Goal: Task Accomplishment & Management: Manage account settings

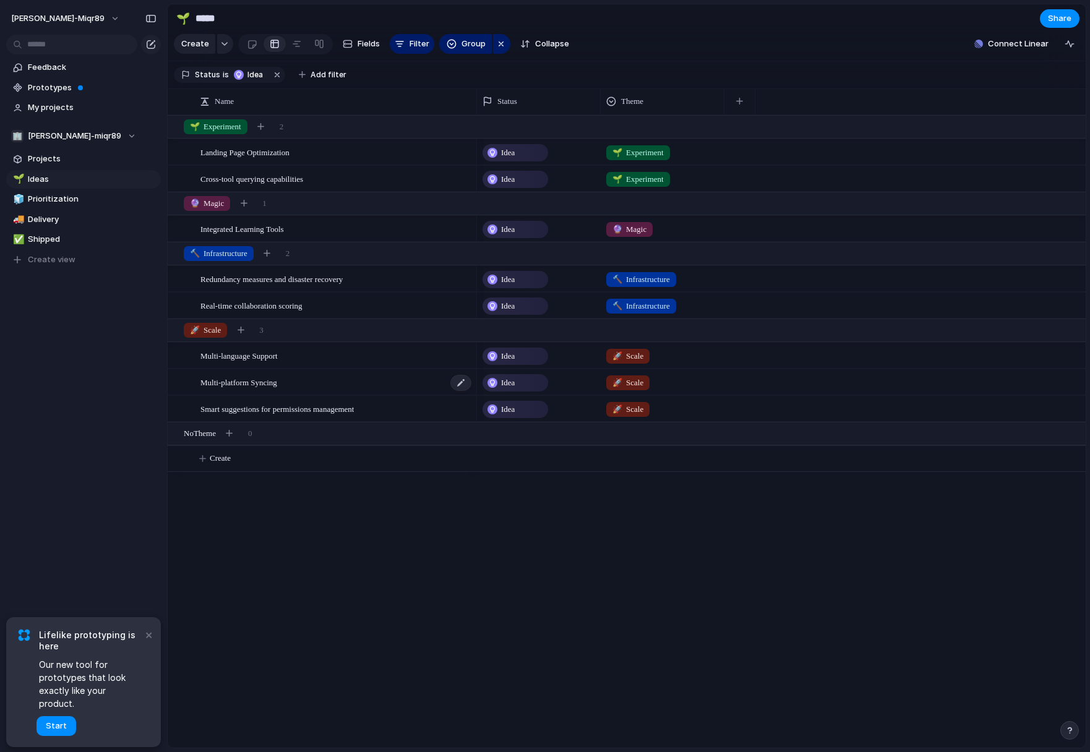
click at [239, 377] on span "Multi-platform Syncing" at bounding box center [238, 382] width 77 height 14
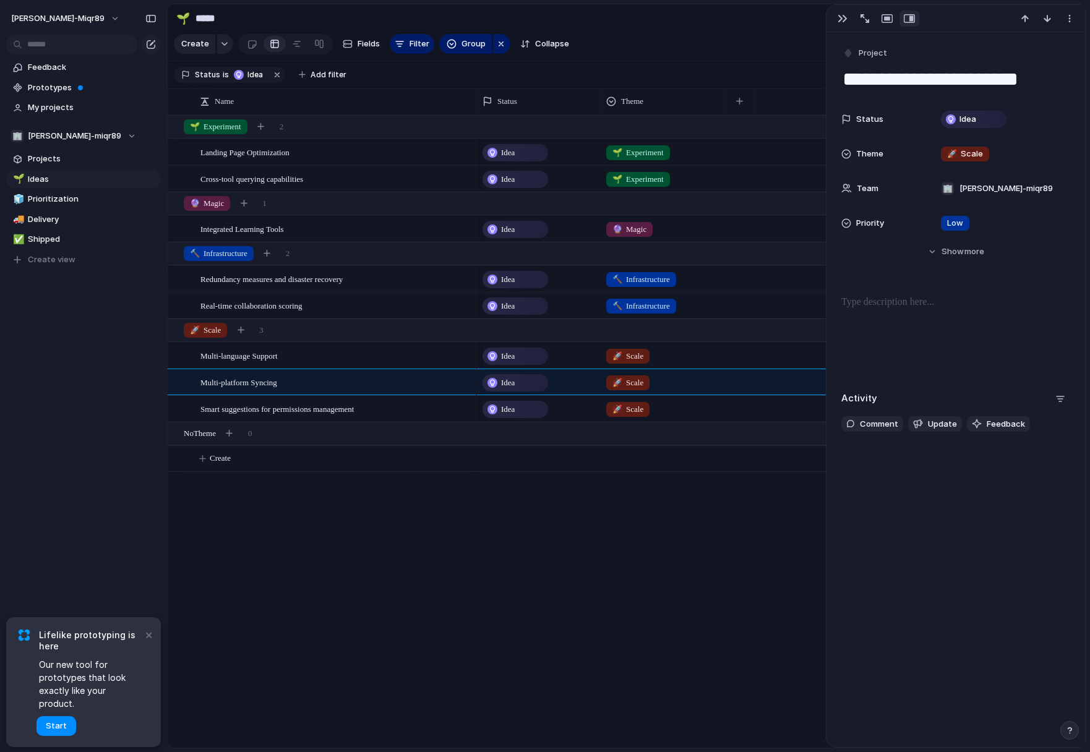
click at [925, 320] on div at bounding box center [955, 334] width 229 height 79
click at [846, 24] on button "button" at bounding box center [843, 19] width 20 height 16
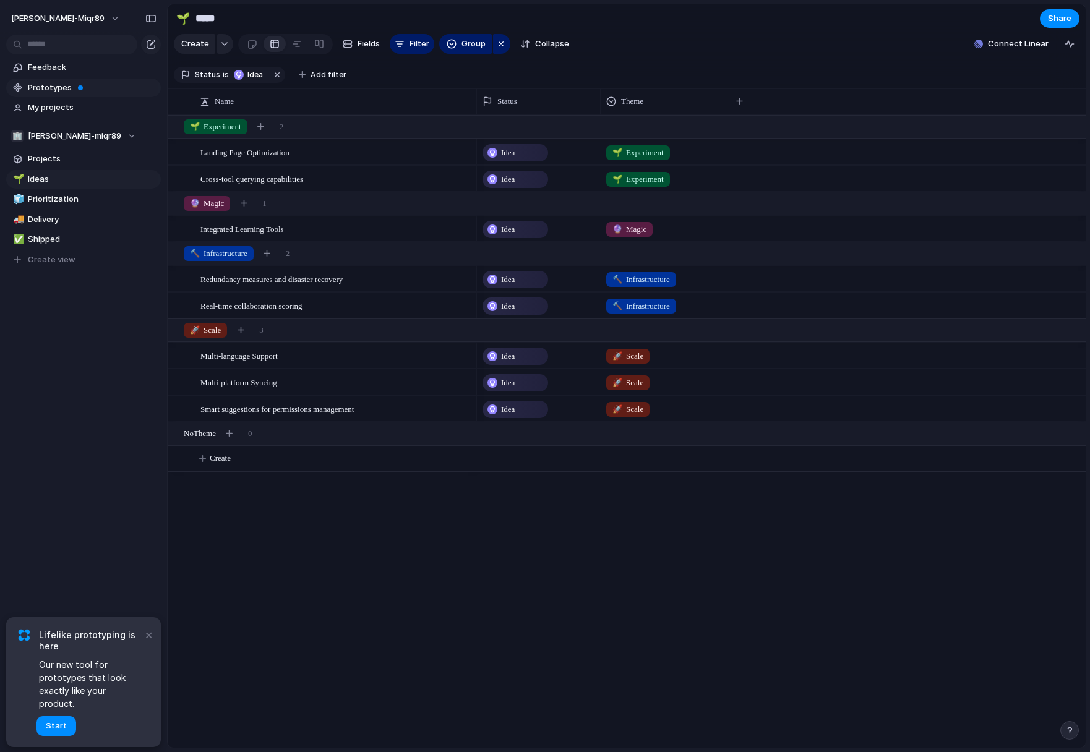
click at [47, 85] on span "Prototypes" at bounding box center [92, 88] width 129 height 12
click at [59, 62] on span "Feedback" at bounding box center [92, 67] width 129 height 12
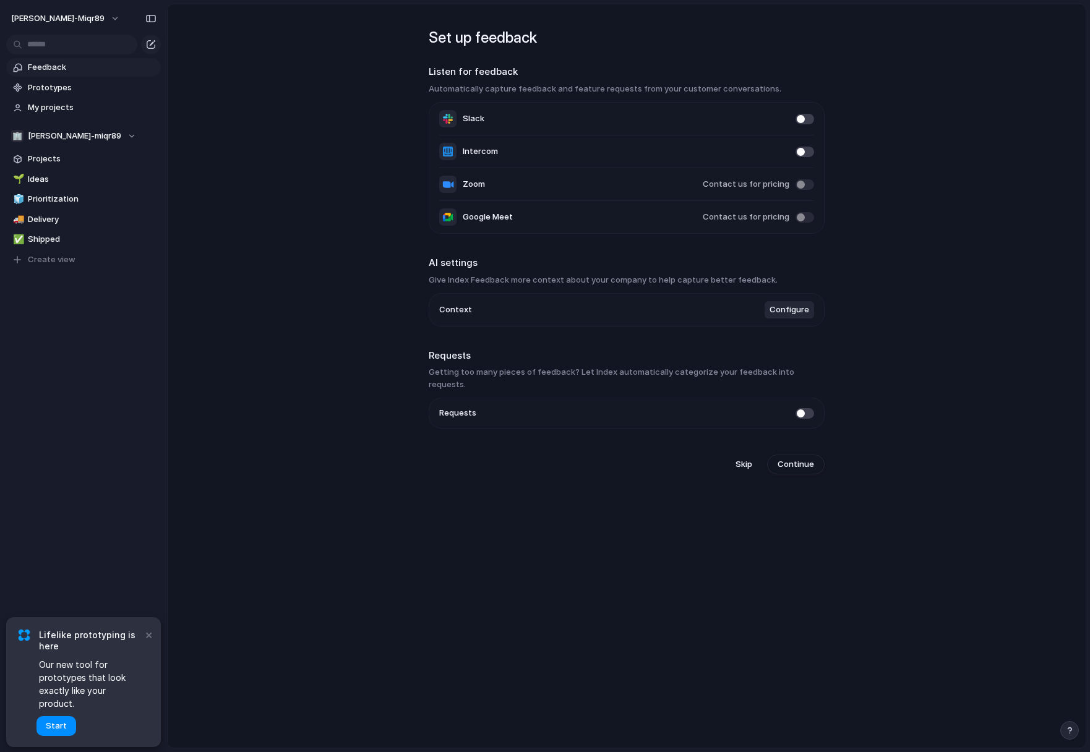
click at [789, 312] on span "Configure" at bounding box center [789, 310] width 40 height 12
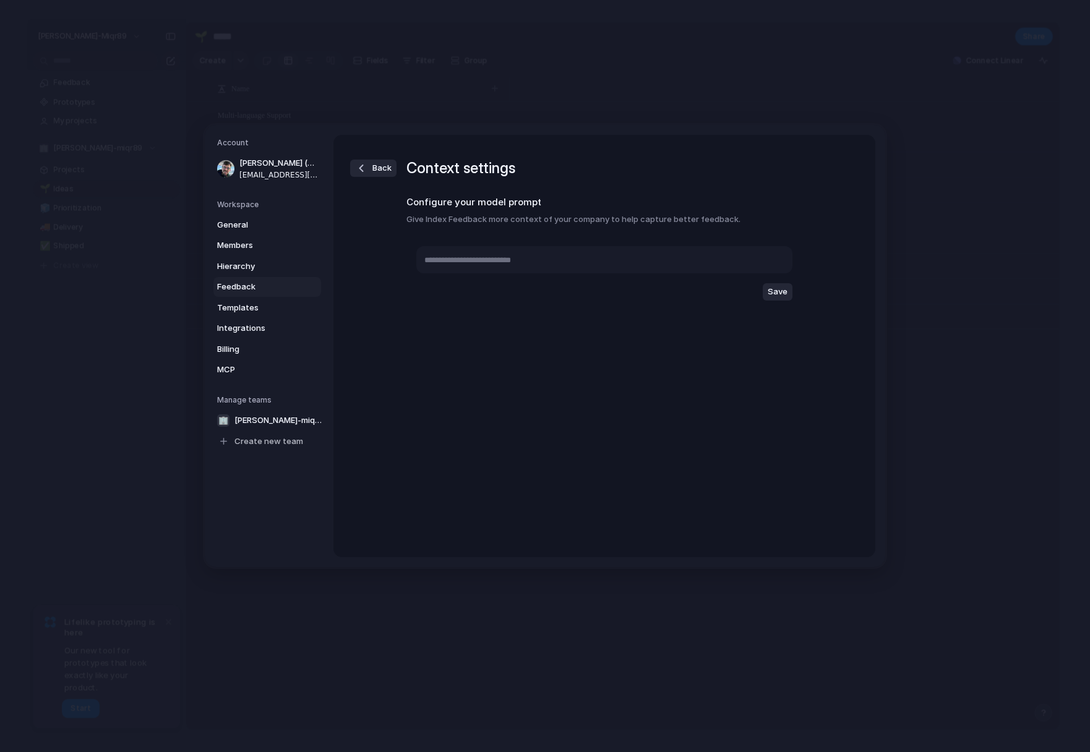
click at [383, 169] on span "Back" at bounding box center [381, 168] width 19 height 12
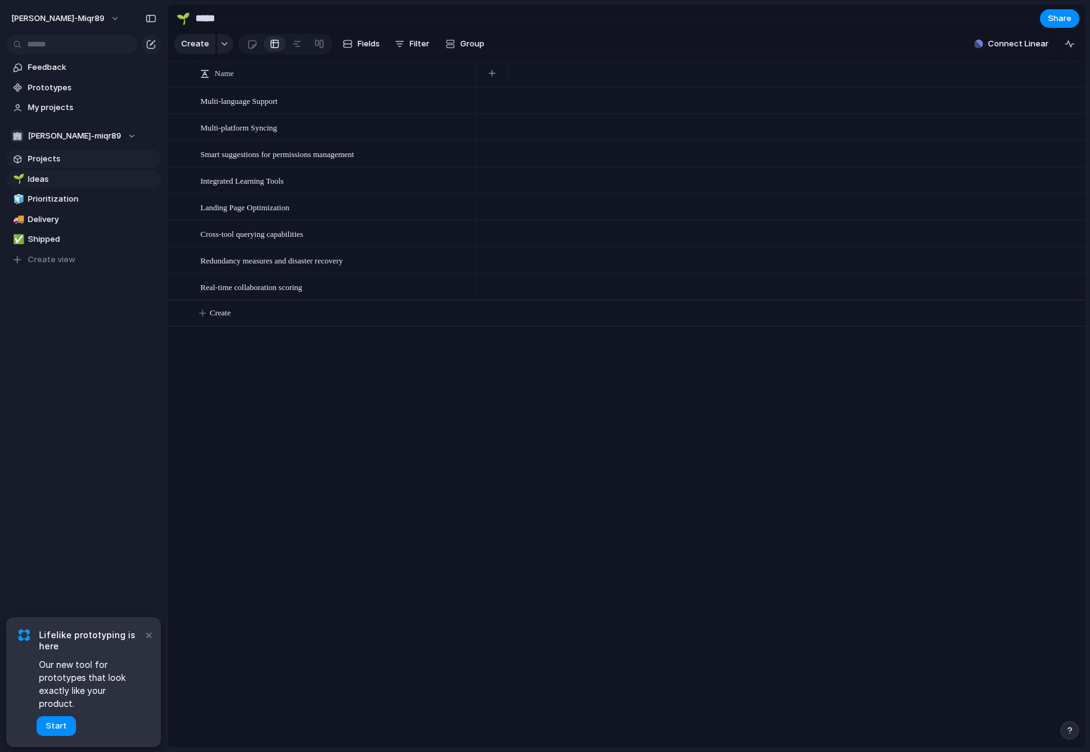
click at [58, 161] on span "Projects" at bounding box center [92, 159] width 129 height 12
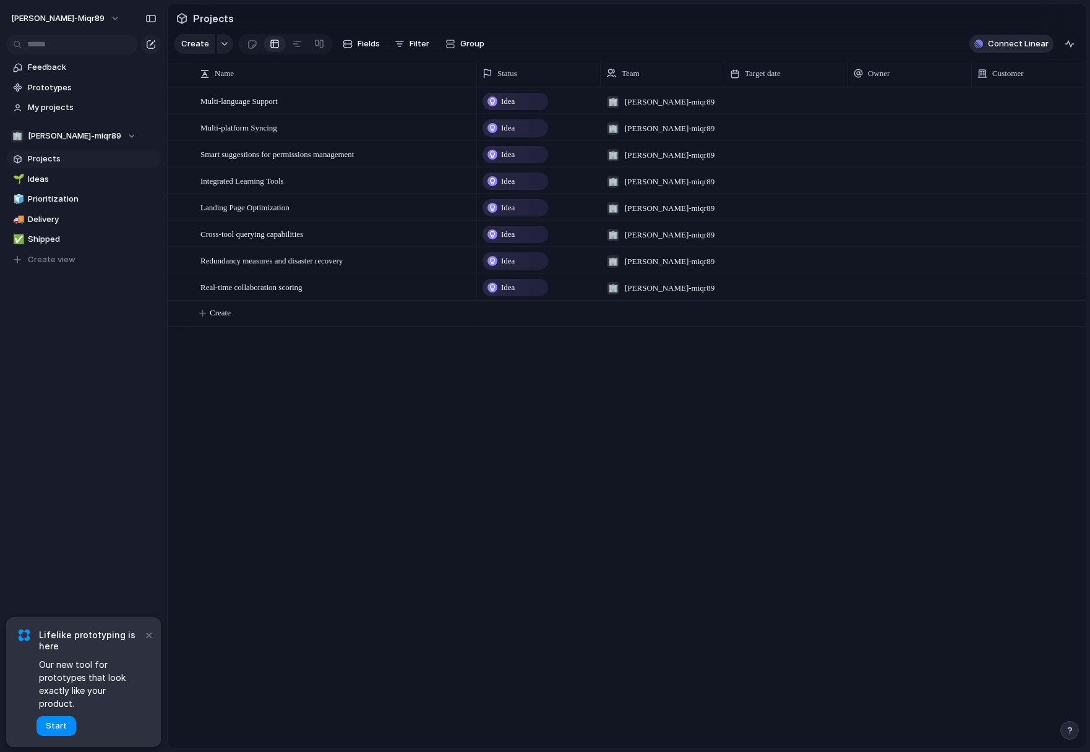
click at [1037, 40] on span "Connect Linear" at bounding box center [1018, 44] width 61 height 12
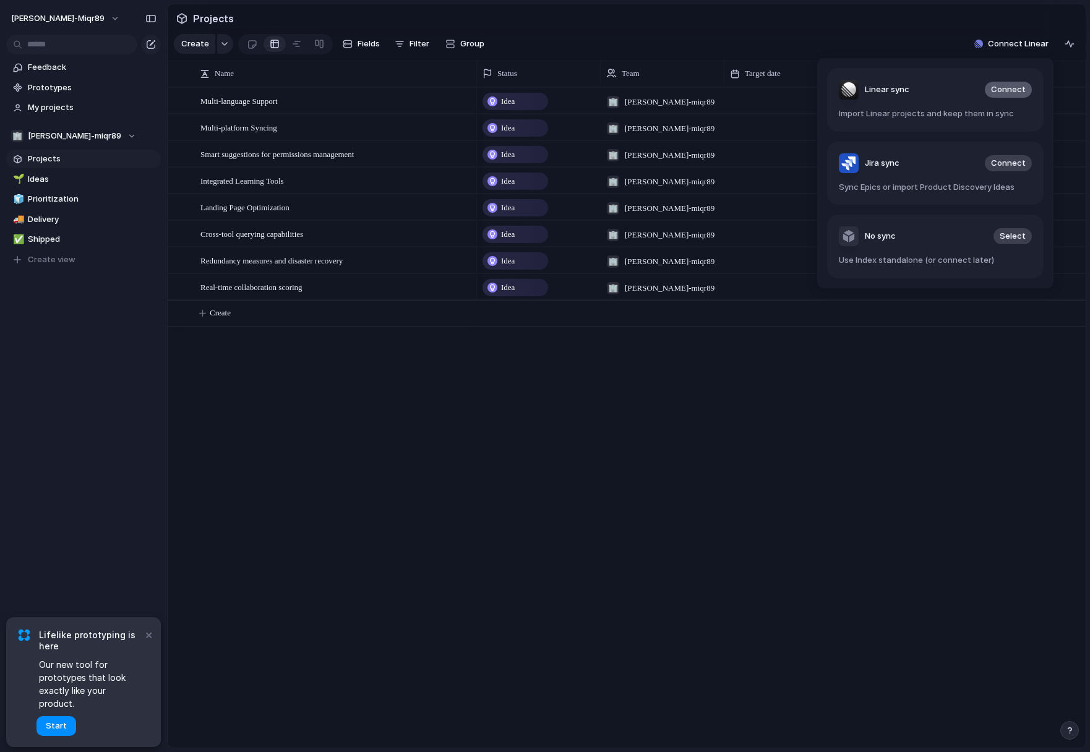
click at [993, 89] on span "Connect" at bounding box center [1008, 90] width 35 height 12
click at [1034, 40] on div "Linear sync Connect Import Linear projects and keep them in sync Jira sync Conn…" at bounding box center [545, 376] width 1090 height 752
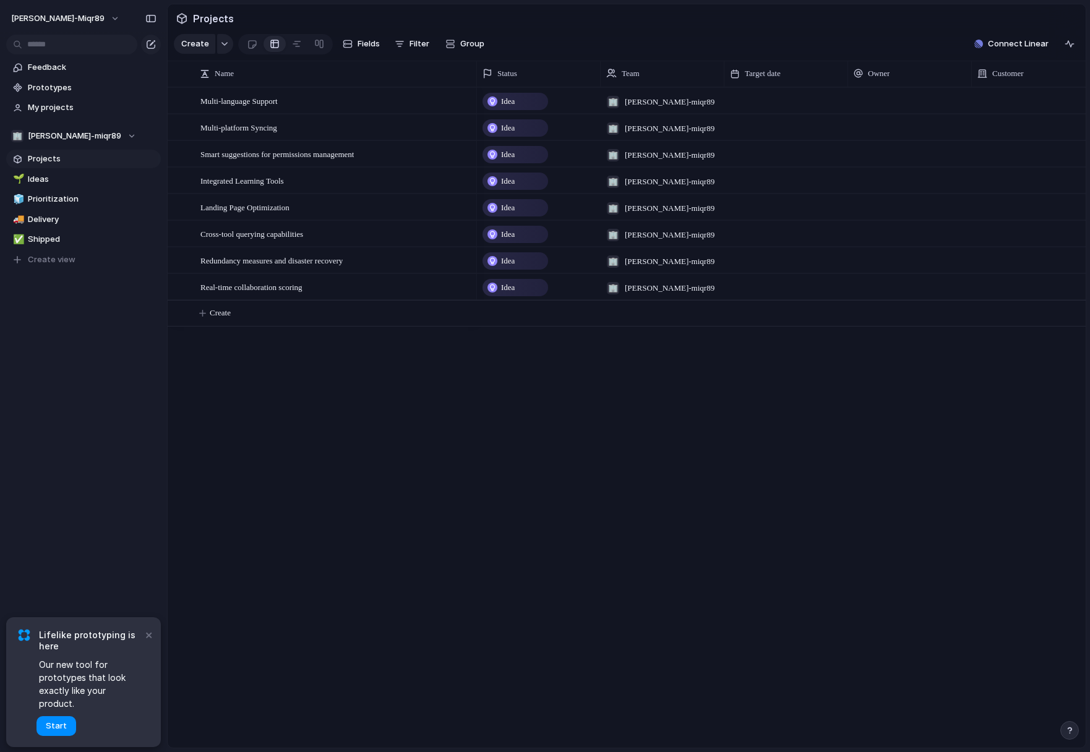
click at [40, 159] on span "Projects" at bounding box center [92, 159] width 129 height 12
click at [41, 182] on span "Ideas" at bounding box center [92, 179] width 129 height 12
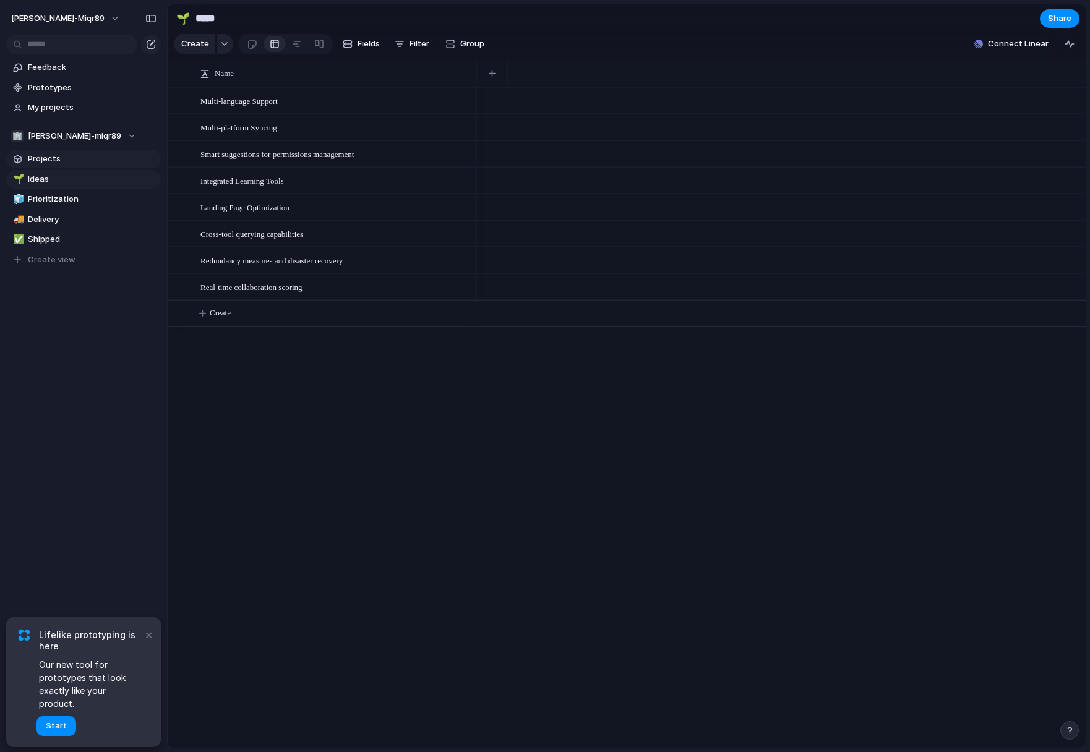
click at [46, 163] on span "Projects" at bounding box center [92, 159] width 129 height 12
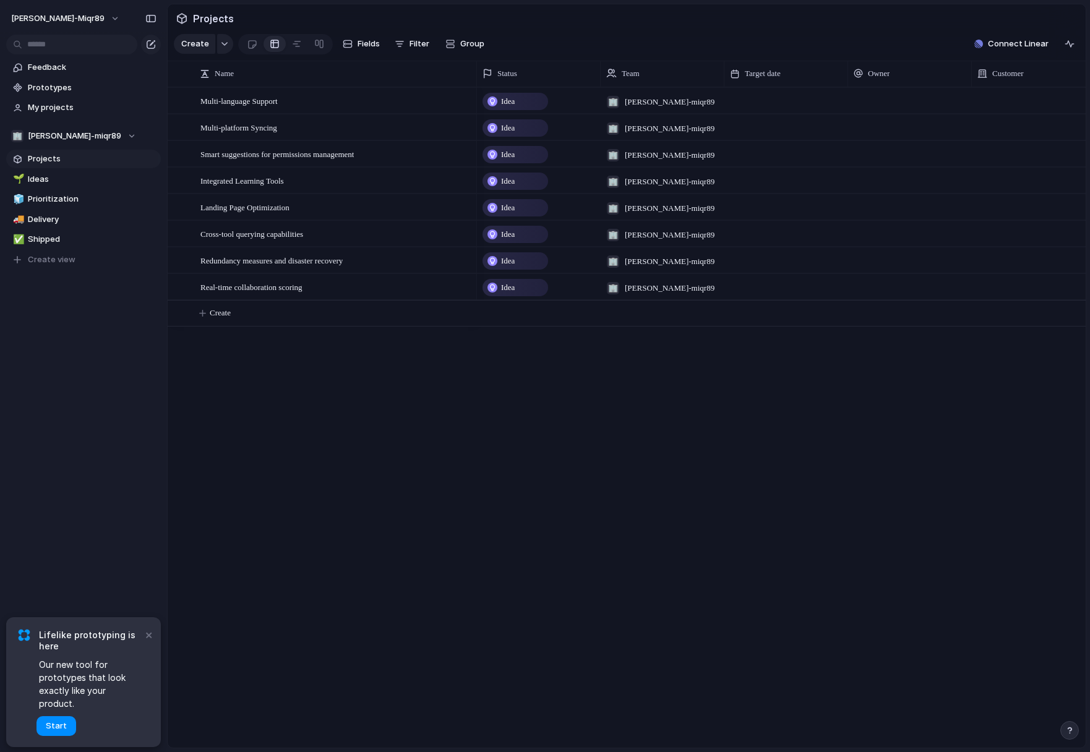
click at [515, 98] on span "Idea" at bounding box center [508, 101] width 14 height 12
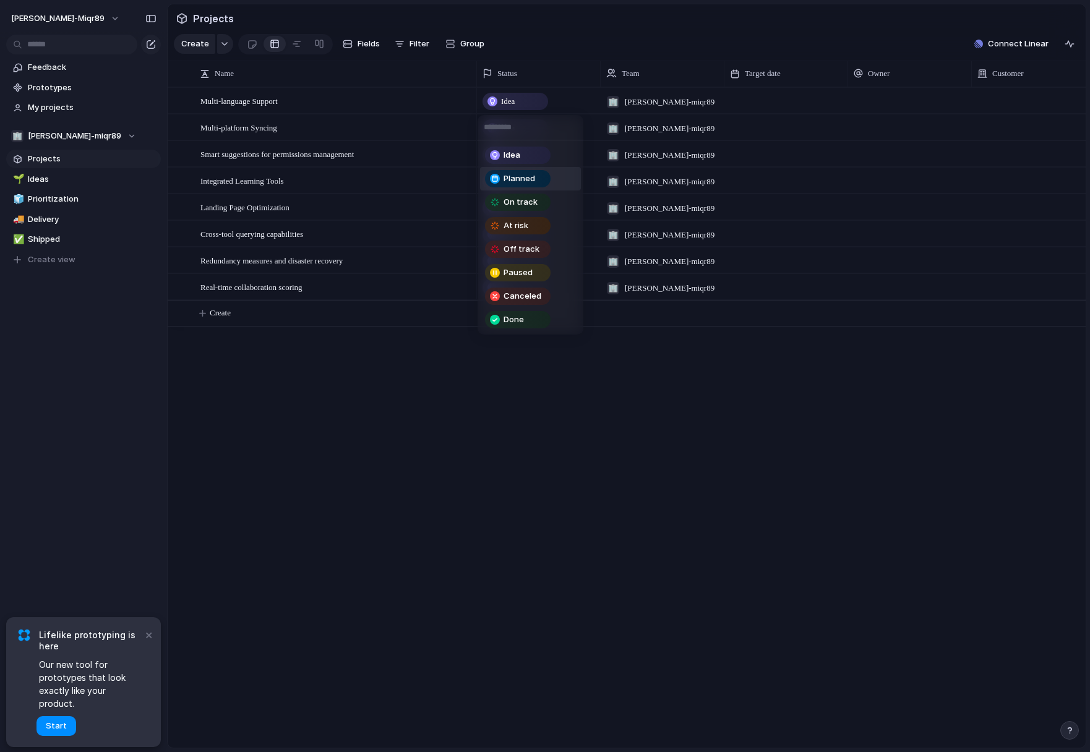
click at [526, 181] on span "Planned" at bounding box center [519, 179] width 32 height 12
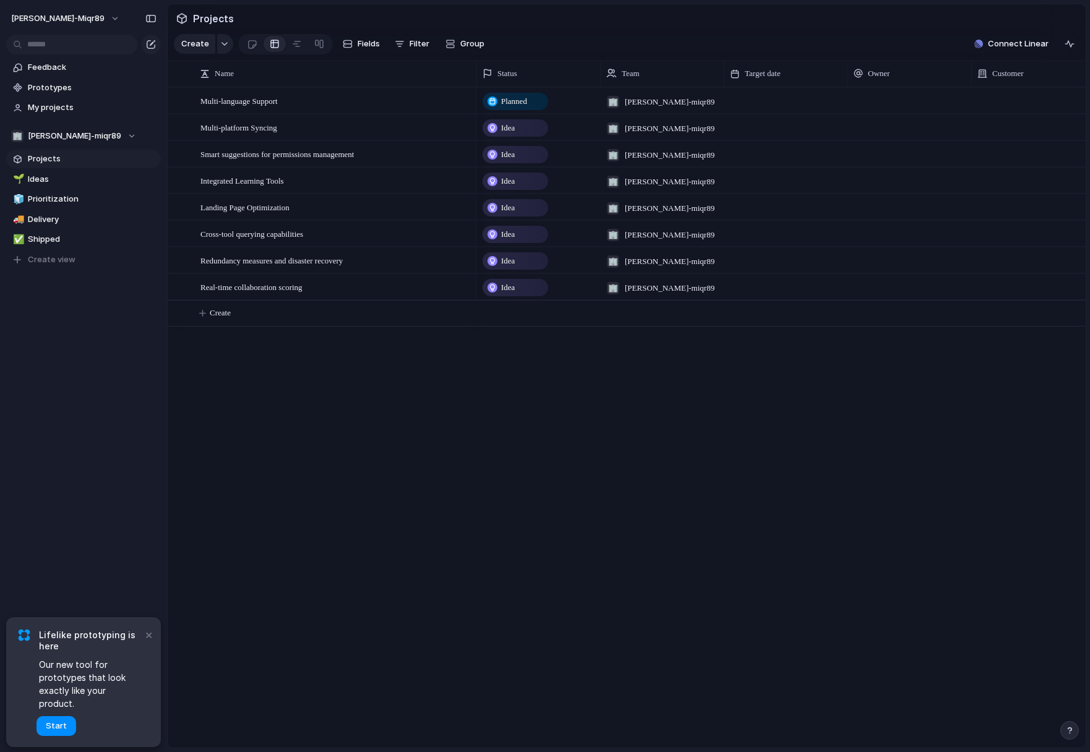
click at [507, 184] on span "Idea" at bounding box center [508, 181] width 14 height 12
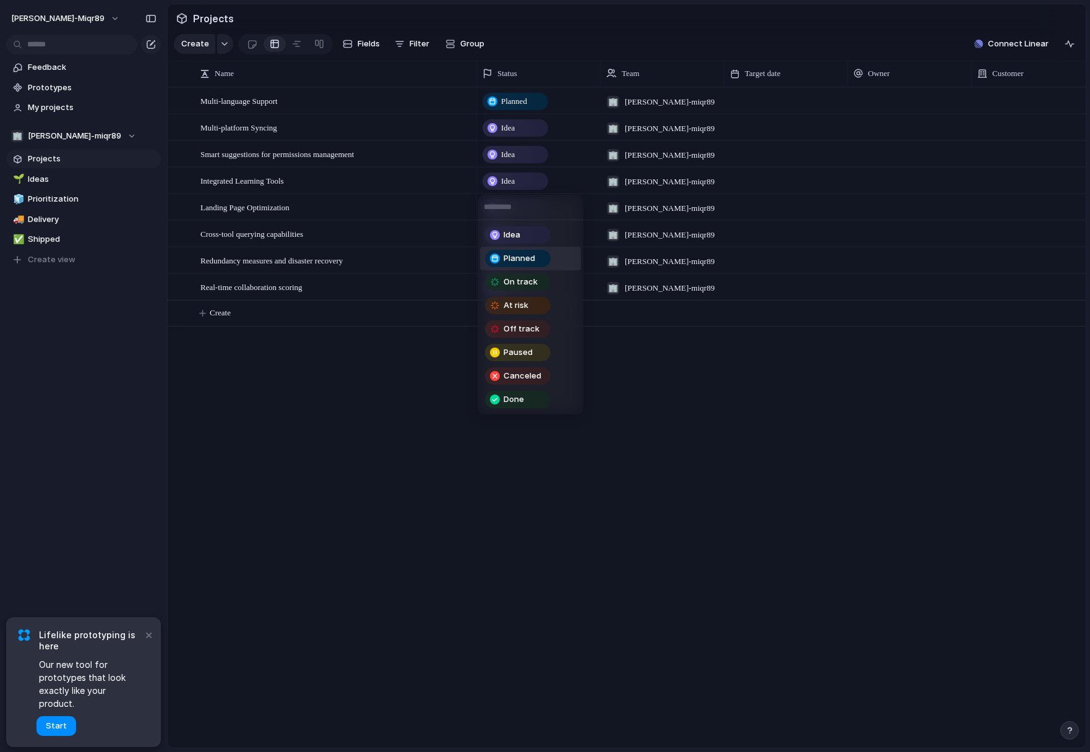
click at [520, 257] on span "Planned" at bounding box center [519, 258] width 32 height 12
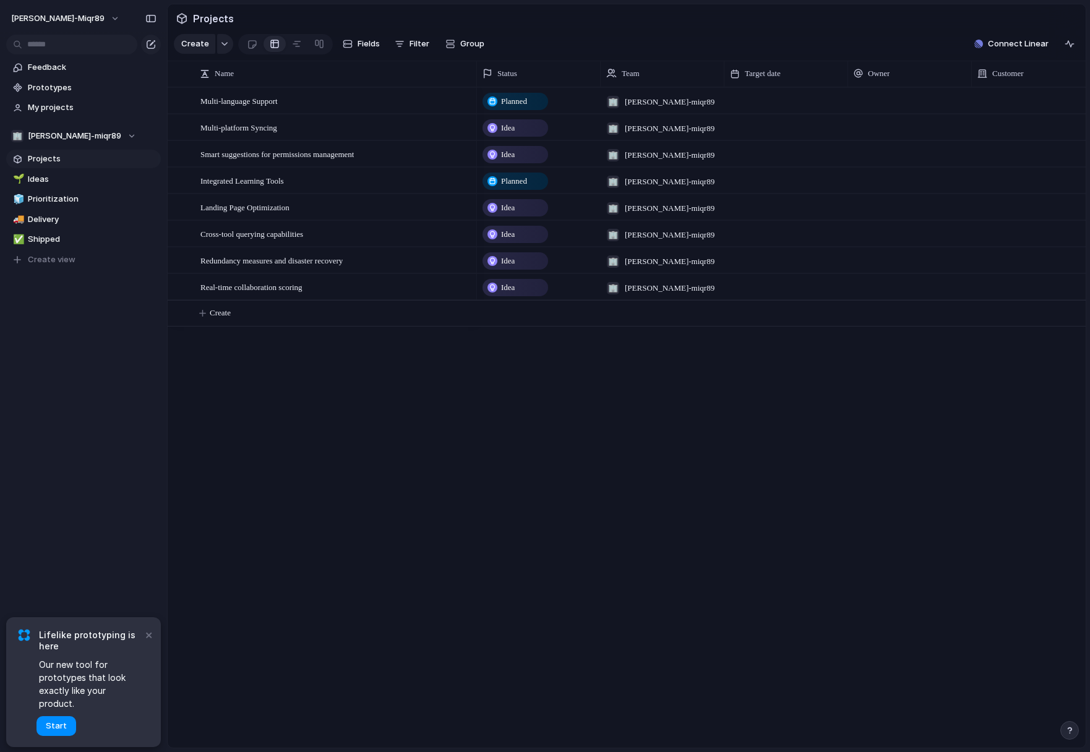
click at [434, 423] on div "Multi-language Support Multi-platform Syncing Smart suggestions for permissions…" at bounding box center [627, 417] width 918 height 661
click at [675, 100] on span "Dominik-nizinski-miqr89" at bounding box center [670, 102] width 90 height 12
click at [632, 362] on div "🏢 Dominik-nizinski-miqr89" at bounding box center [545, 376] width 1090 height 752
click at [186, 156] on span "Team settings" at bounding box center [186, 161] width 56 height 12
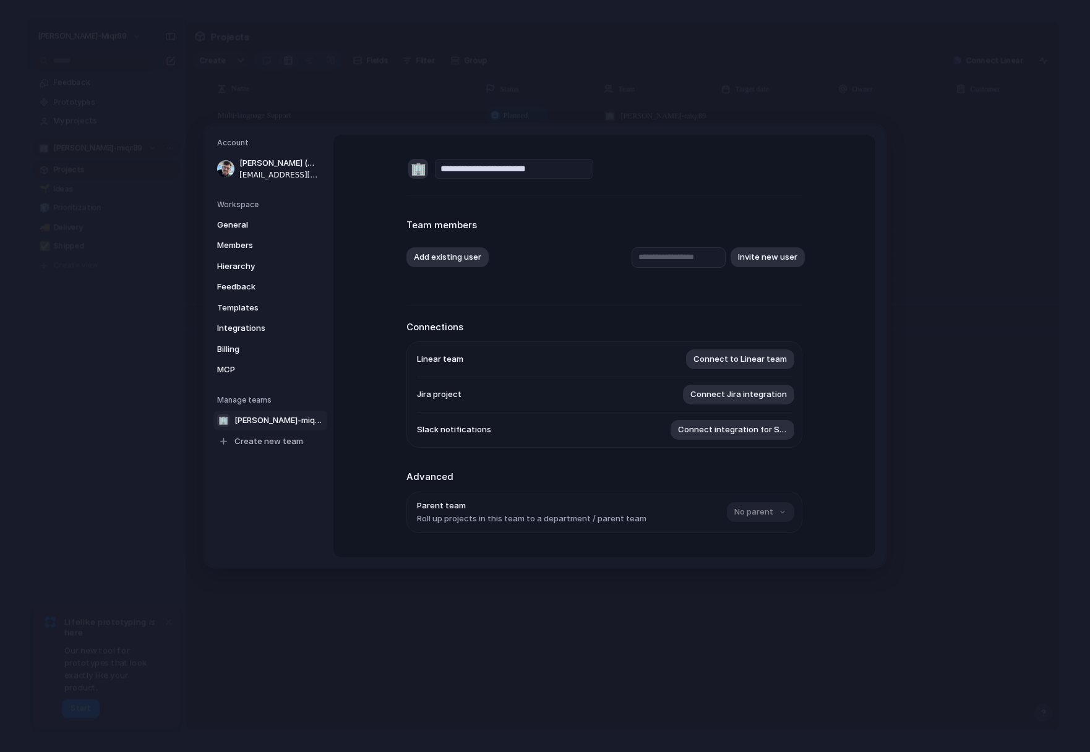
click at [513, 168] on input "**********" at bounding box center [514, 169] width 158 height 20
type input "**********"
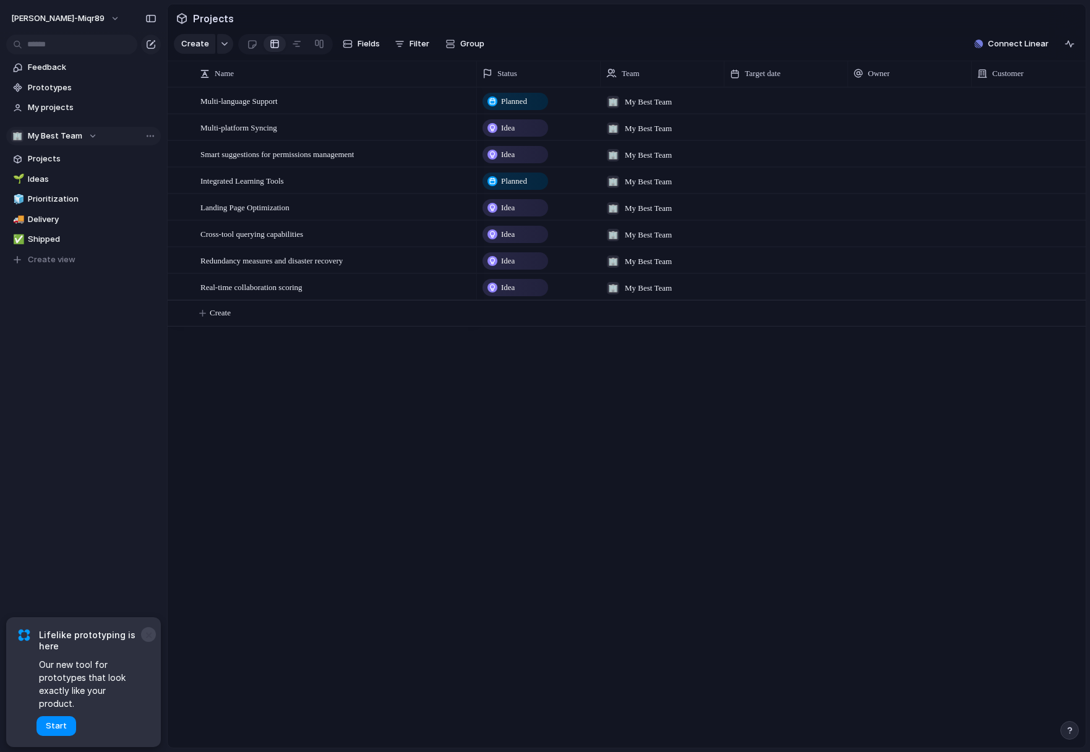
click at [150, 639] on button "×" at bounding box center [148, 634] width 15 height 15
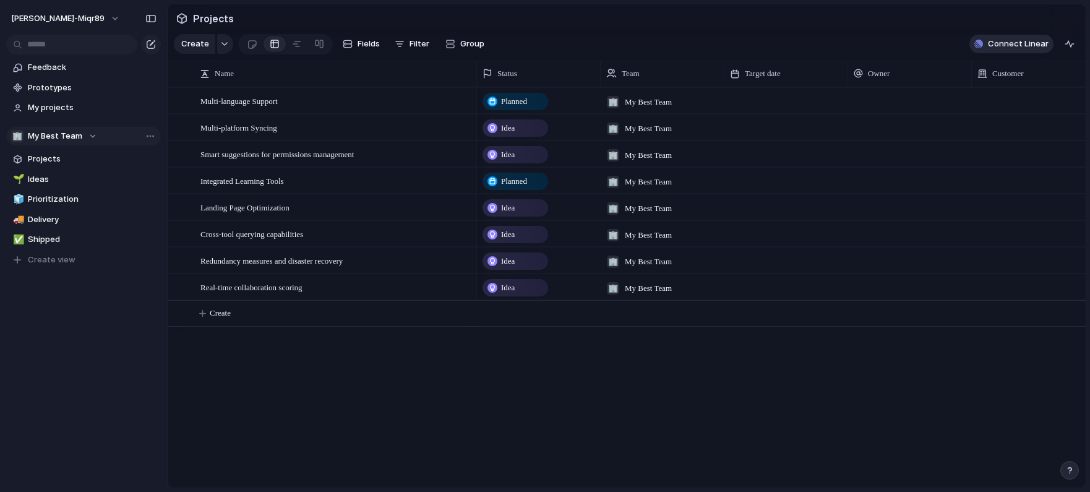
click at [1029, 37] on button "Connect Linear" at bounding box center [1011, 44] width 84 height 19
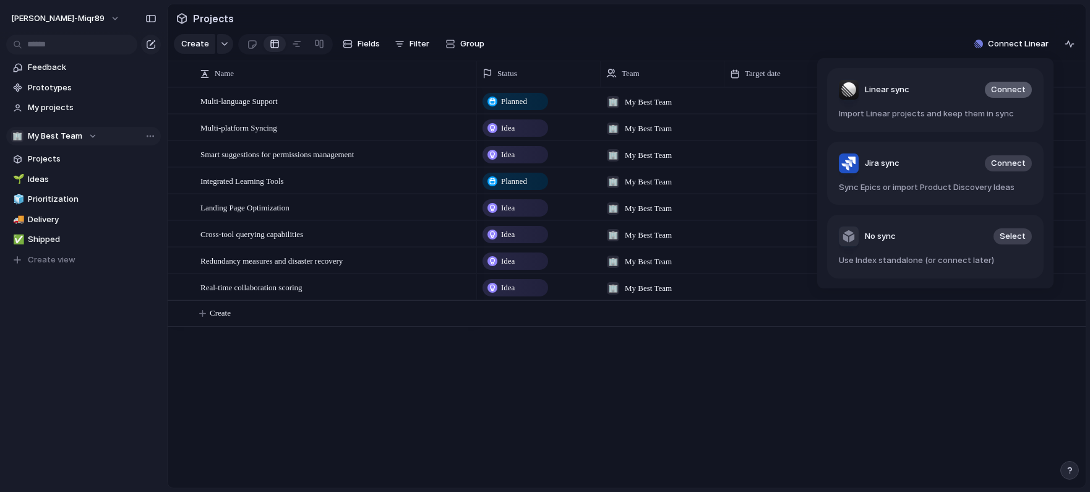
click at [996, 93] on span "Connect" at bounding box center [1008, 90] width 35 height 12
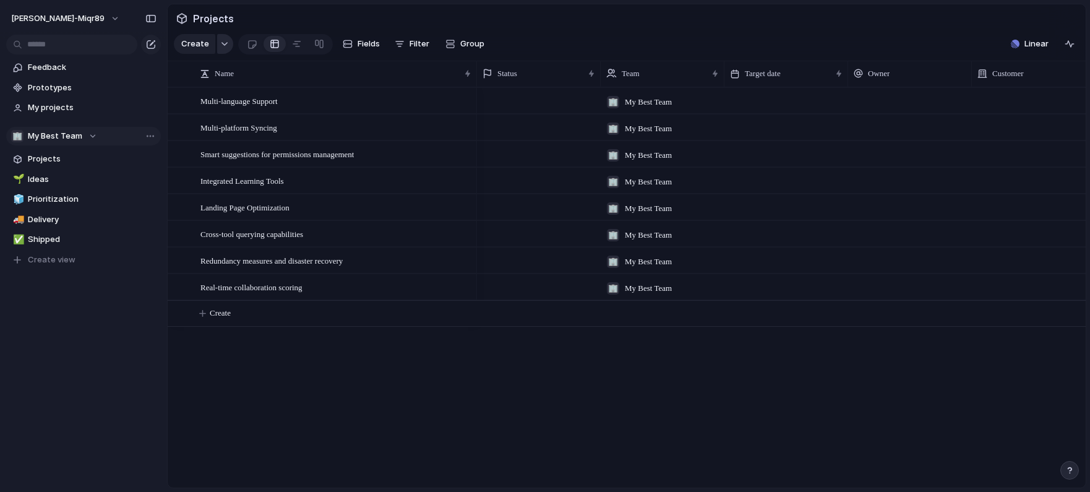
click at [220, 46] on div "button" at bounding box center [224, 43] width 9 height 5
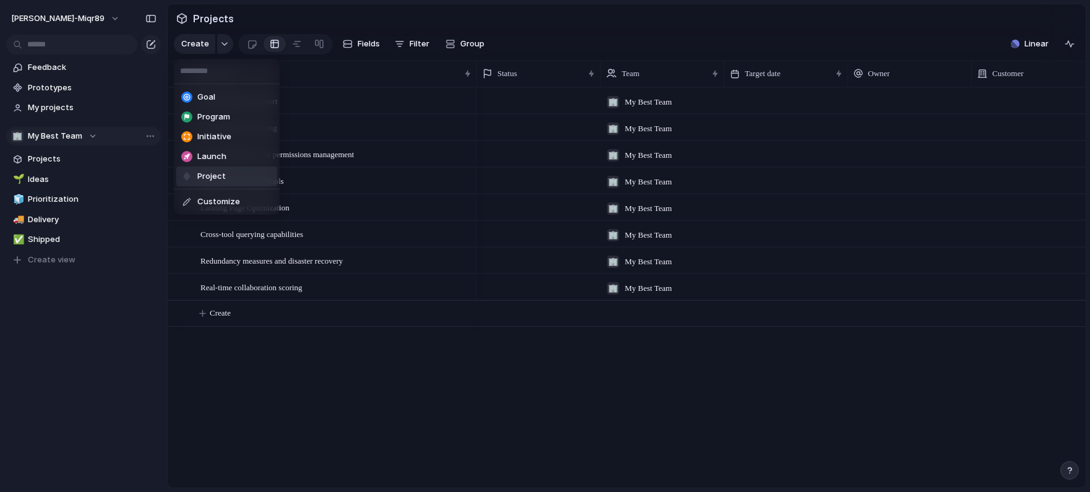
click at [227, 179] on li "Project" at bounding box center [226, 176] width 101 height 20
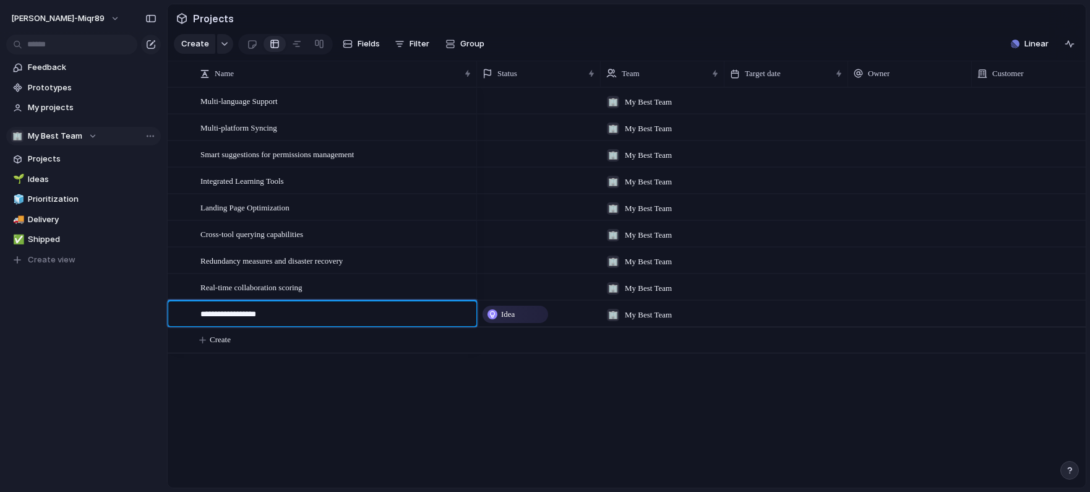
type textarea "**********"
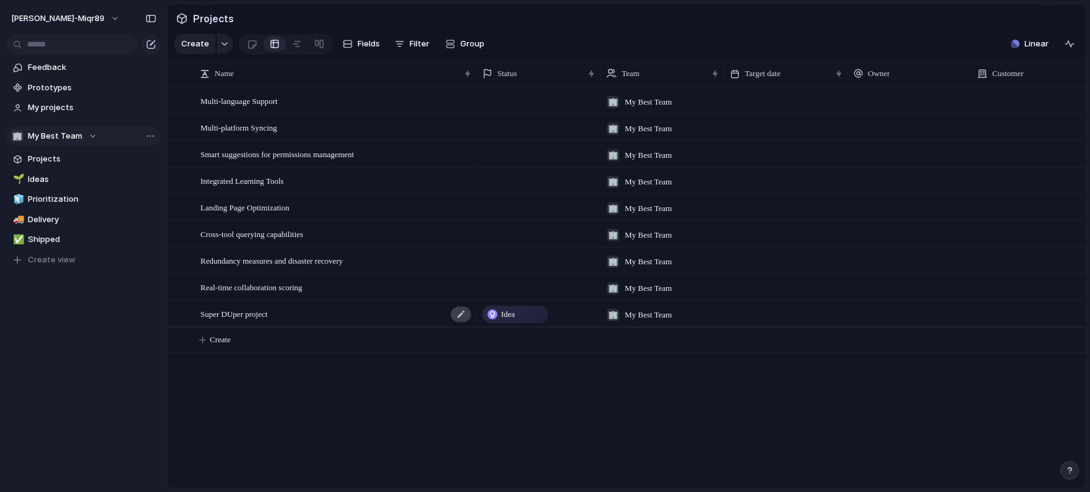
click at [459, 313] on div at bounding box center [460, 314] width 21 height 16
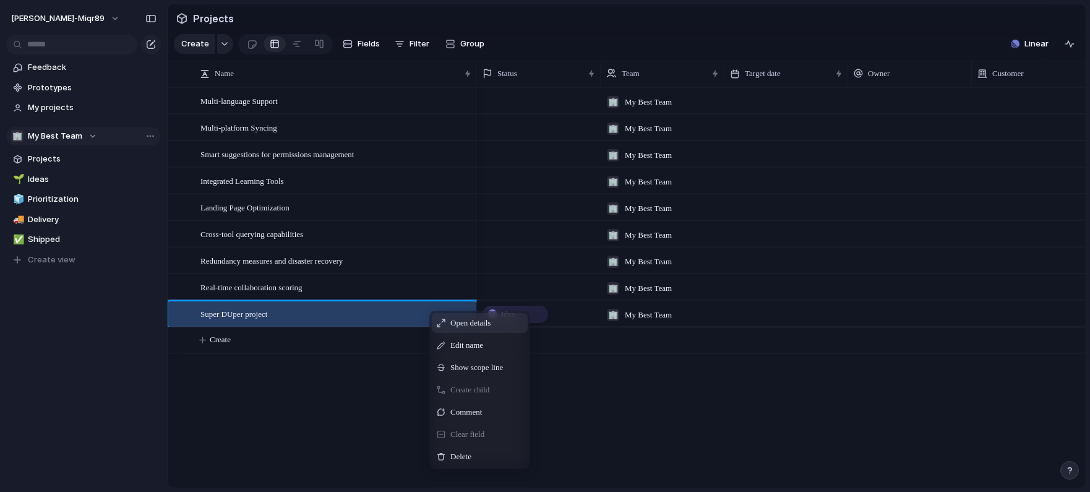
click at [477, 321] on span "Open details" at bounding box center [470, 323] width 40 height 12
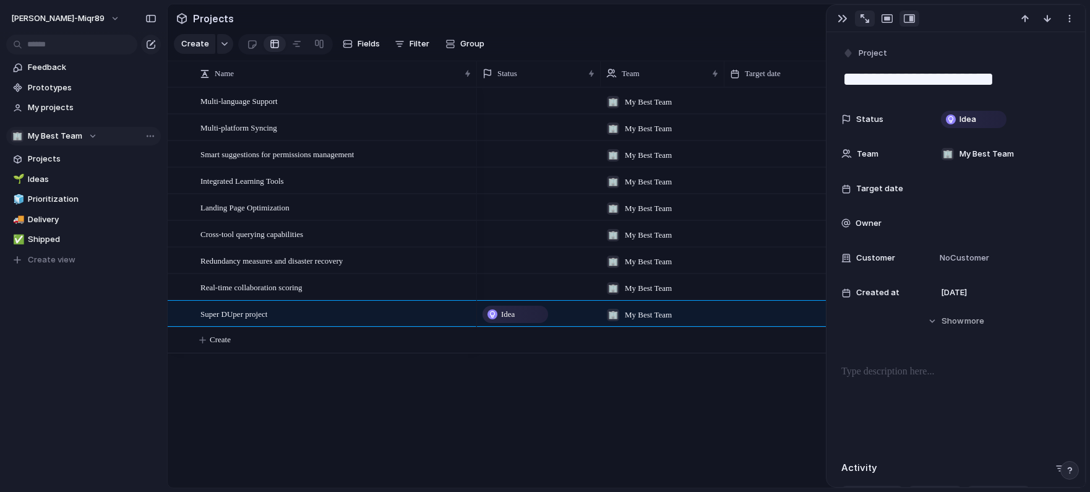
click at [863, 16] on div "button" at bounding box center [864, 18] width 9 height 9
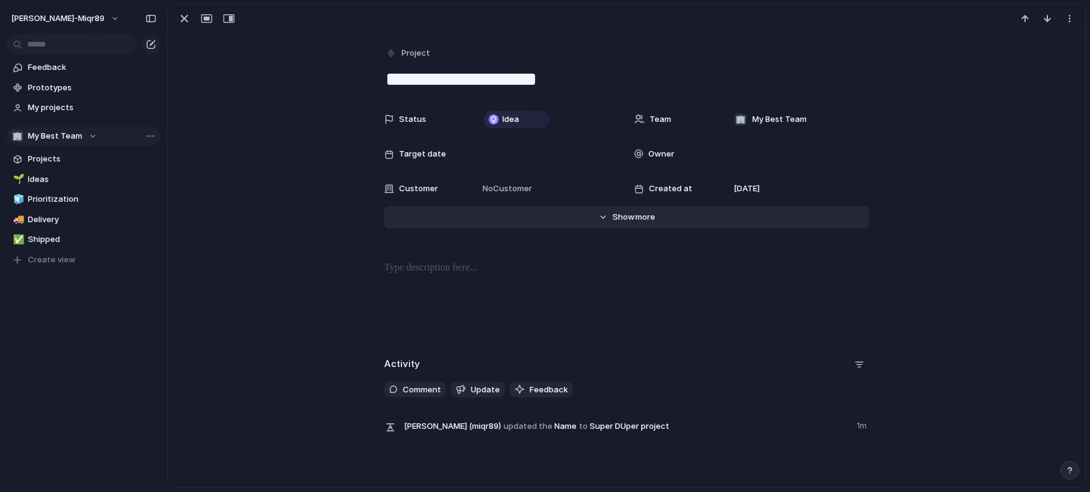
click at [639, 217] on span "more" at bounding box center [645, 217] width 20 height 12
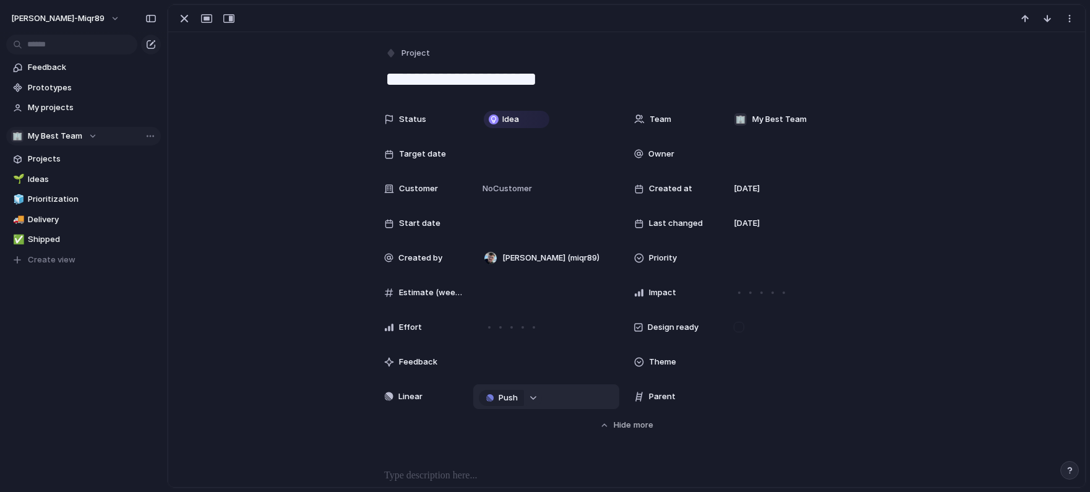
click at [539, 399] on button "button" at bounding box center [534, 398] width 16 height 16
click at [745, 448] on div "Projects Issues new project 1 asd asd asd DUPA Update to solution object iOS Ap…" at bounding box center [545, 246] width 1090 height 492
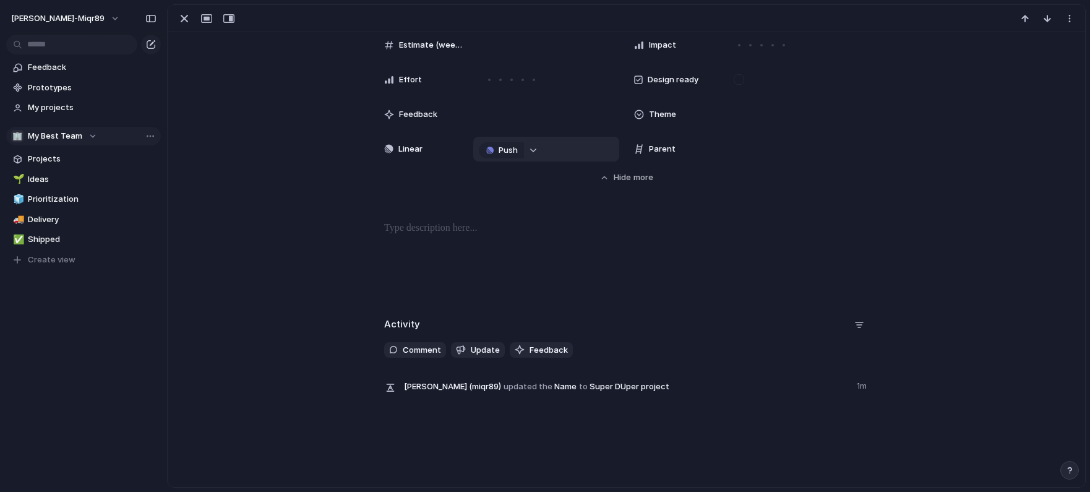
click at [531, 151] on div "button" at bounding box center [533, 150] width 9 height 5
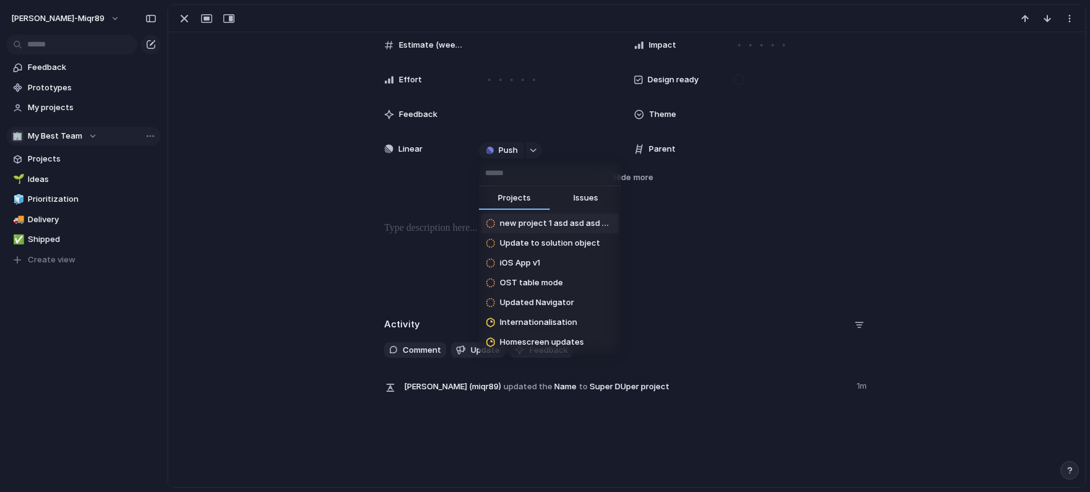
click at [596, 198] on span "Issues" at bounding box center [585, 198] width 25 height 12
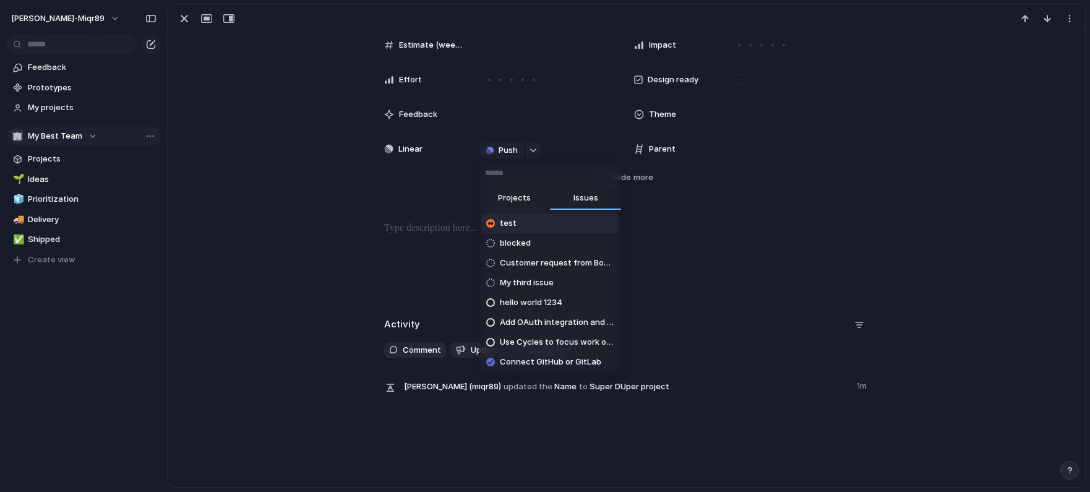
click at [536, 196] on button "Projects" at bounding box center [514, 198] width 71 height 25
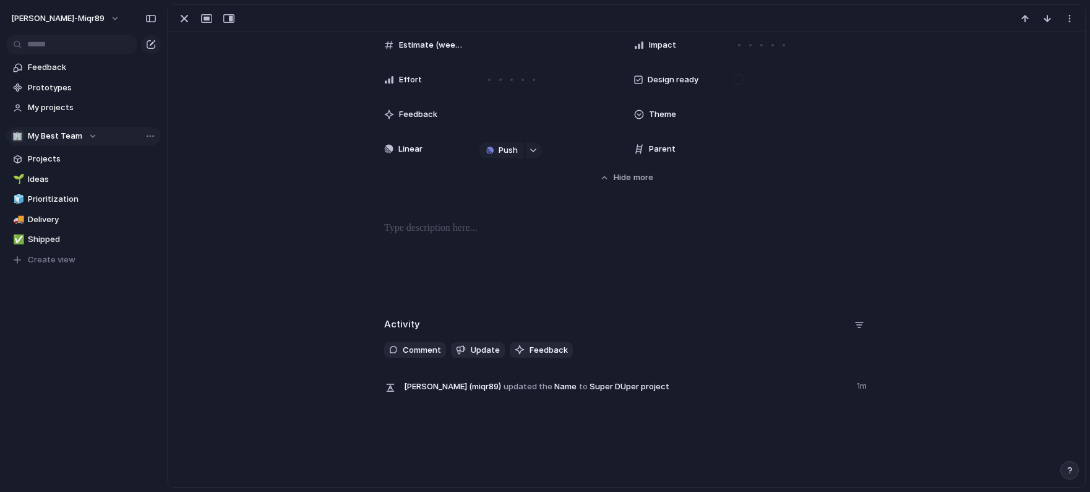
click at [372, 195] on div "Projects Issues new project 1 asd asd asd DUPA Update to solution object iOS Ap…" at bounding box center [545, 246] width 1090 height 492
click at [492, 152] on div "button" at bounding box center [489, 150] width 7 height 7
click at [492, 173] on span "Project" at bounding box center [487, 174] width 28 height 12
click at [514, 197] on span "Camelot" at bounding box center [519, 199] width 33 height 12
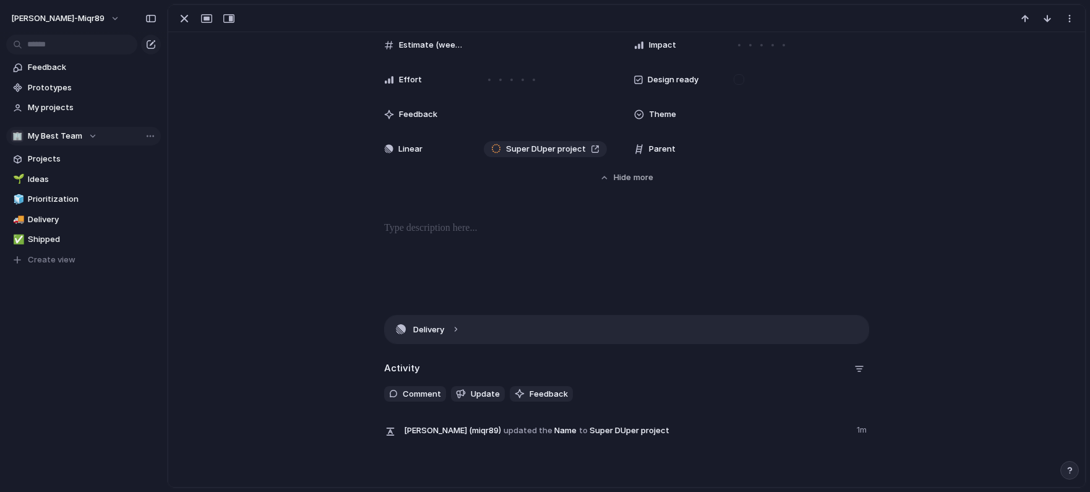
click at [458, 330] on button "Delivery" at bounding box center [627, 329] width 484 height 28
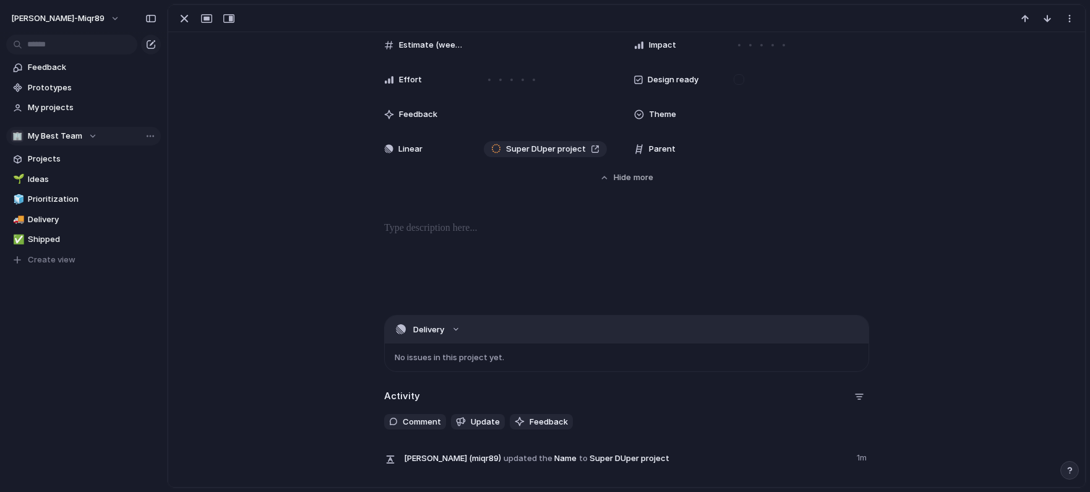
click at [458, 330] on button "Delivery" at bounding box center [627, 329] width 484 height 28
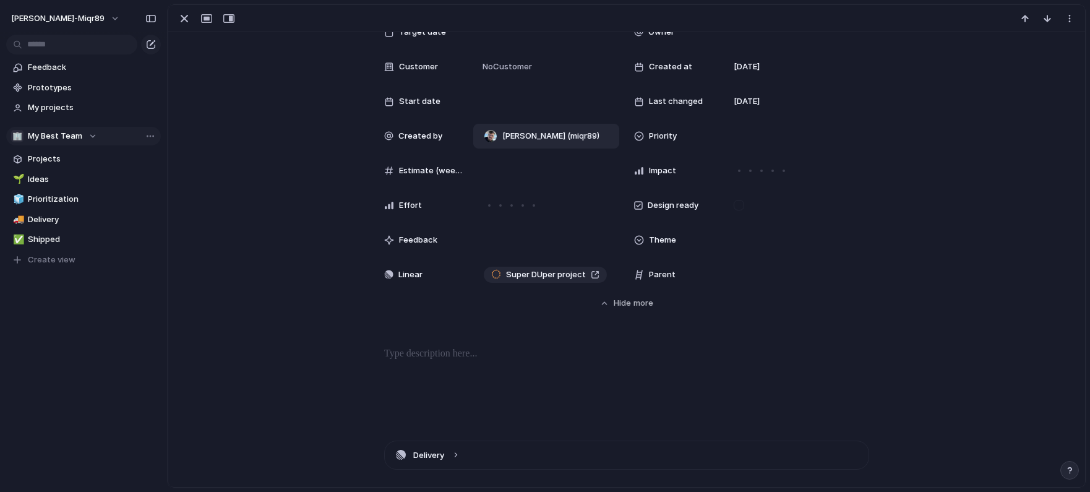
scroll to position [34, 0]
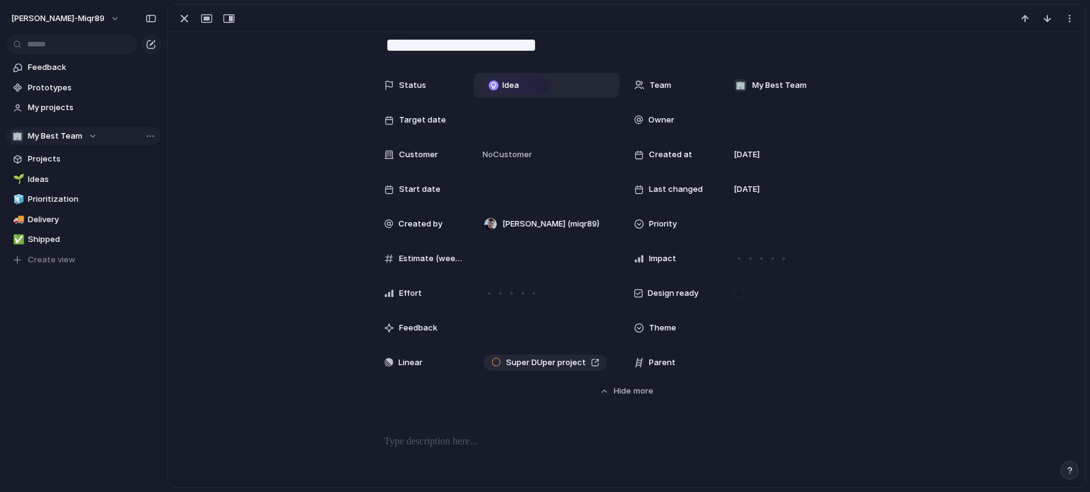
click at [510, 85] on span "Idea" at bounding box center [510, 85] width 17 height 12
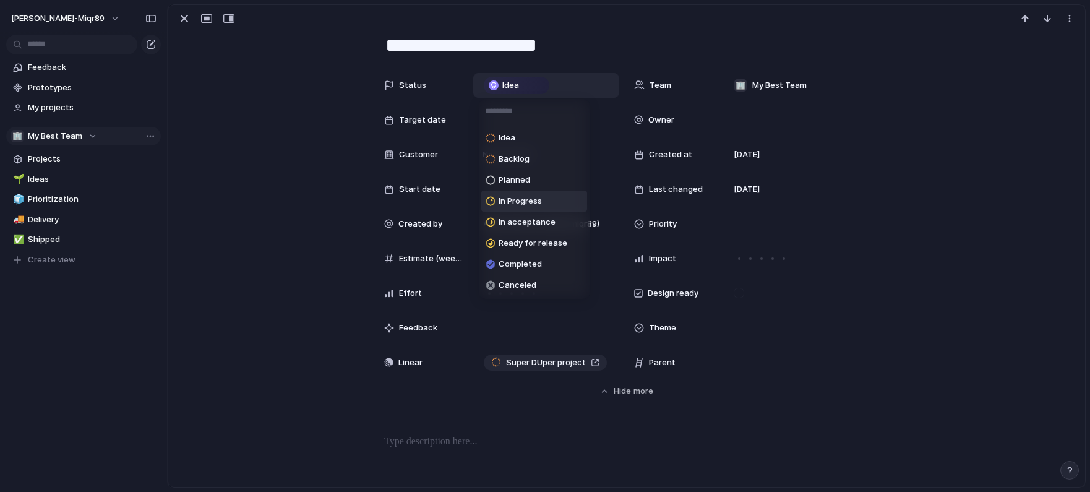
click at [532, 208] on div "In Progress" at bounding box center [514, 201] width 56 height 15
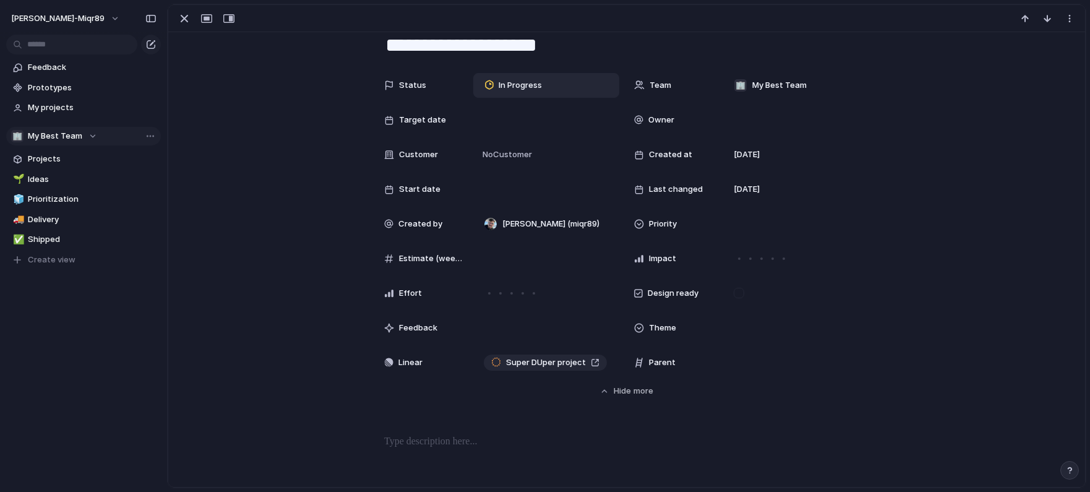
scroll to position [41, 0]
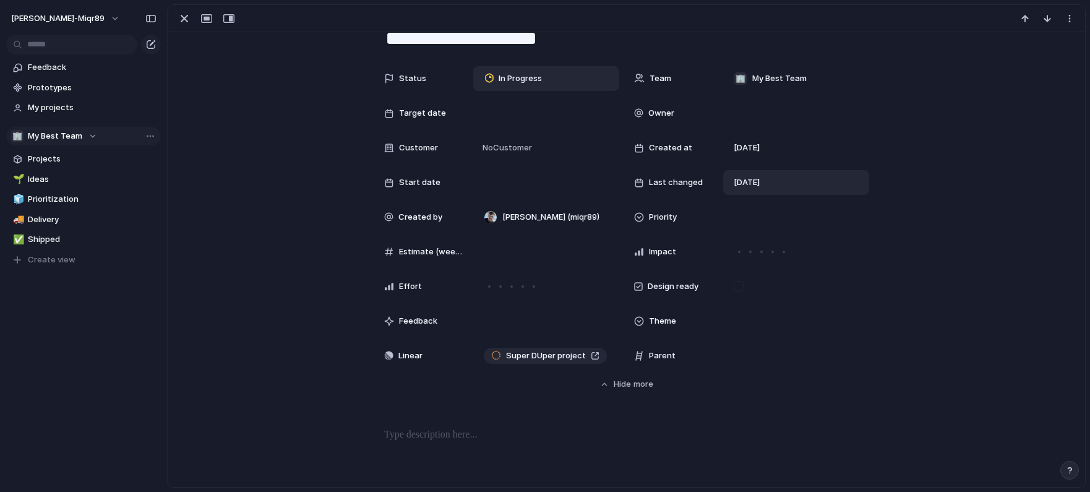
click at [755, 175] on div "[DATE]" at bounding box center [796, 182] width 146 height 25
click at [507, 117] on div at bounding box center [546, 113] width 135 height 14
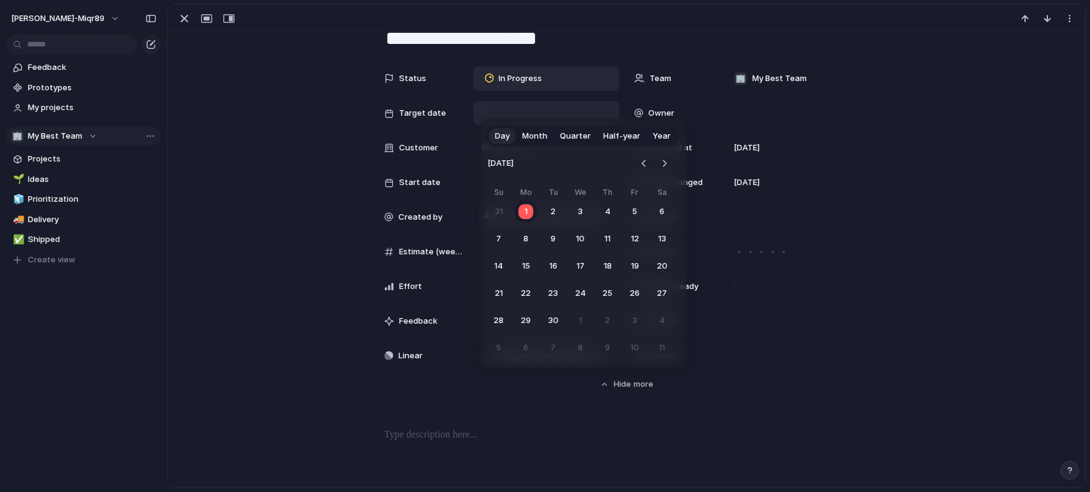
click at [567, 320] on tr "28 29 30 1 2 3 4" at bounding box center [580, 320] width 186 height 22
click at [565, 320] on tr "28 29 30 1 2 3 4" at bounding box center [580, 320] width 186 height 22
click at [559, 320] on button "30" at bounding box center [553, 320] width 22 height 22
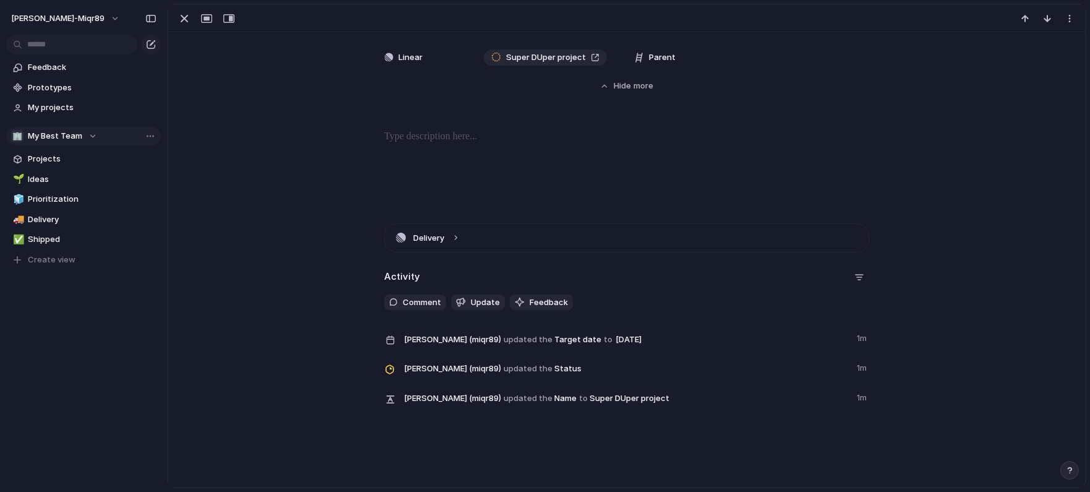
scroll to position [360, 0]
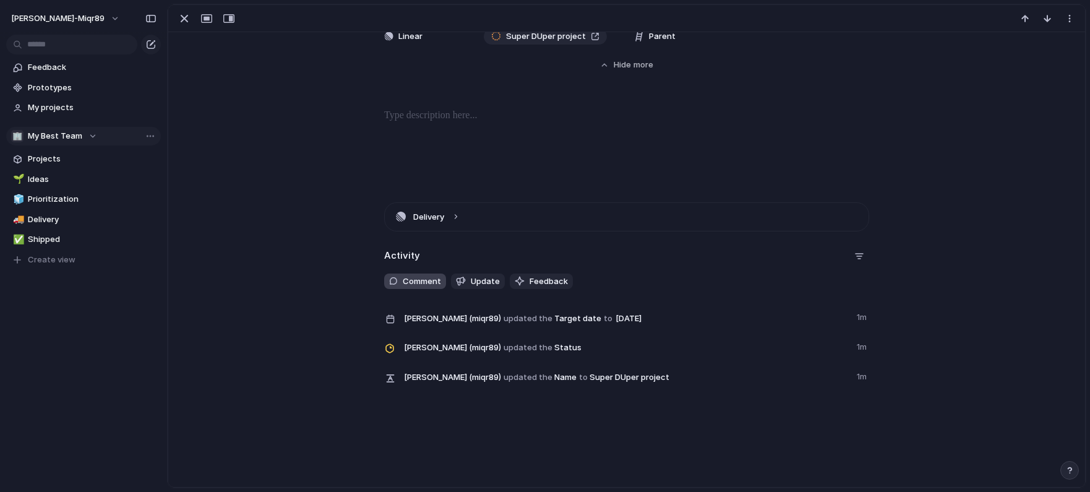
click at [424, 283] on span "Comment" at bounding box center [422, 281] width 38 height 12
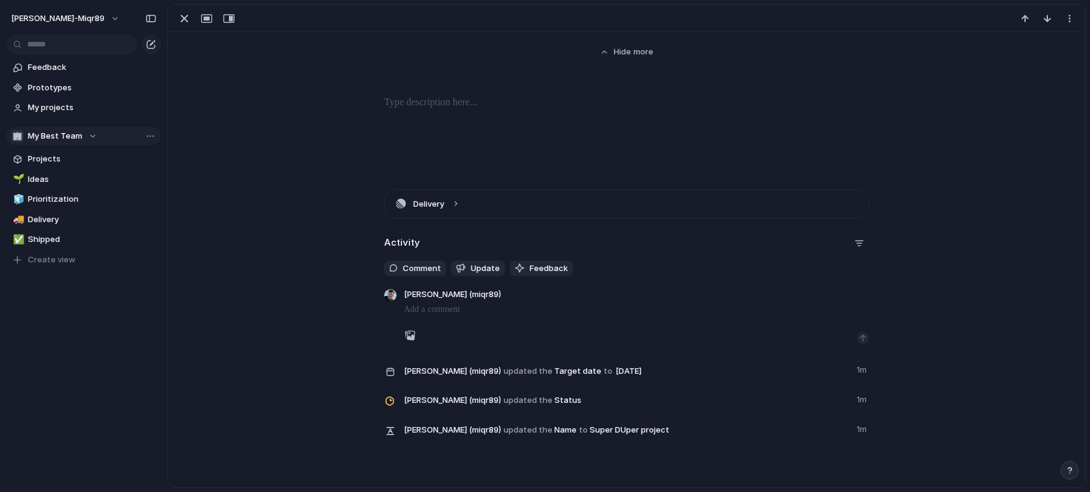
scroll to position [373, 0]
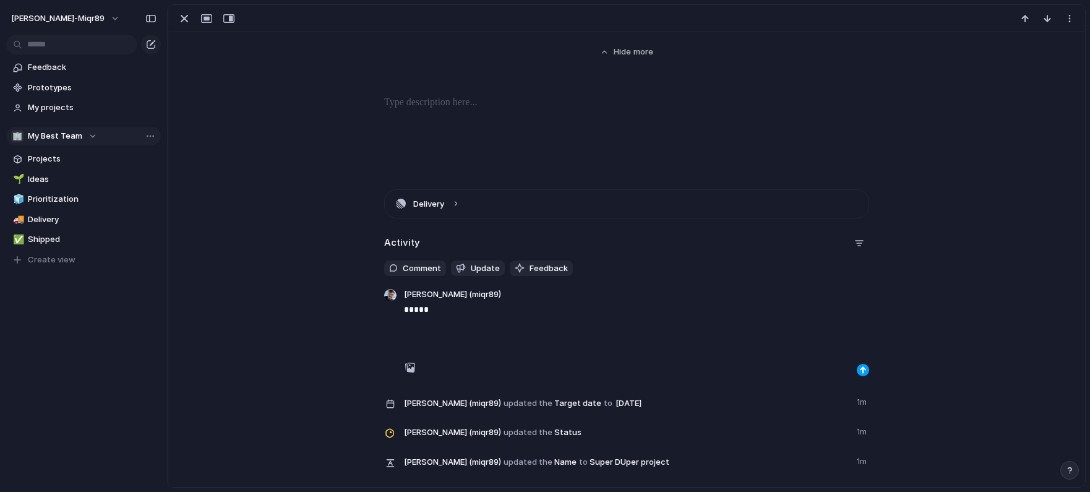
click at [861, 375] on button "button" at bounding box center [863, 370] width 12 height 12
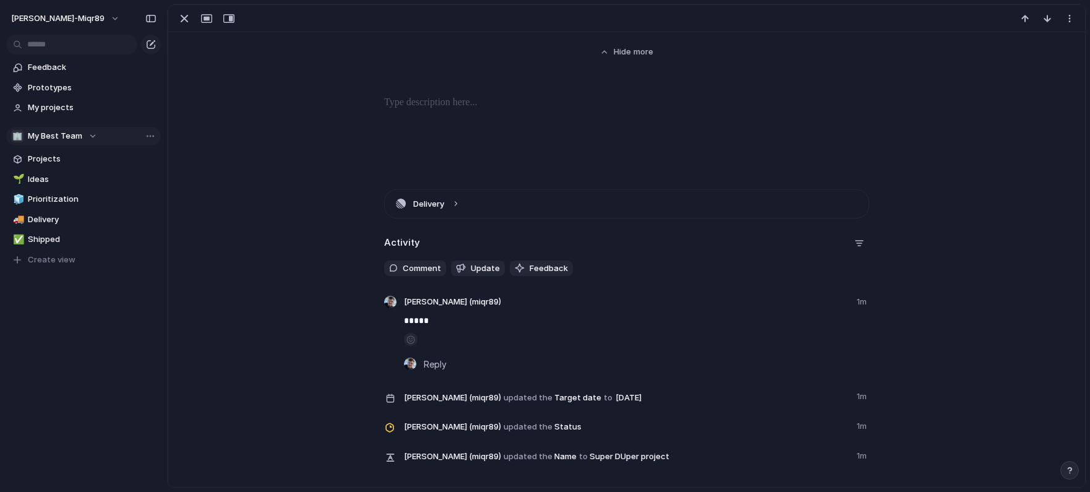
scroll to position [276, 0]
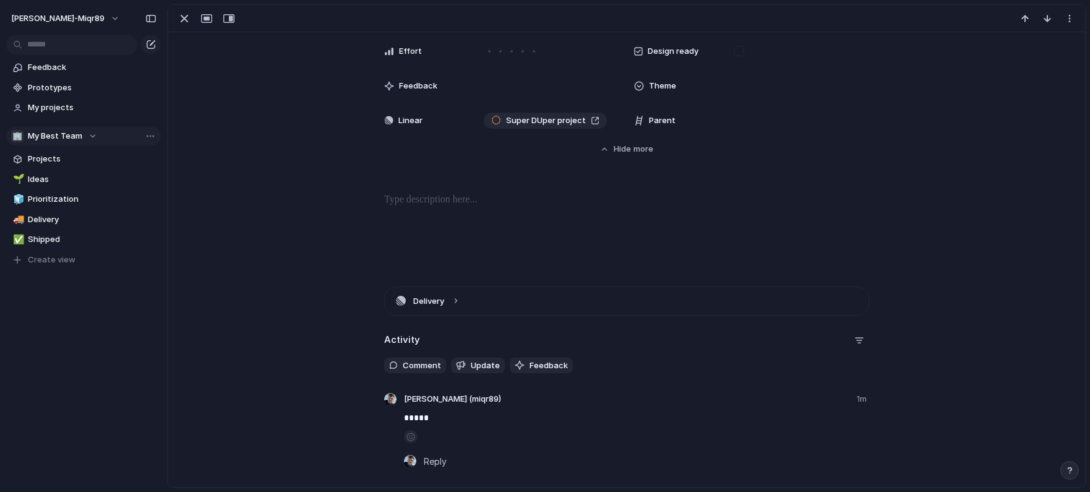
click at [435, 204] on p at bounding box center [626, 199] width 485 height 15
copy p "**********"
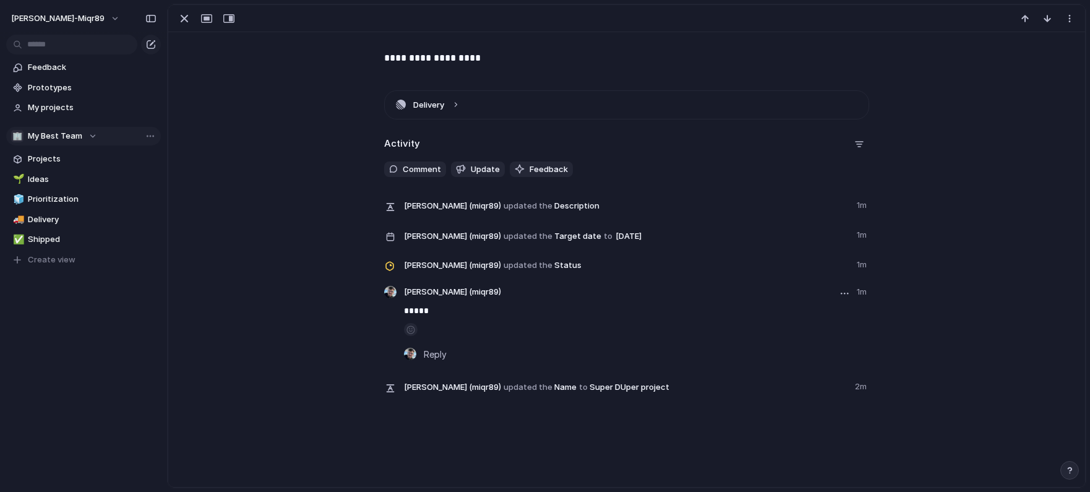
scroll to position [403, 0]
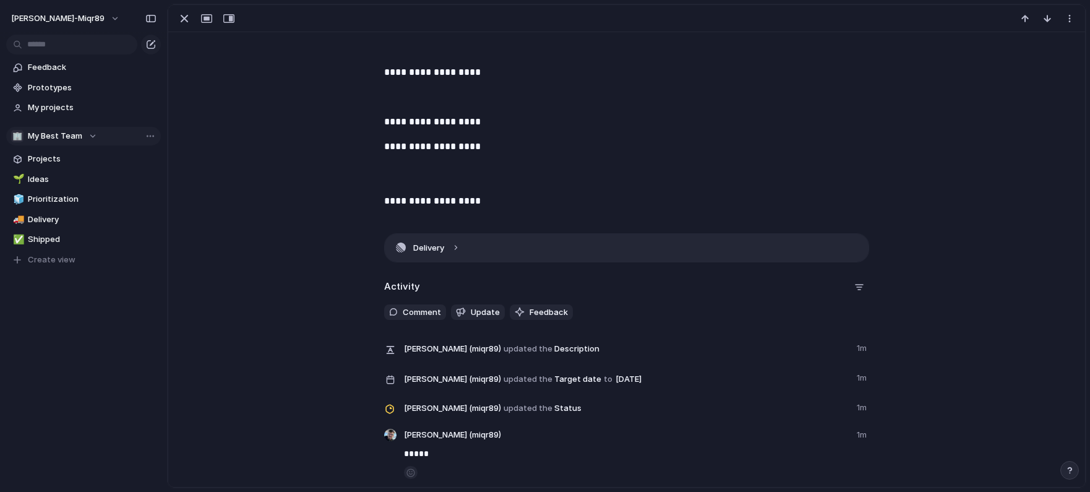
click at [456, 243] on button "Delivery" at bounding box center [627, 248] width 484 height 28
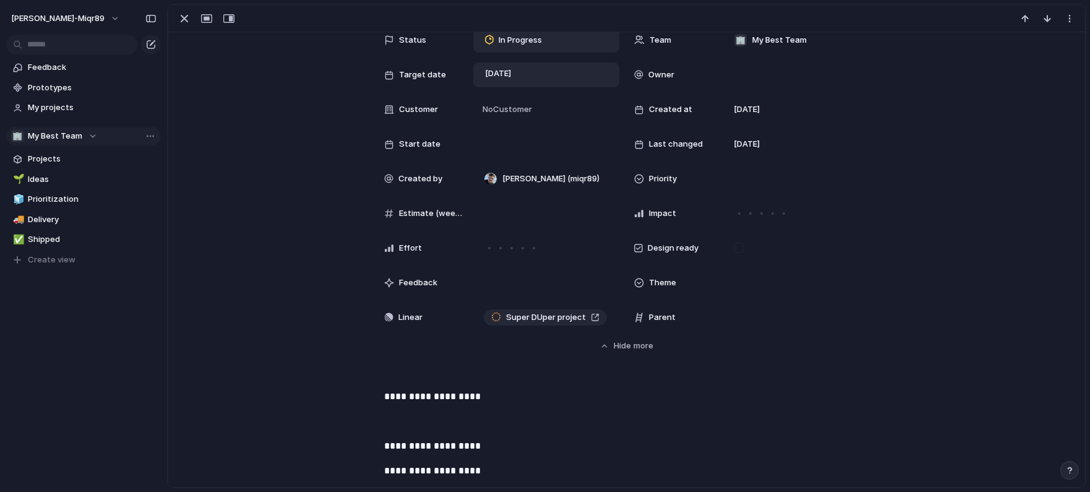
scroll to position [0, 0]
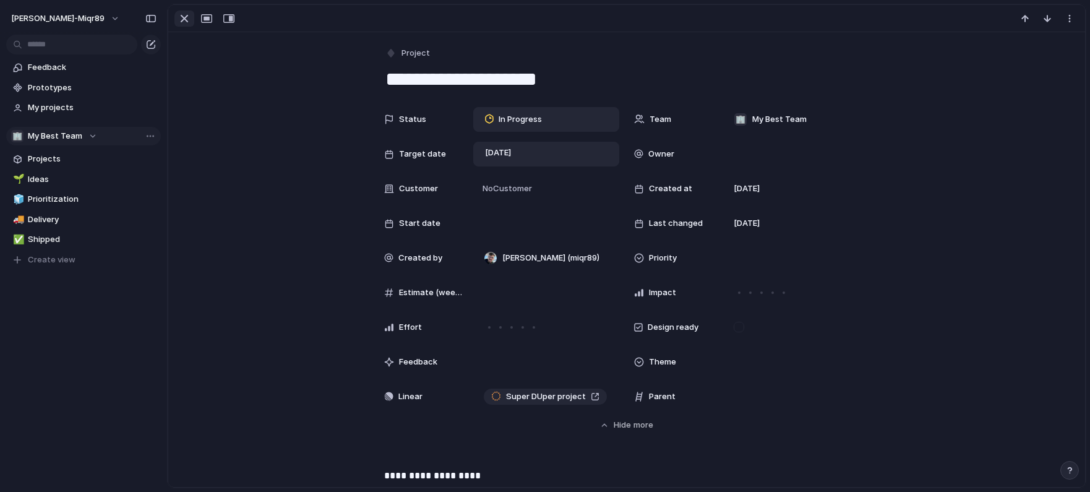
click at [189, 19] on div "button" at bounding box center [184, 18] width 15 height 15
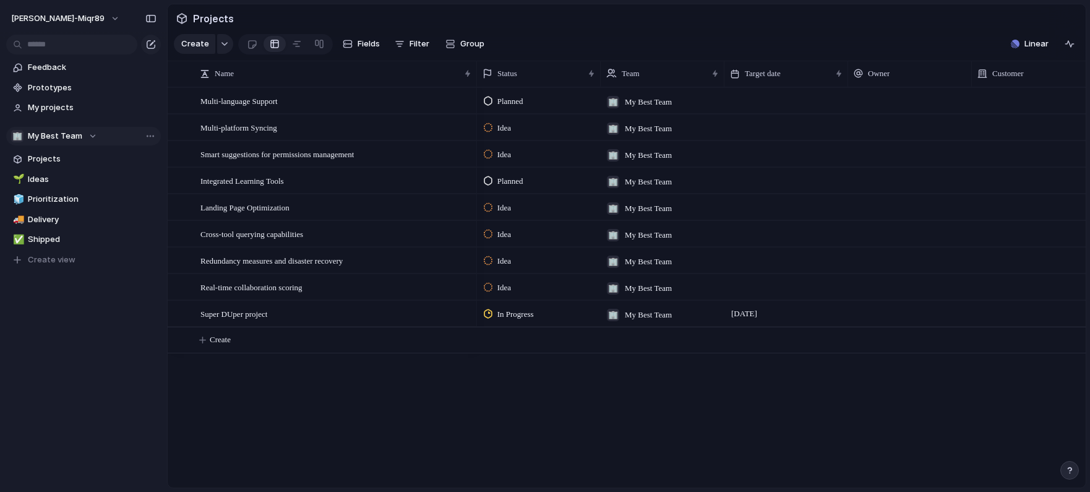
click at [517, 419] on div "Planned 🏢 My Best Team 3 September Idea 🏢 My Best Team 3 September Idea 🏢 My Be…" at bounding box center [781, 287] width 609 height 400
click at [1014, 98] on span "Modify" at bounding box center [1011, 101] width 27 height 12
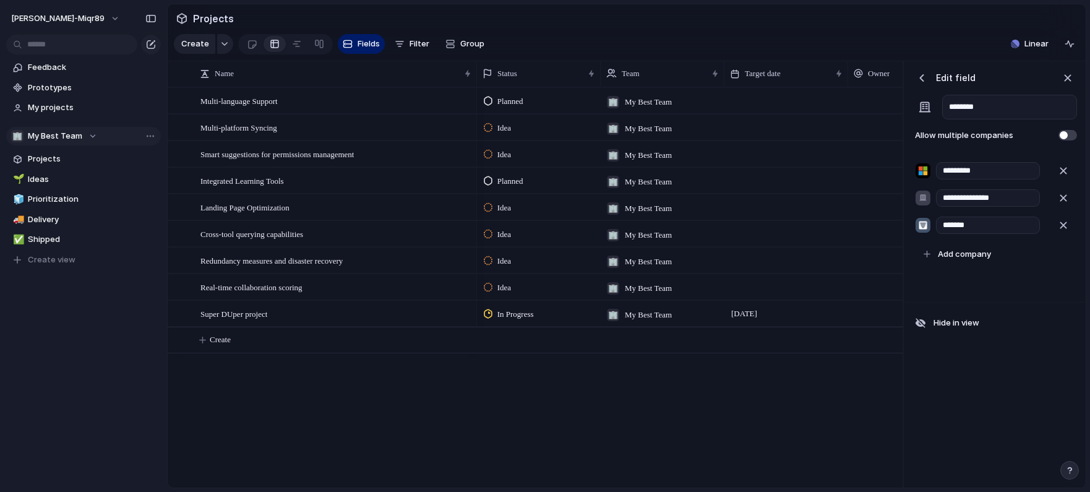
click at [620, 437] on div "Planned 🏢 My Best Team Idea 🏢 My Best Team Idea 🏢 My Best Team Planned 🏢 My Bes…" at bounding box center [690, 287] width 426 height 400
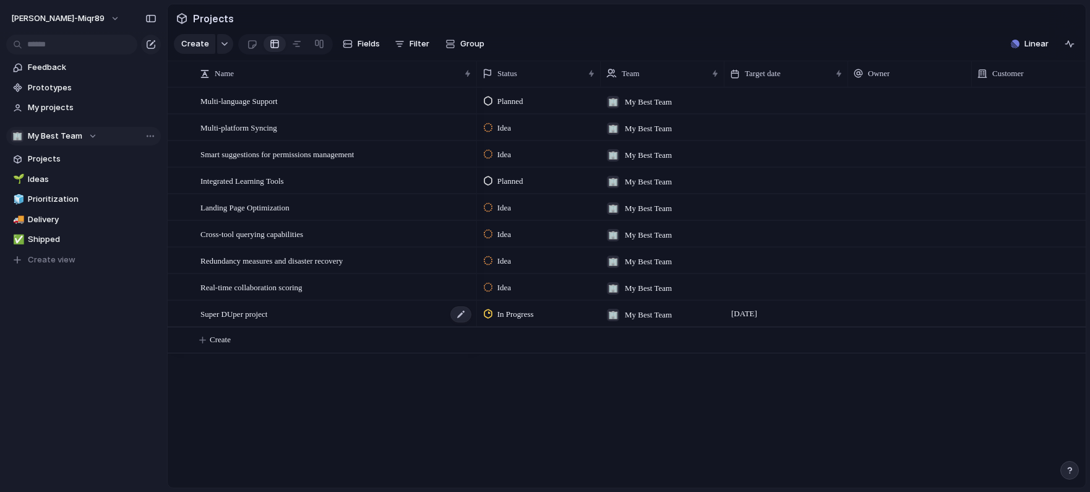
click at [256, 320] on span "Super DUper project" at bounding box center [233, 313] width 67 height 14
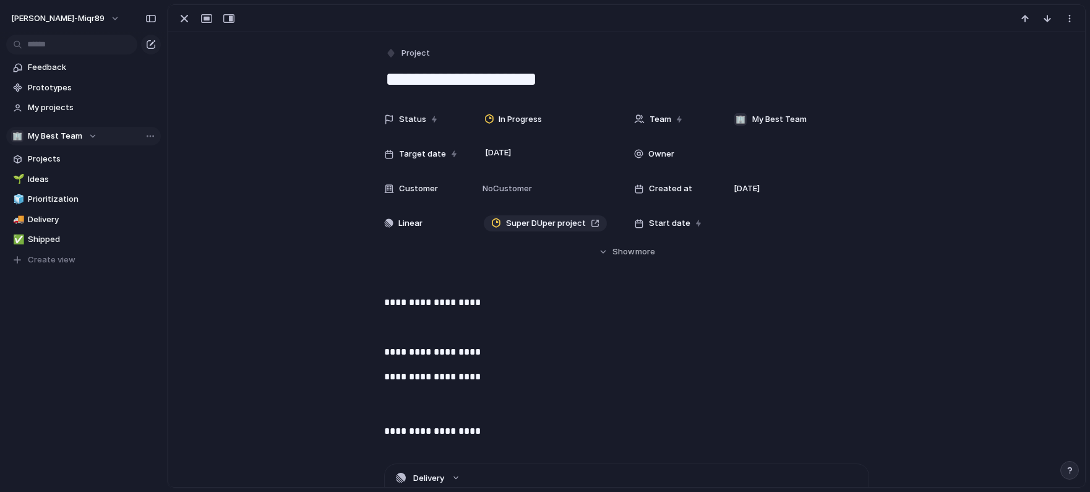
scroll to position [389, 0]
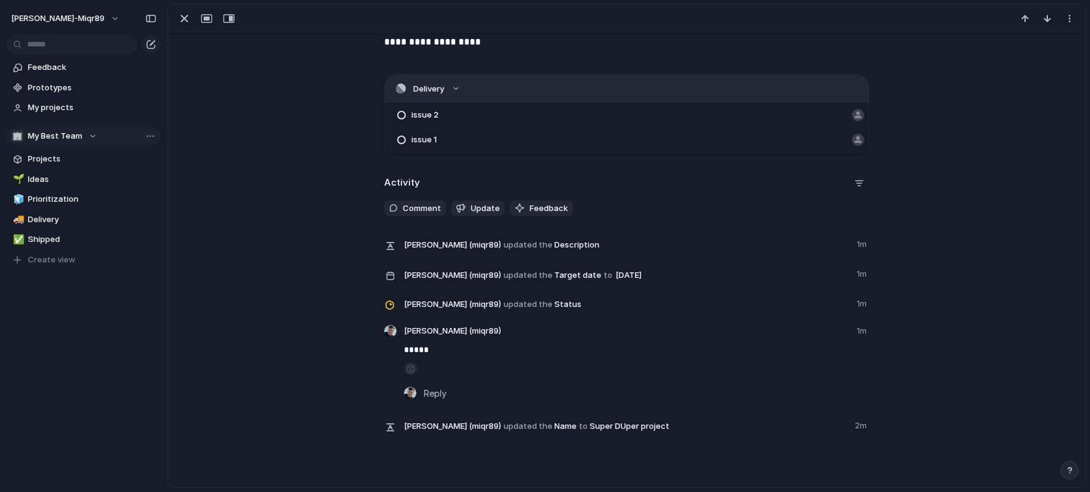
click at [450, 89] on button "Delivery" at bounding box center [627, 89] width 484 height 28
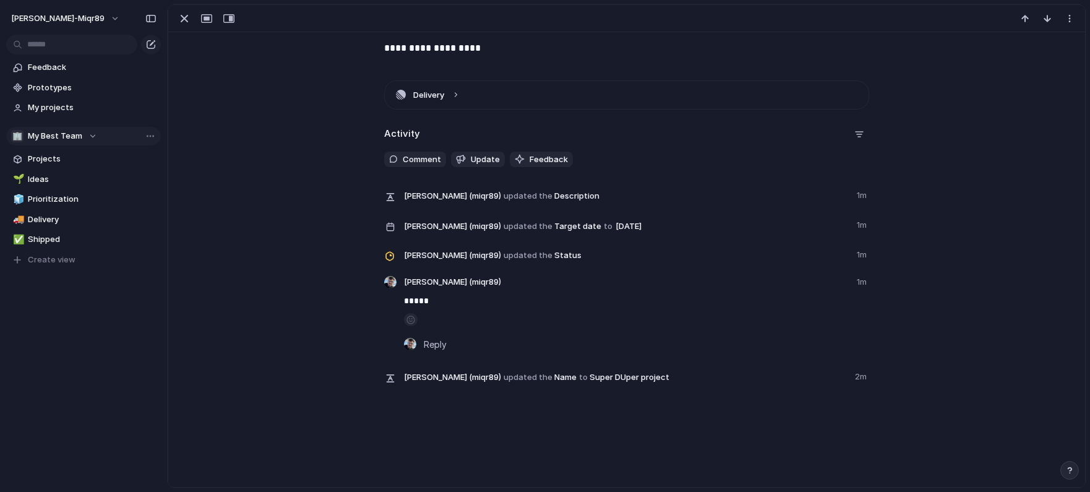
scroll to position [169, 0]
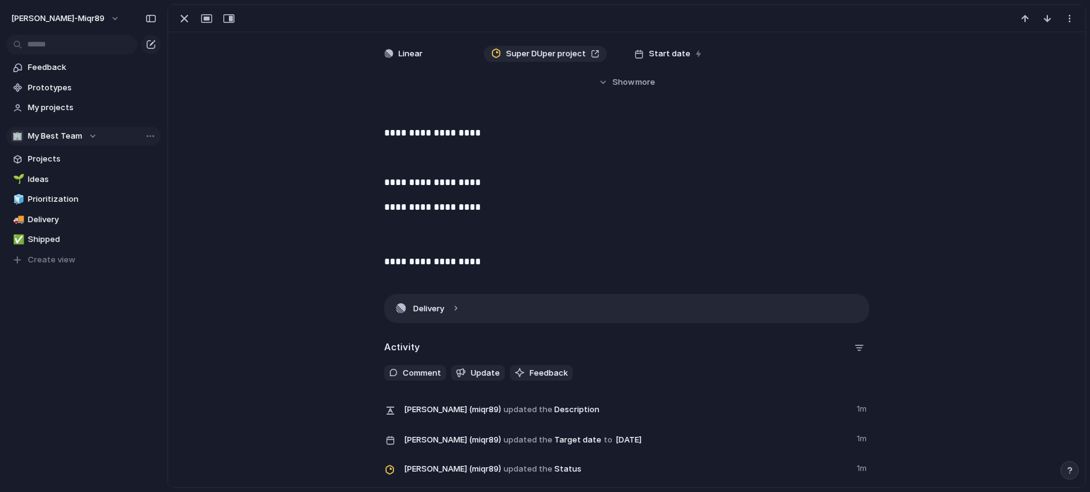
click at [454, 310] on button "Delivery" at bounding box center [627, 308] width 484 height 28
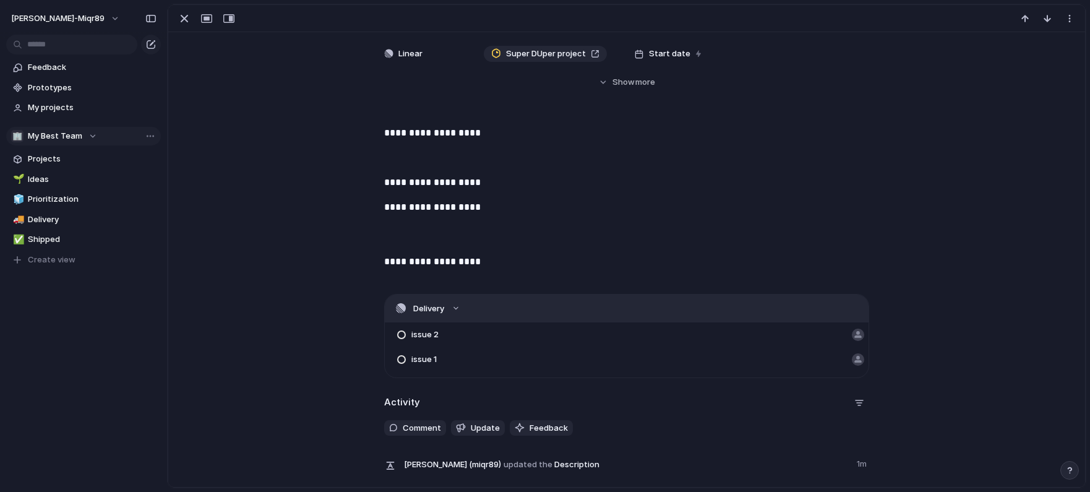
click at [448, 306] on button "Delivery" at bounding box center [627, 308] width 484 height 28
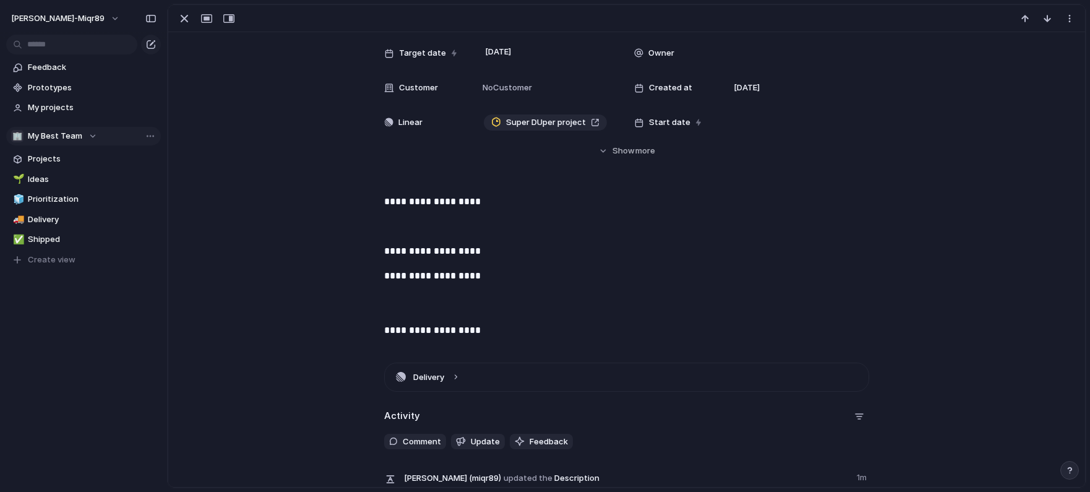
scroll to position [0, 0]
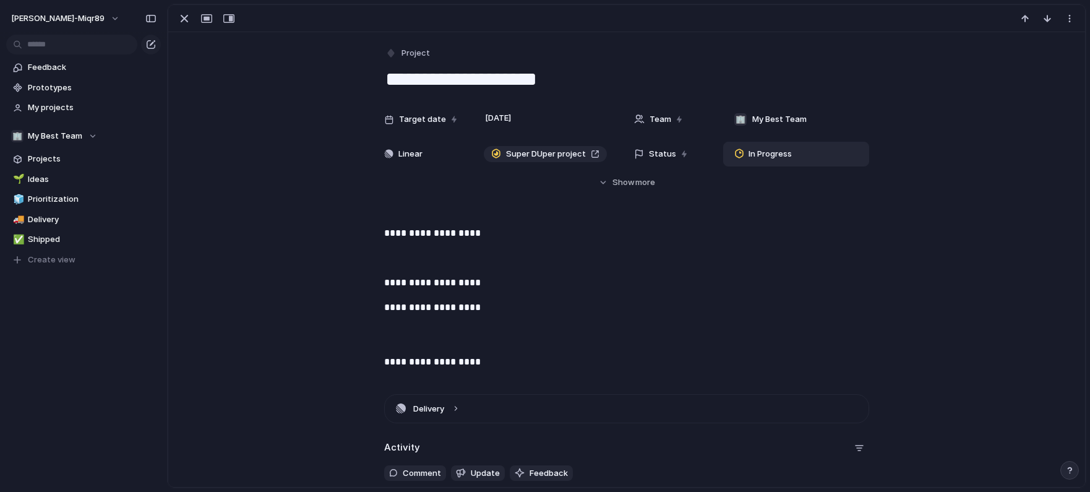
click at [752, 156] on span "In Progress" at bounding box center [769, 154] width 43 height 12
click at [911, 176] on div "Idea Backlog Planned In Progress In acceptance Ready for release Completed Canc…" at bounding box center [545, 246] width 1090 height 492
click at [182, 20] on div "button" at bounding box center [184, 18] width 15 height 15
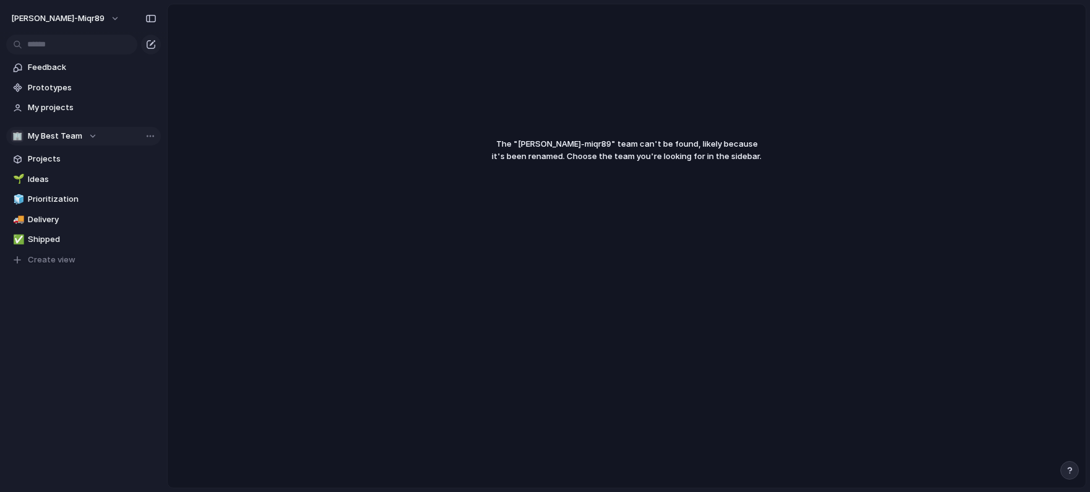
click at [52, 130] on span "My Best Team" at bounding box center [55, 136] width 54 height 12
click at [55, 133] on div "🏢 My Best Team ⚡ Camelot Create new team" at bounding box center [545, 246] width 1090 height 492
click at [46, 155] on span "Projects" at bounding box center [92, 159] width 129 height 12
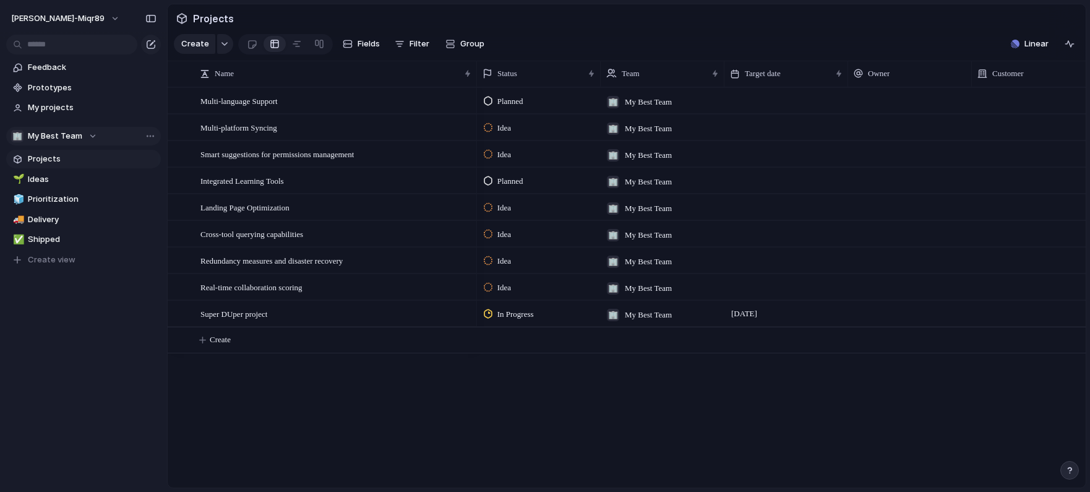
click at [72, 135] on span "My Best Team" at bounding box center [55, 136] width 54 height 12
click at [75, 201] on li "⚡ Camelot" at bounding box center [64, 207] width 101 height 21
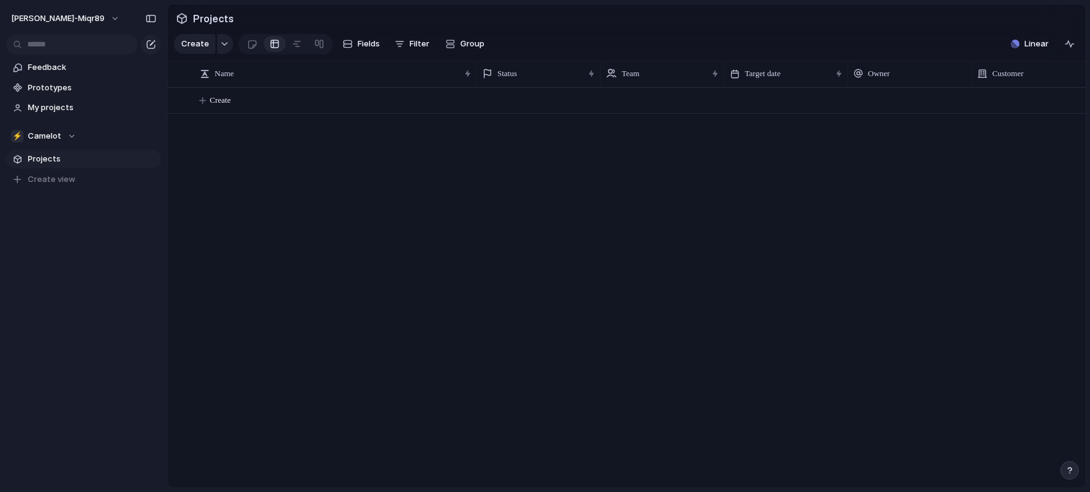
click at [49, 155] on span "Projects" at bounding box center [92, 159] width 129 height 12
click at [220, 46] on button "button" at bounding box center [225, 44] width 16 height 20
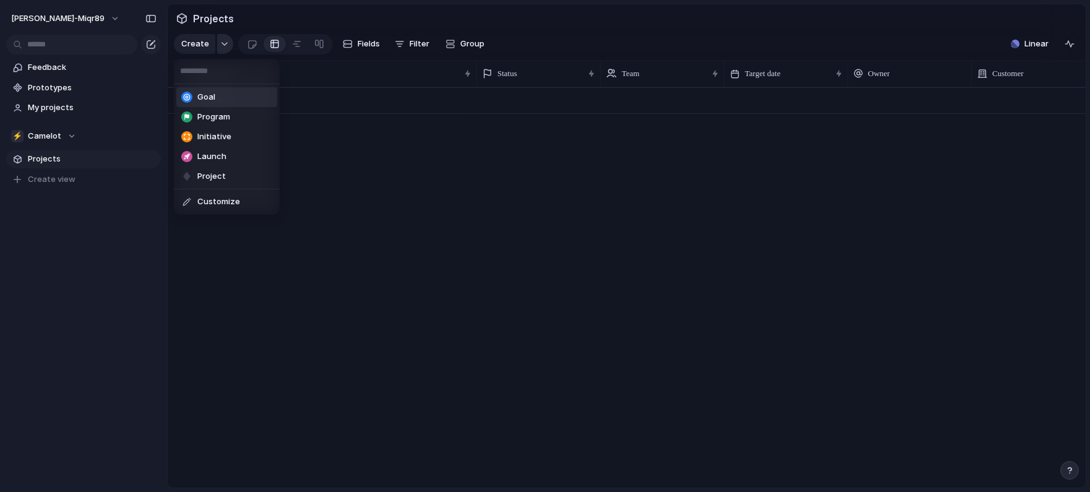
click at [220, 46] on div "Goal Program Initiative Launch Project Customize" at bounding box center [545, 246] width 1090 height 492
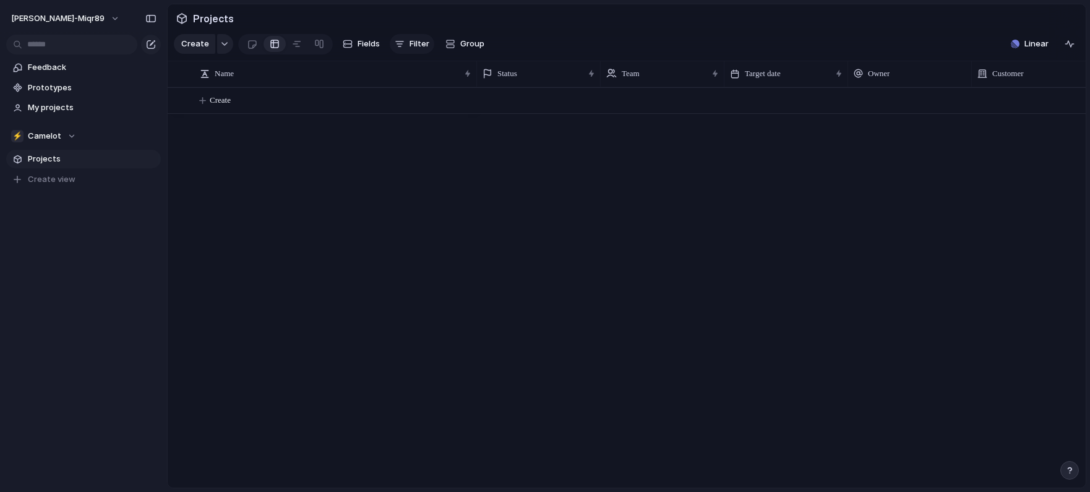
click at [417, 43] on span "Filter" at bounding box center [419, 44] width 20 height 12
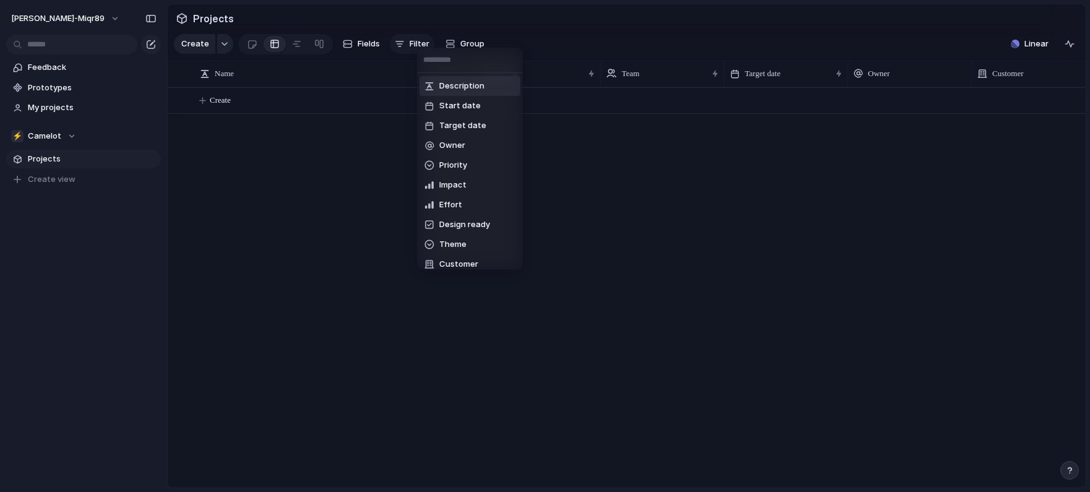
click at [417, 43] on div "Description Start date Target date Owner Priority Impact Effort Design ready Th…" at bounding box center [545, 246] width 1090 height 492
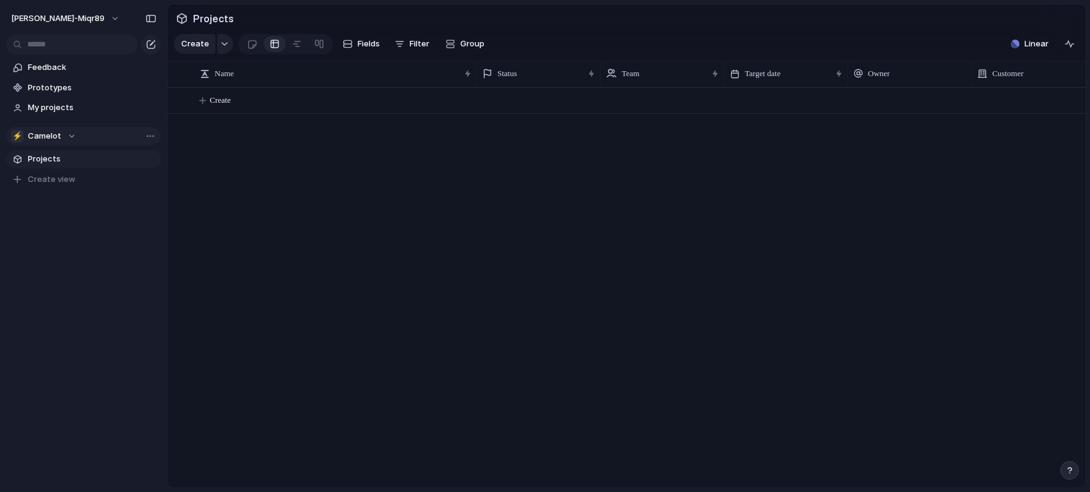
click at [51, 135] on span "Camelot" at bounding box center [44, 136] width 33 height 12
click at [64, 191] on span "My Best Team" at bounding box center [65, 186] width 54 height 12
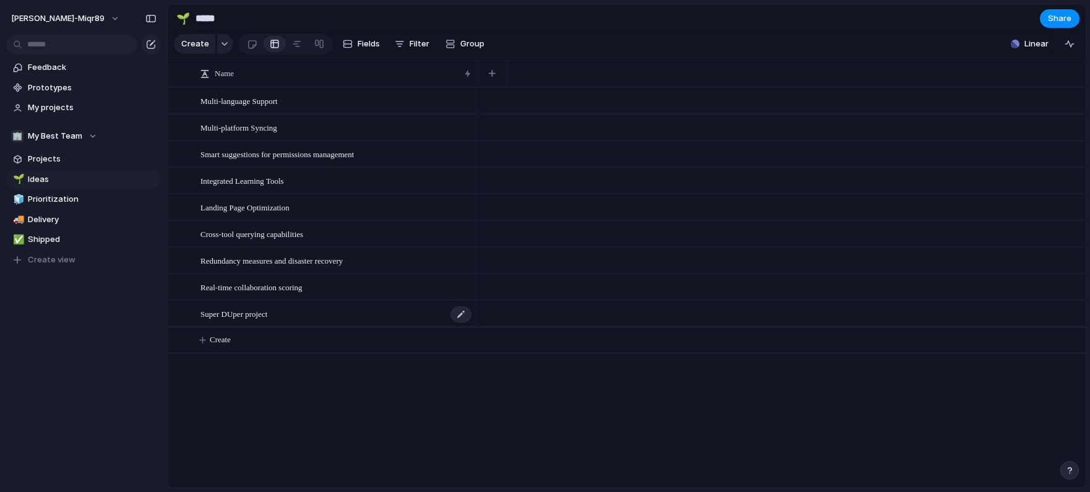
click at [267, 317] on span "Super DUper project" at bounding box center [233, 313] width 67 height 14
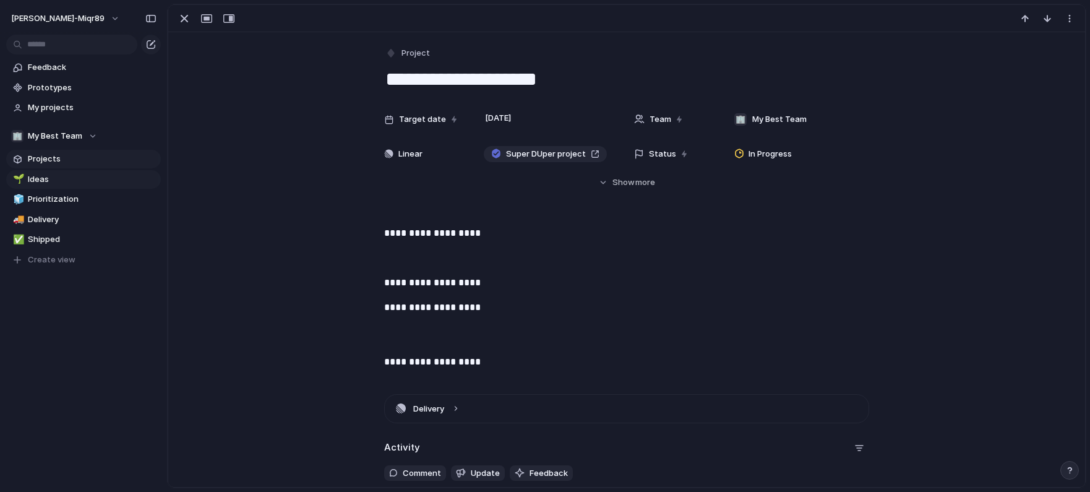
click at [40, 163] on span "Projects" at bounding box center [92, 159] width 129 height 12
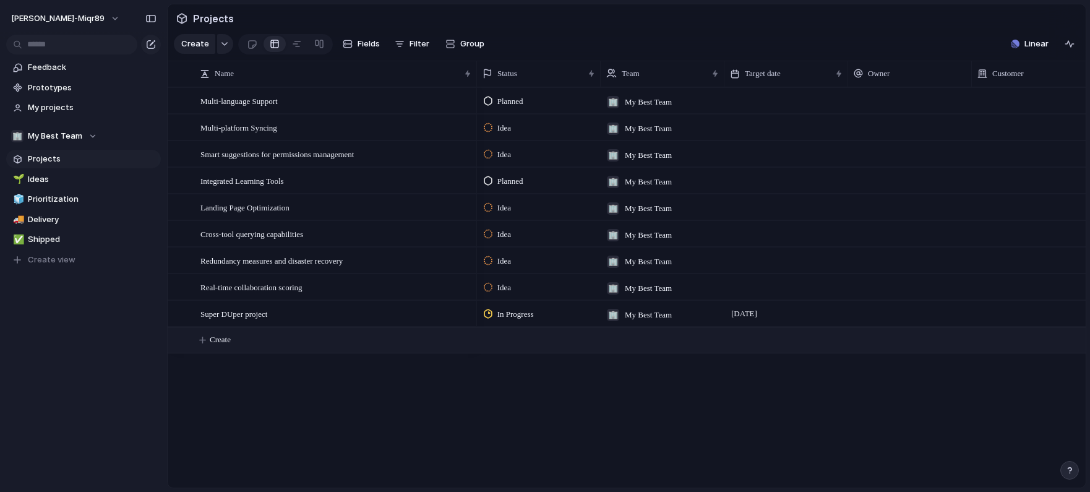
click at [218, 332] on button "Create" at bounding box center [642, 339] width 925 height 25
type textarea "**********"
click at [462, 338] on div at bounding box center [460, 341] width 21 height 16
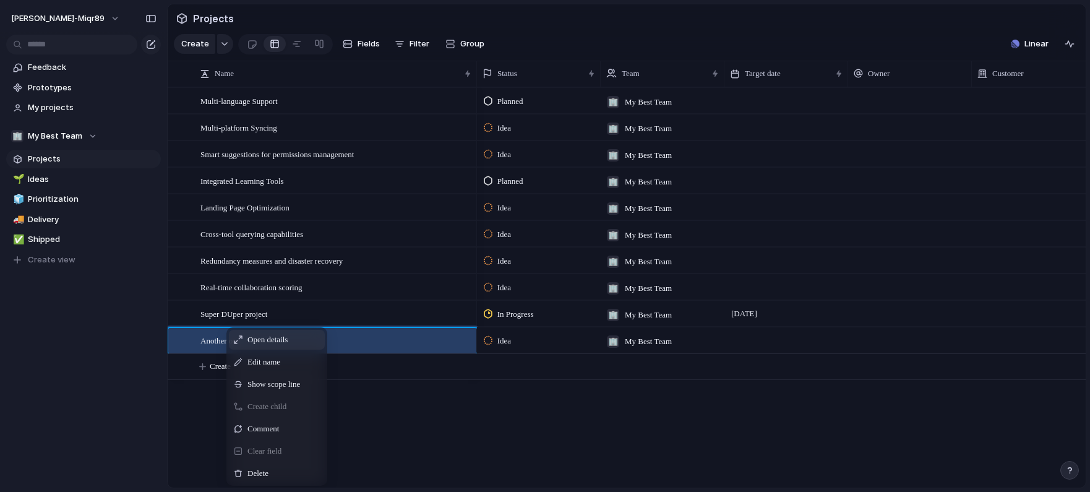
click at [275, 343] on span "Open details" at bounding box center [267, 339] width 40 height 12
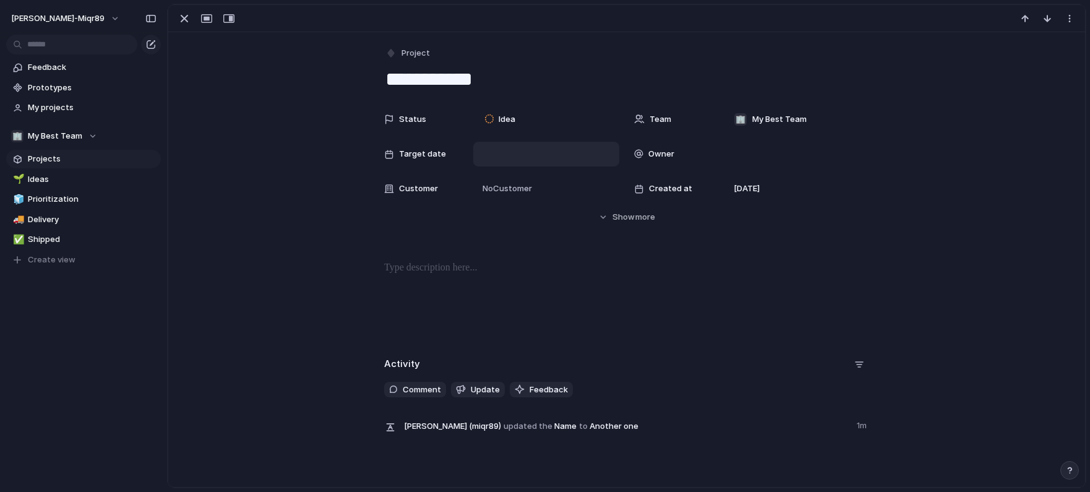
click at [494, 149] on div at bounding box center [546, 154] width 135 height 14
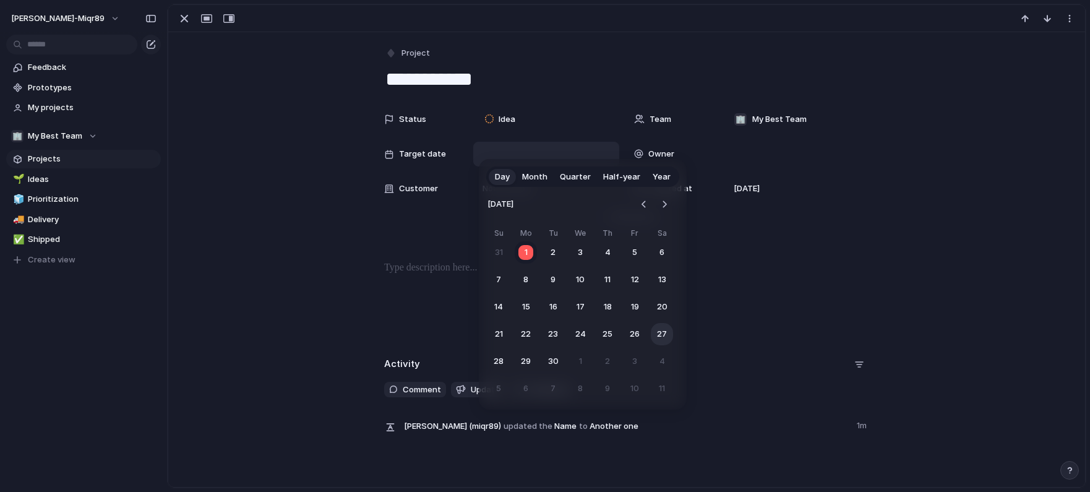
click at [656, 338] on button "27" at bounding box center [662, 334] width 22 height 22
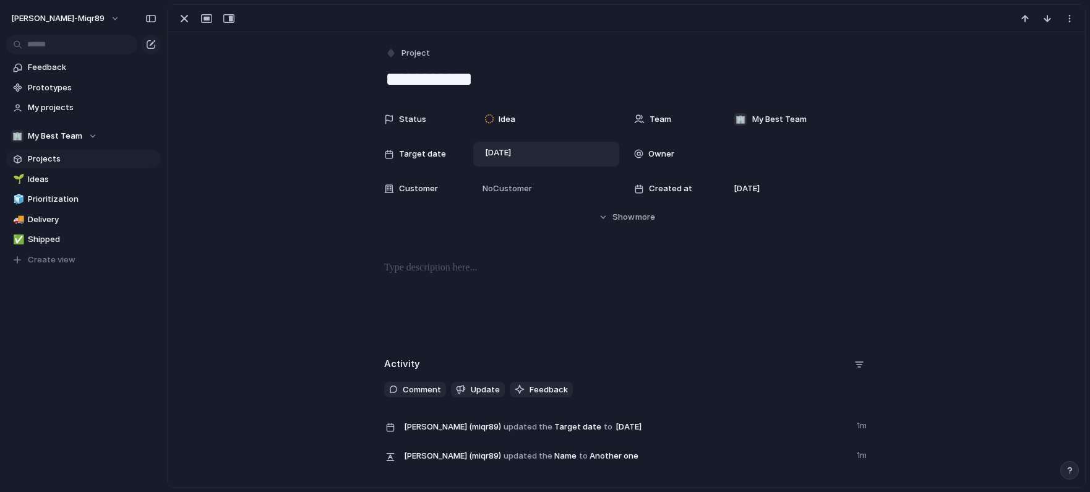
click at [461, 273] on p at bounding box center [626, 267] width 485 height 15
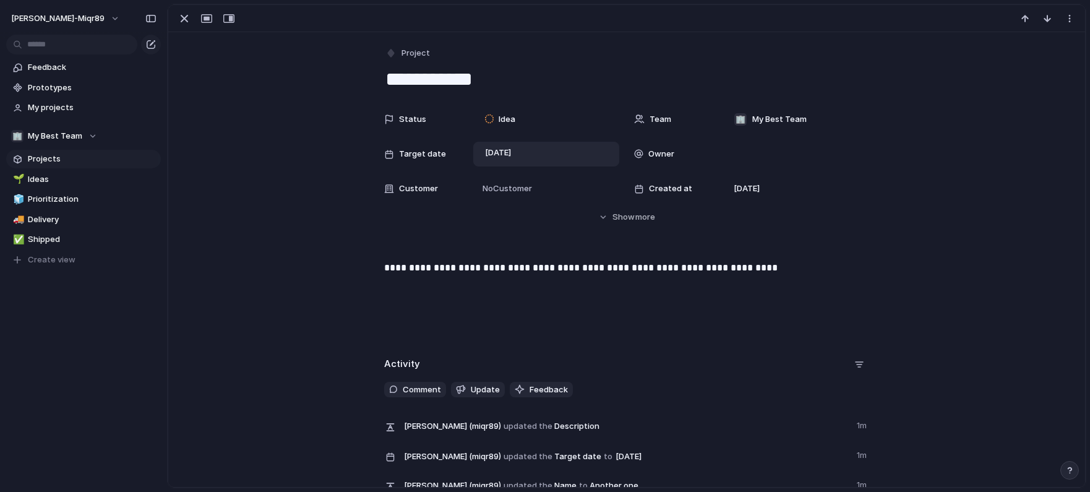
click at [471, 307] on div "**********" at bounding box center [626, 299] width 887 height 79
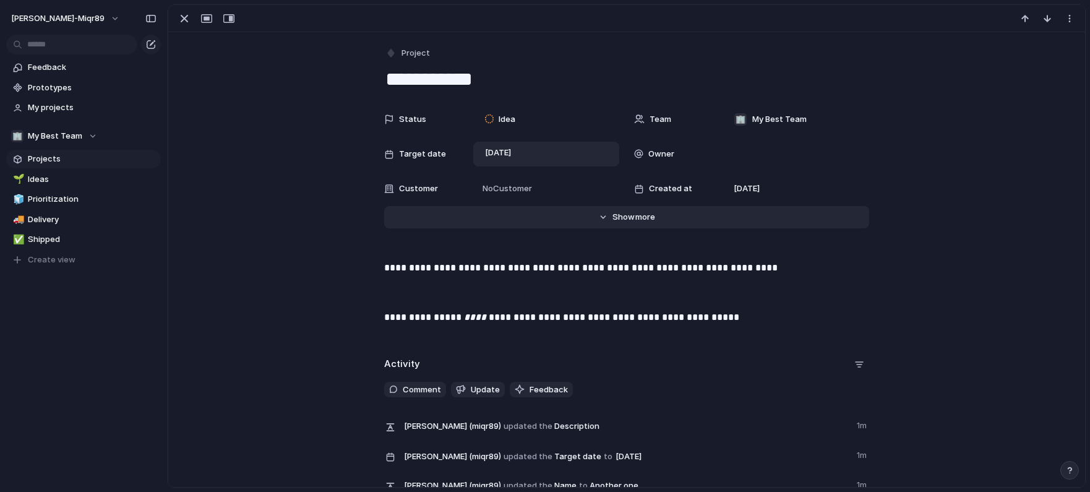
click at [609, 215] on button "Hide Show more" at bounding box center [626, 217] width 485 height 22
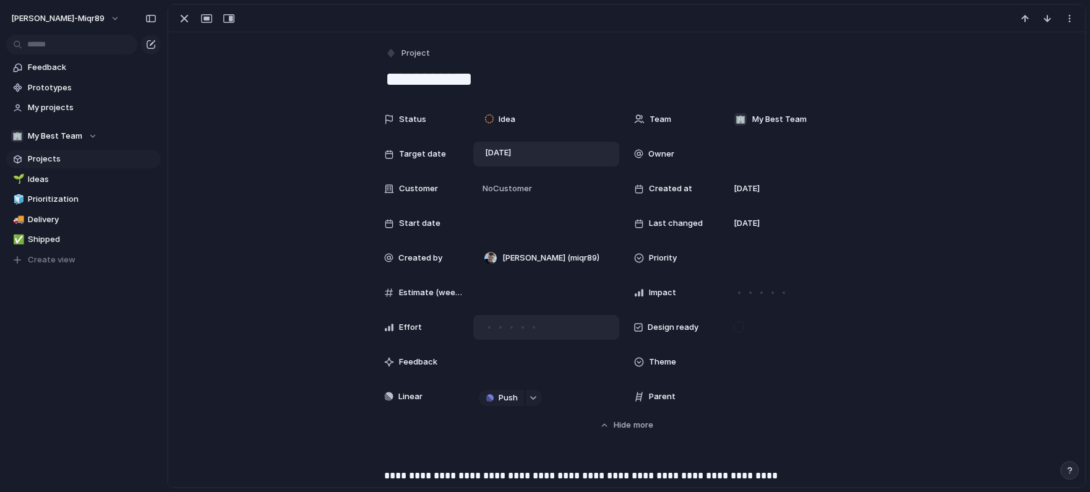
click at [536, 326] on div at bounding box center [533, 327] width 11 height 11
click at [770, 294] on div at bounding box center [772, 292] width 11 height 11
click at [515, 291] on div at bounding box center [546, 293] width 135 height 14
click at [564, 289] on input "*" at bounding box center [521, 292] width 85 height 9
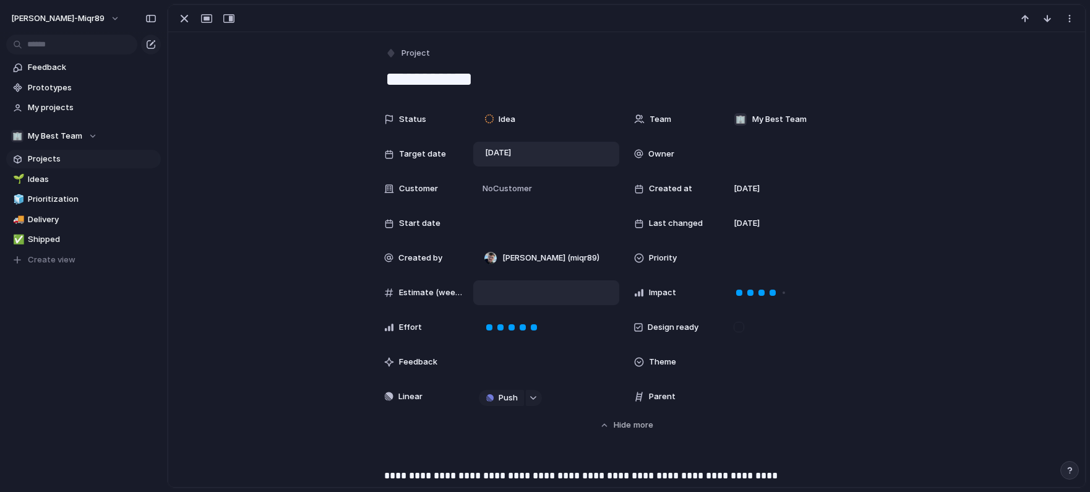
click at [564, 289] on input "*" at bounding box center [521, 292] width 85 height 9
type input "*"
click at [564, 289] on input "*" at bounding box center [521, 292] width 85 height 9
click at [521, 353] on div at bounding box center [546, 361] width 146 height 25
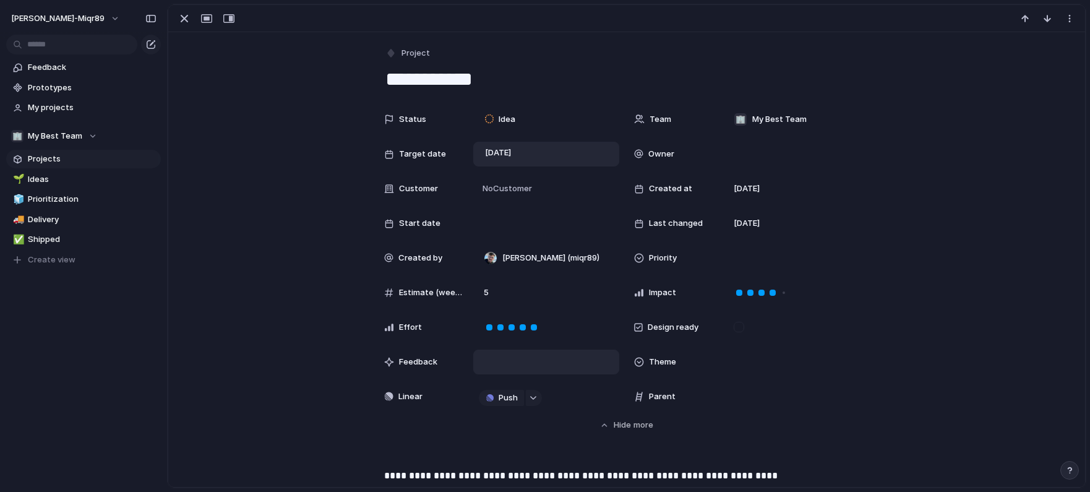
click at [521, 359] on div at bounding box center [546, 361] width 146 height 25
click at [533, 396] on div "button" at bounding box center [533, 397] width 9 height 5
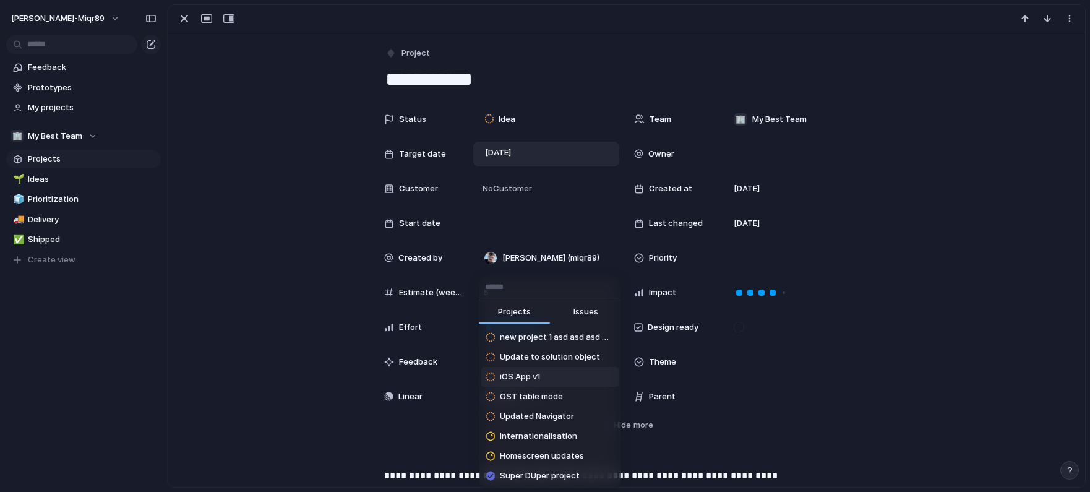
click at [379, 439] on div "Projects Issues new project 1 asd asd asd DUPA Update to solution object iOS Ap…" at bounding box center [545, 246] width 1090 height 492
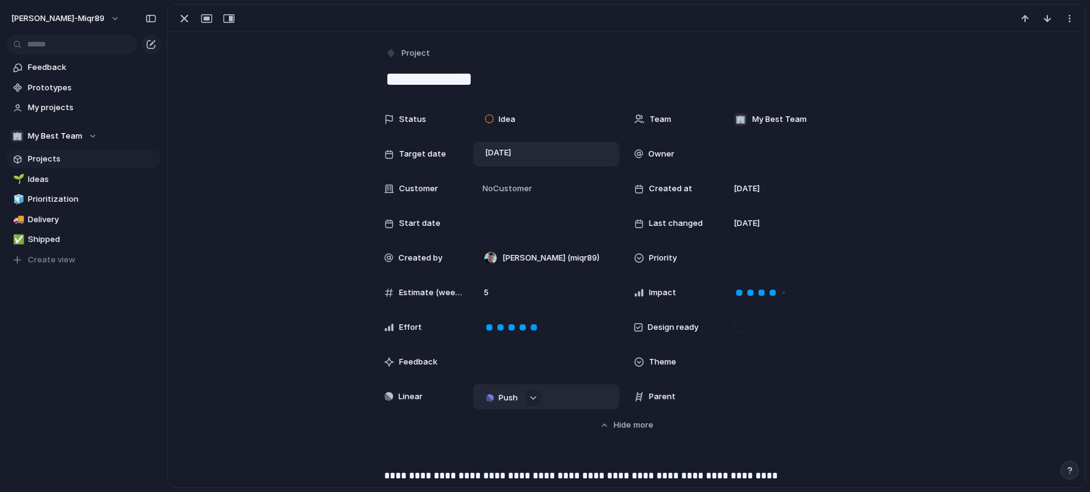
click at [497, 398] on button "Push" at bounding box center [501, 398] width 45 height 16
click at [495, 421] on span "Project" at bounding box center [487, 421] width 28 height 12
click at [532, 444] on span "Camelot" at bounding box center [519, 446] width 33 height 12
click at [562, 400] on div "Another one" at bounding box center [529, 396] width 77 height 12
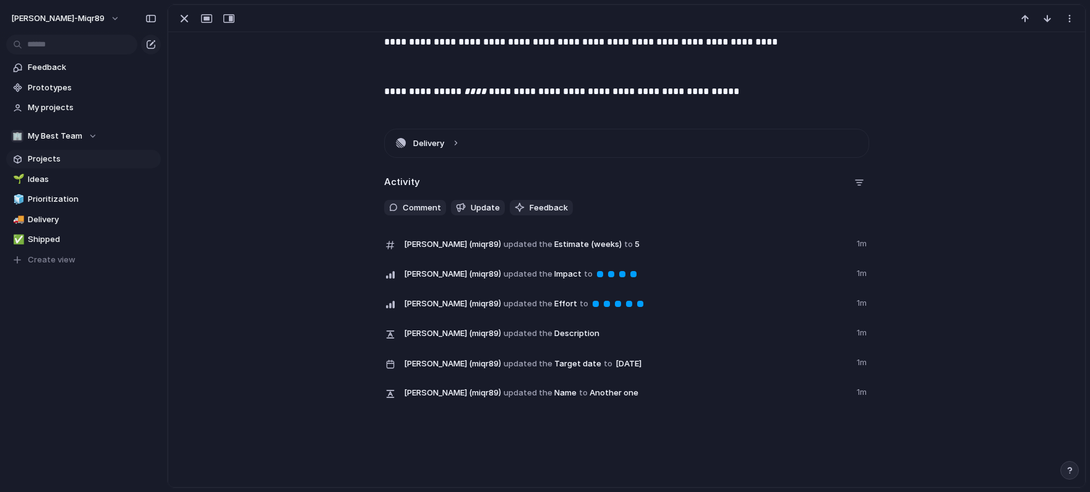
scroll to position [192, 0]
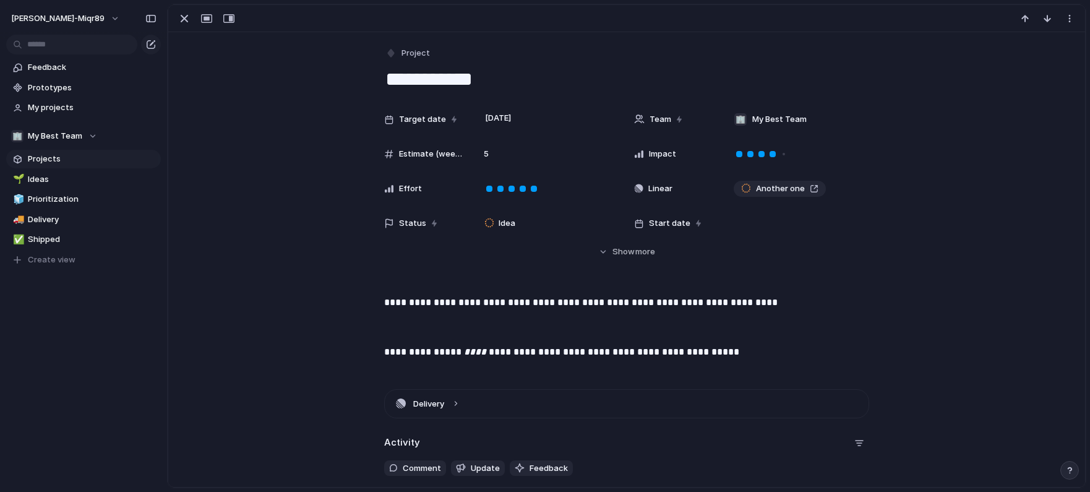
click at [44, 153] on span "Projects" at bounding box center [92, 159] width 129 height 12
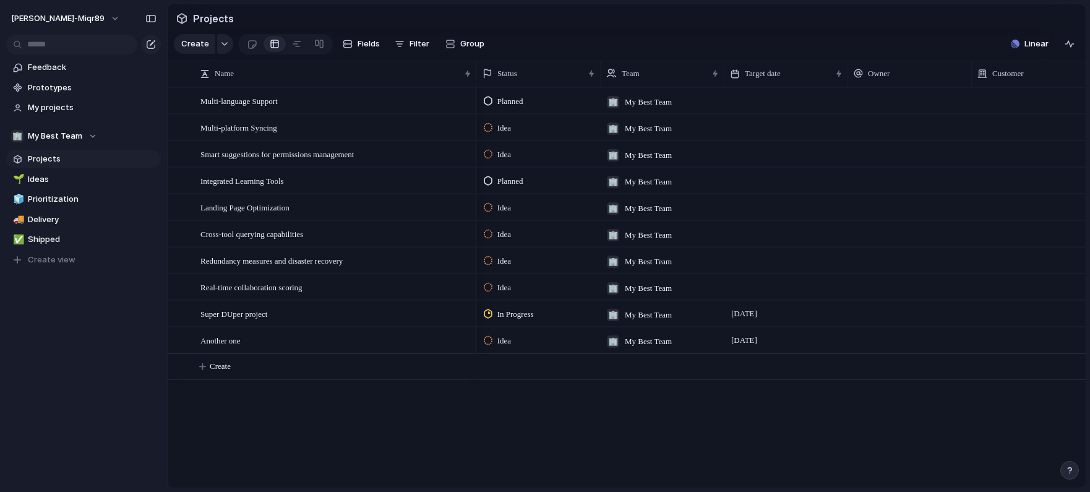
click at [493, 339] on div "Idea" at bounding box center [499, 340] width 31 height 15
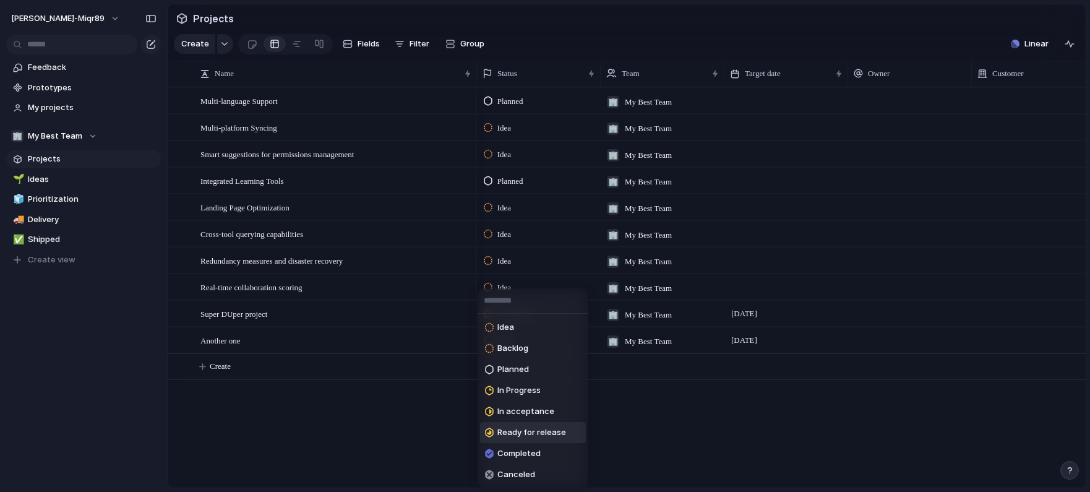
click at [528, 426] on div "Ready for release" at bounding box center [525, 432] width 81 height 15
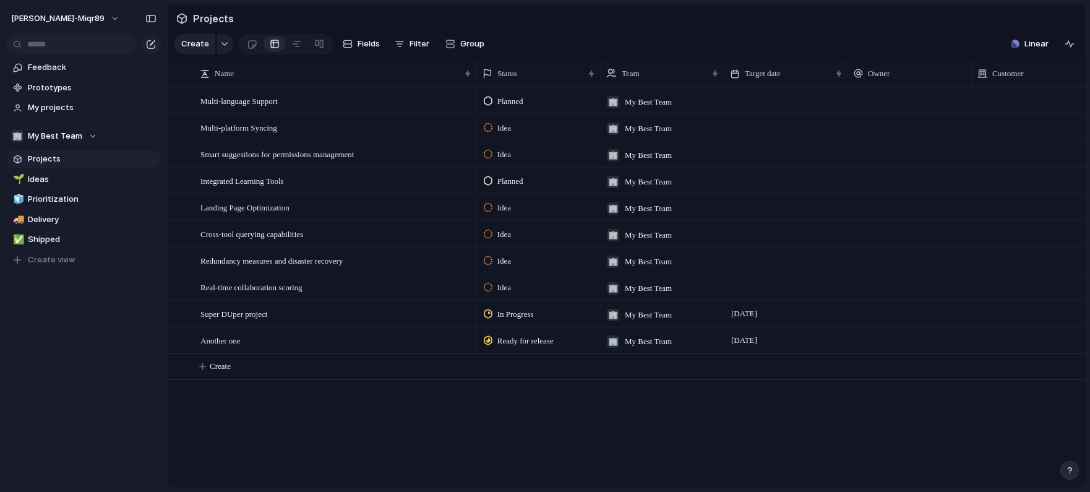
click at [495, 341] on div "Ready for release" at bounding box center [521, 340] width 74 height 15
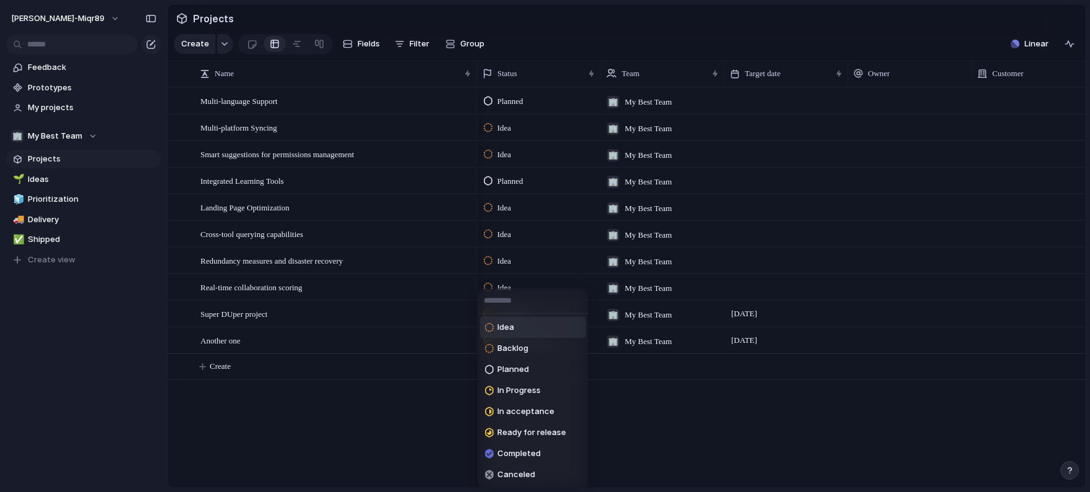
click at [520, 325] on li "Idea" at bounding box center [533, 327] width 106 height 21
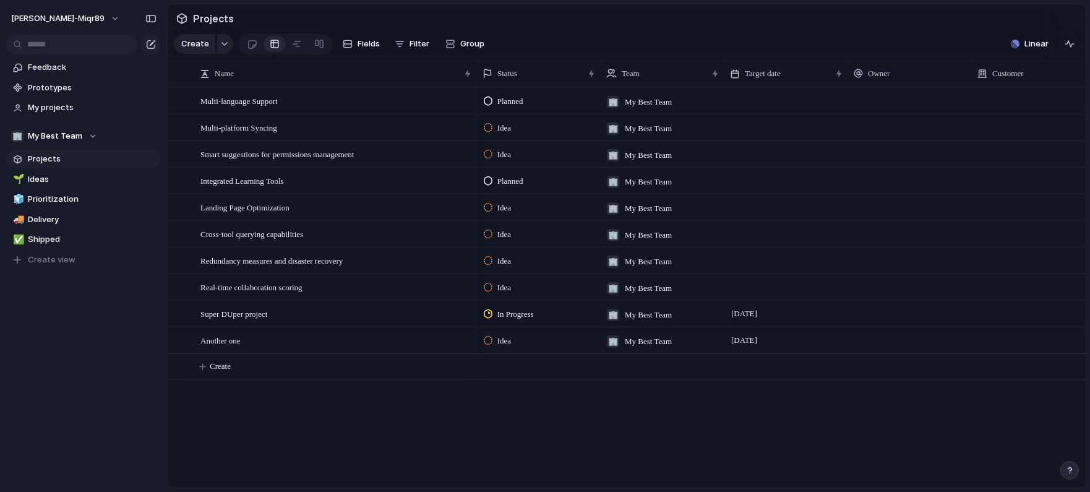
click at [492, 343] on div at bounding box center [488, 340] width 9 height 11
click at [413, 424] on div "Idea Backlog Planned In Progress In acceptance Ready for release Completed Canc…" at bounding box center [545, 246] width 1090 height 492
click at [515, 342] on div "Idea" at bounding box center [499, 340] width 31 height 15
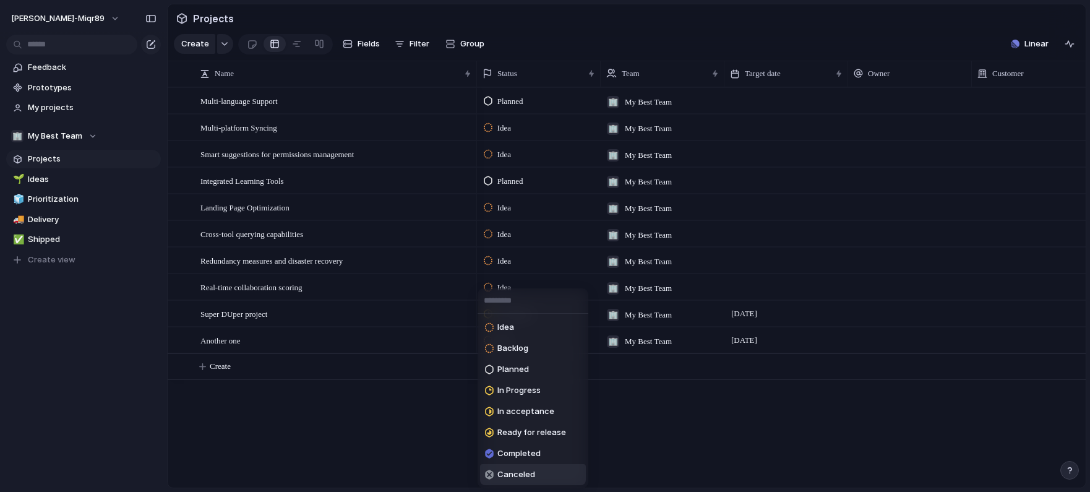
click at [526, 469] on span "Canceled" at bounding box center [516, 474] width 38 height 12
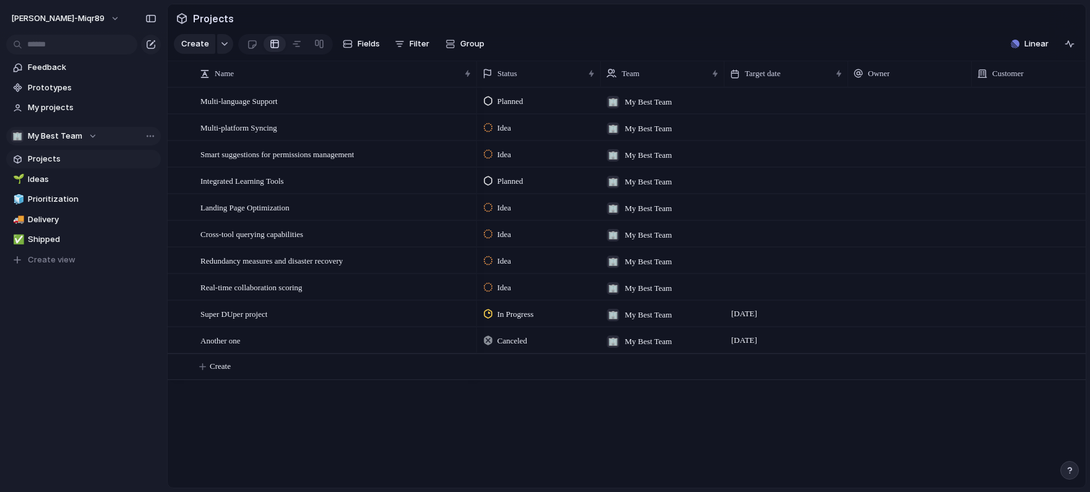
click at [57, 140] on span "My Best Team" at bounding box center [55, 136] width 54 height 12
click at [72, 137] on div "🏢 My Best Team ⚡ Camelot Create new team" at bounding box center [545, 246] width 1090 height 492
click at [85, 330] on div "Feedback Prototypes My projects 🏢 My Best Team Projects 🌱 Ideas 🧊 Prioritizatio…" at bounding box center [83, 184] width 167 height 369
click at [41, 261] on span "Create view" at bounding box center [52, 260] width 48 height 12
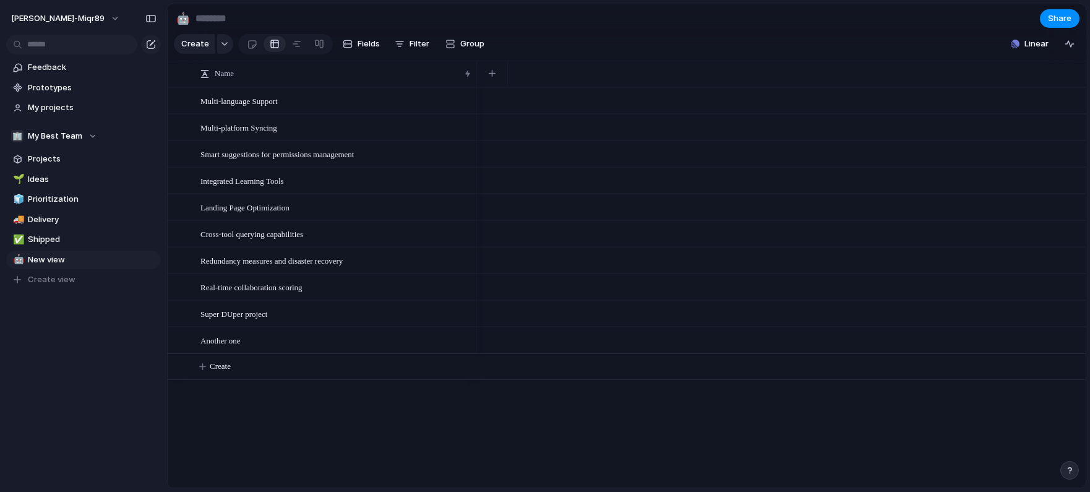
click at [139, 307] on div "Feedback Prototypes My projects 🏢 My Best Team Projects 🌱 Ideas 🧊 Prioritizatio…" at bounding box center [83, 194] width 167 height 389
click at [311, 47] on link at bounding box center [319, 44] width 22 height 20
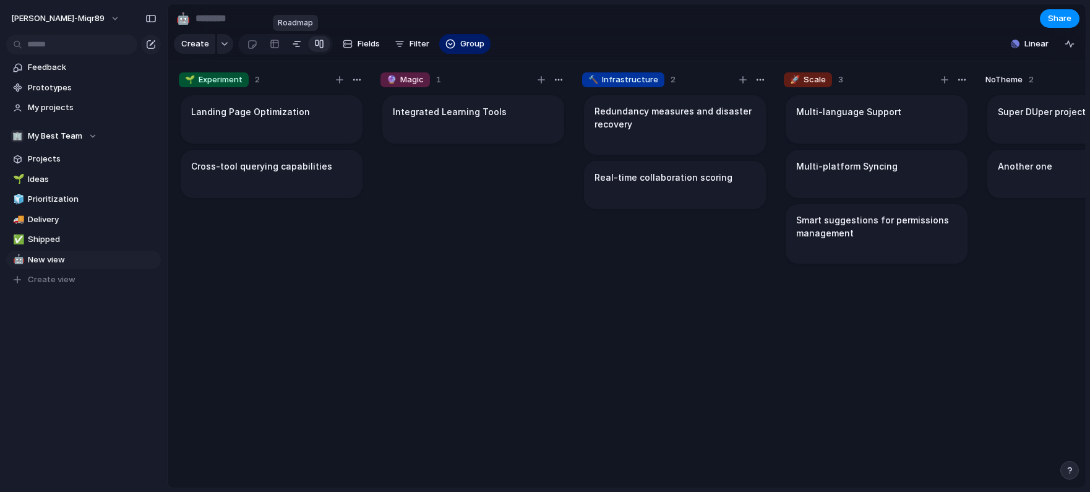
click at [300, 46] on link at bounding box center [297, 44] width 22 height 20
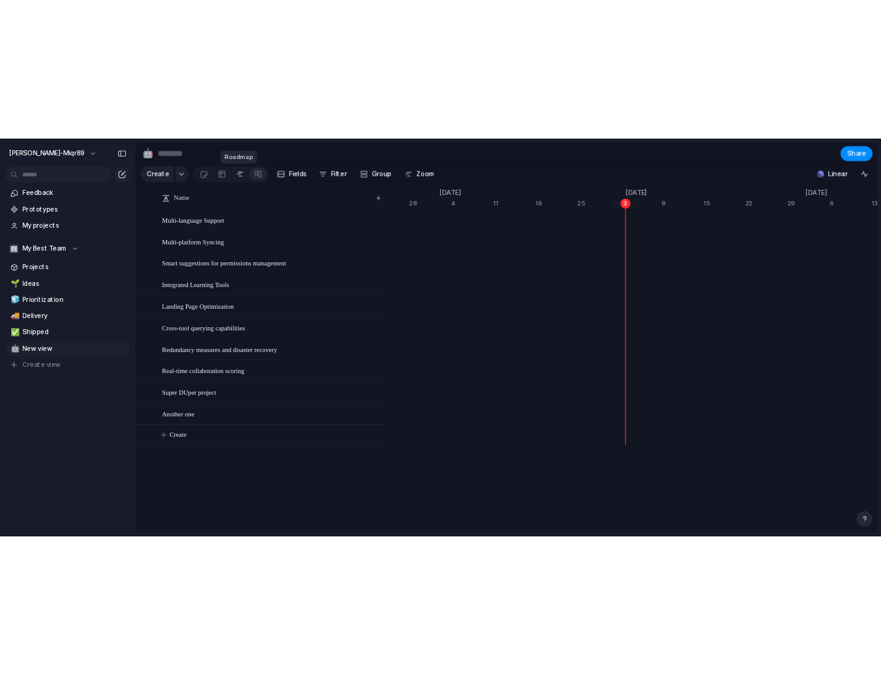
scroll to position [0, 7846]
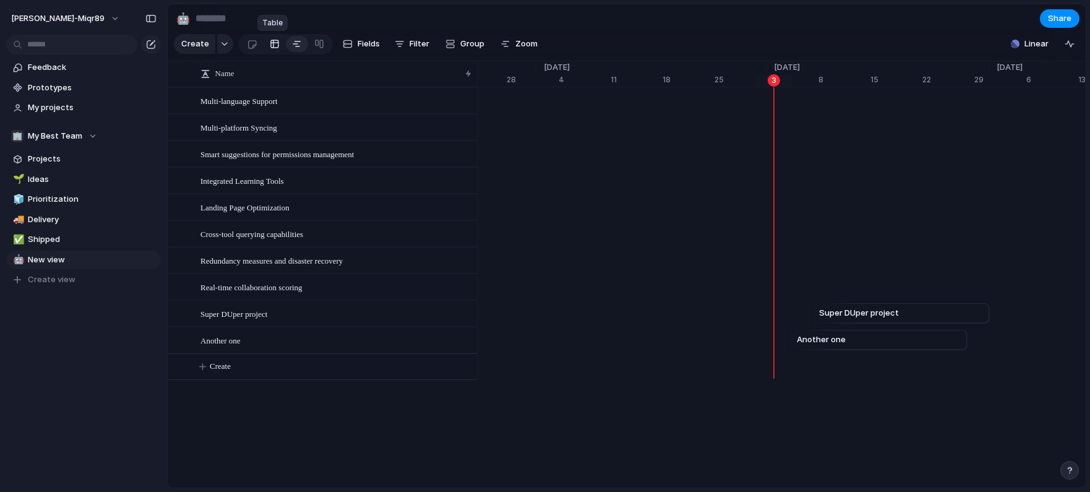
click at [275, 46] on div at bounding box center [275, 44] width 10 height 20
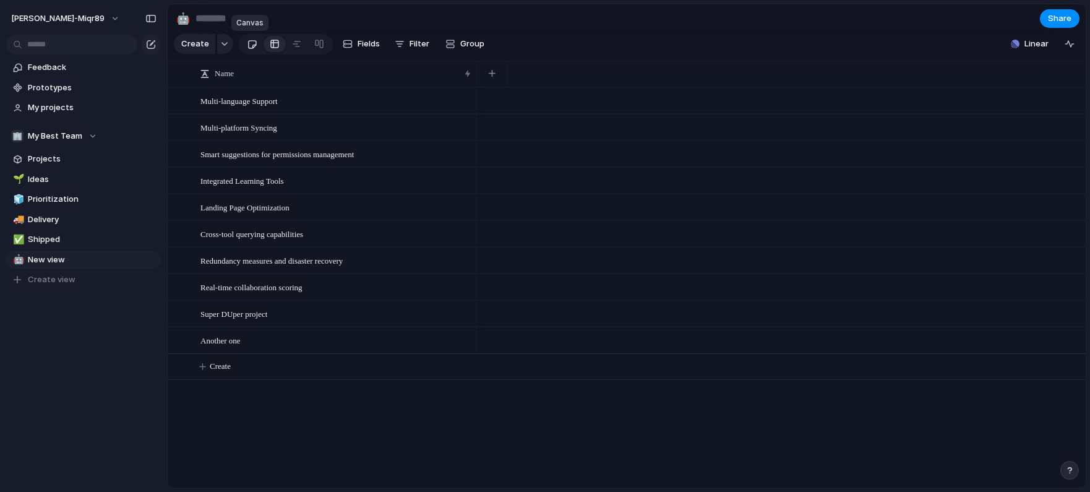
click at [257, 46] on link at bounding box center [252, 44] width 23 height 20
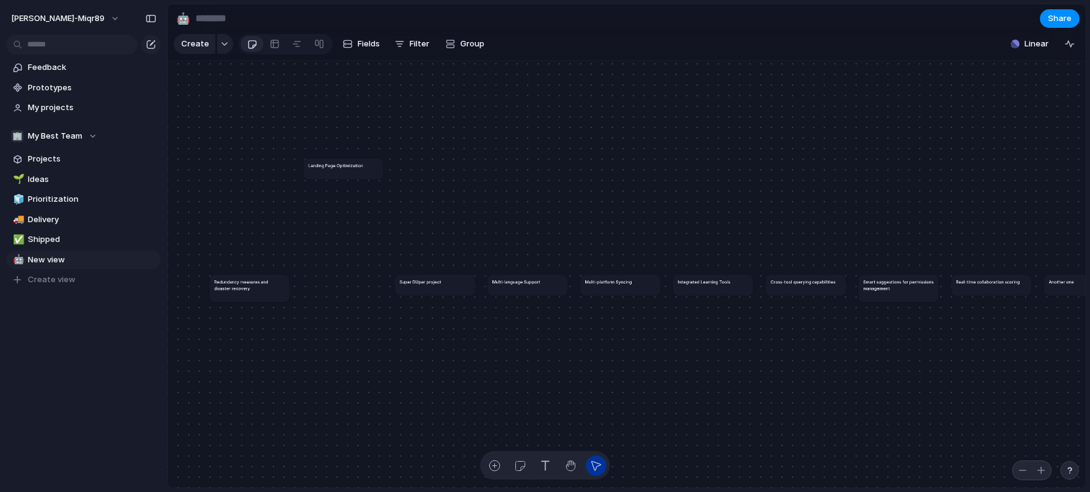
drag, startPoint x: 338, startPoint y: 287, endPoint x: 332, endPoint y: 164, distance: 123.2
click at [330, 161] on article "Landing Page Optimization" at bounding box center [343, 168] width 79 height 20
drag, startPoint x: 414, startPoint y: 263, endPoint x: 402, endPoint y: 289, distance: 28.8
click at [402, 289] on div "Redundancy measures and disaster recovery Landing Page Optimization Super DUper…" at bounding box center [627, 274] width 918 height 427
drag, startPoint x: 428, startPoint y: 275, endPoint x: 353, endPoint y: 359, distance: 113.0
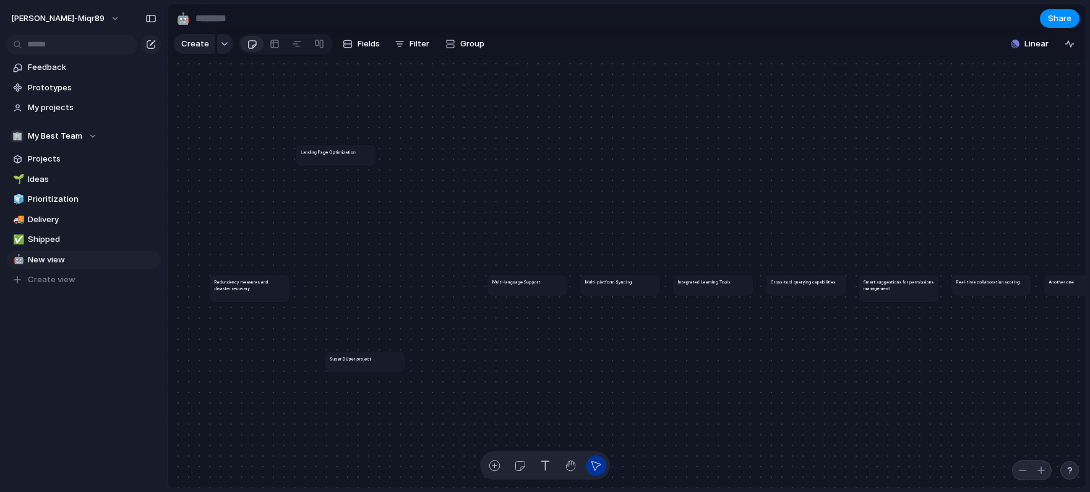
click at [353, 359] on article "Super DUper project" at bounding box center [364, 361] width 79 height 20
drag, startPoint x: 290, startPoint y: 236, endPoint x: 303, endPoint y: 225, distance: 17.1
click at [303, 225] on h1 "Redundancy measures and disaster recovery" at bounding box center [300, 230] width 71 height 13
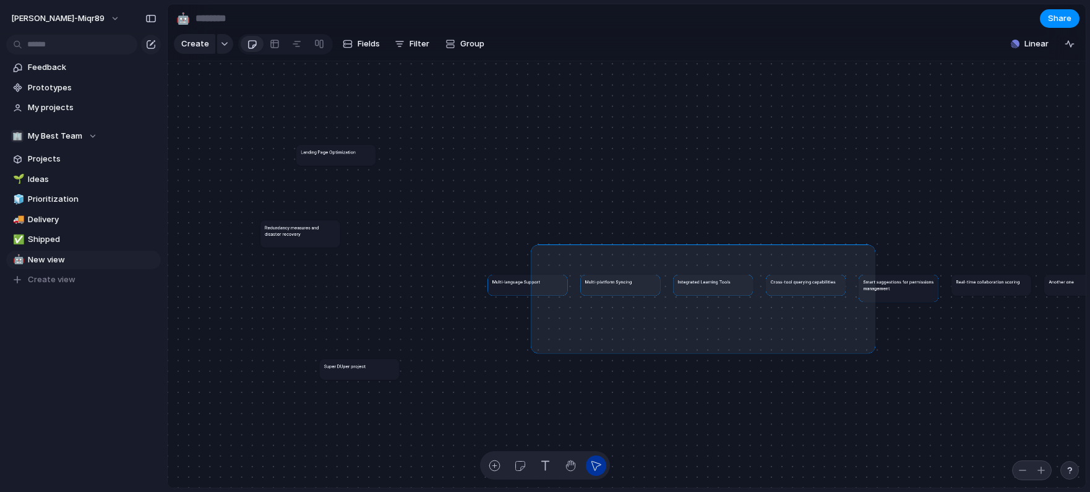
drag, startPoint x: 691, startPoint y: 284, endPoint x: 923, endPoint y: 231, distance: 237.8
click at [602, 274] on div "Redundancy measures and disaster recovery Landing Page Optimization Super DUper…" at bounding box center [405, 365] width 393 height 182
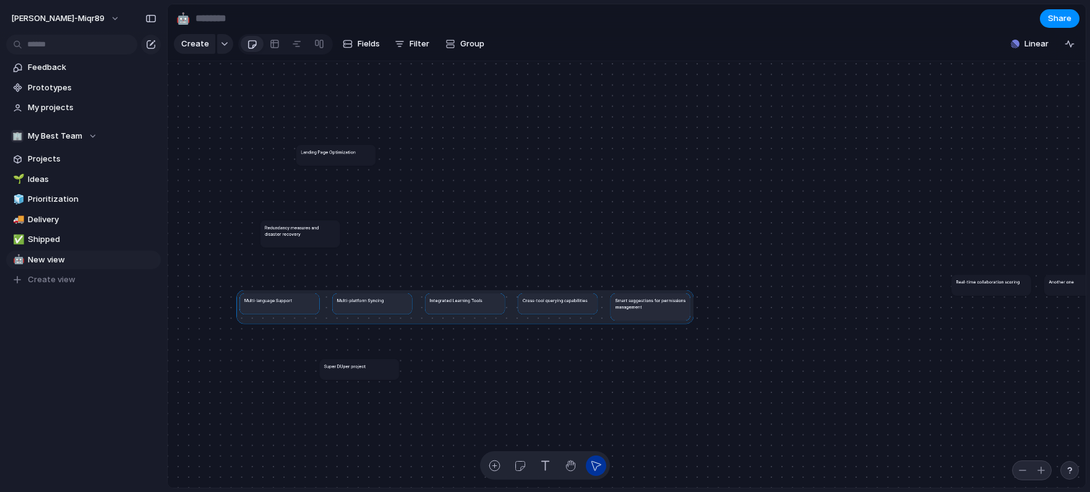
drag, startPoint x: 783, startPoint y: 285, endPoint x: 531, endPoint y: 301, distance: 252.3
click at [531, 301] on div at bounding box center [464, 306] width 457 height 34
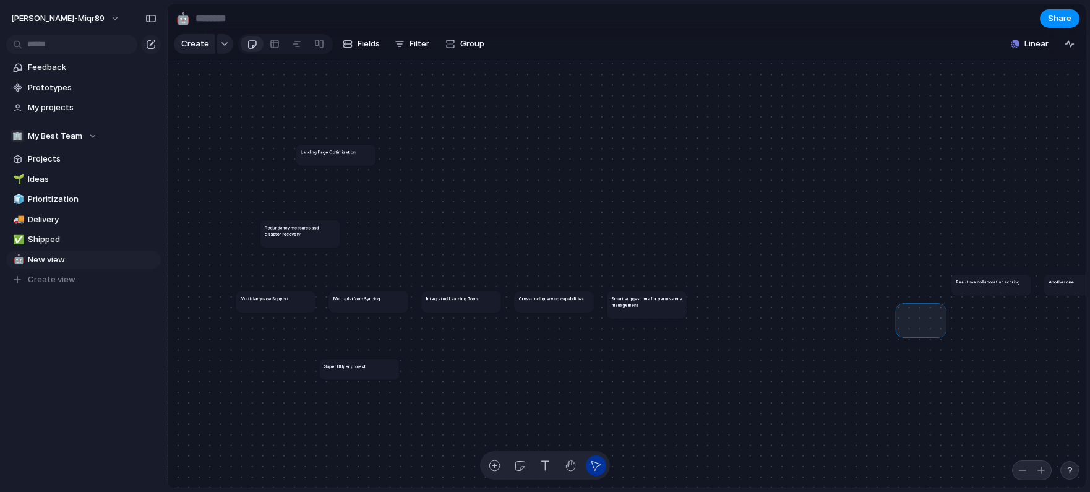
drag, startPoint x: 915, startPoint y: 324, endPoint x: 1049, endPoint y: 237, distance: 159.5
click at [1056, 235] on div "Redundancy measures and disaster recovery Landing Page Optimization Super DUper…" at bounding box center [627, 274] width 918 height 427
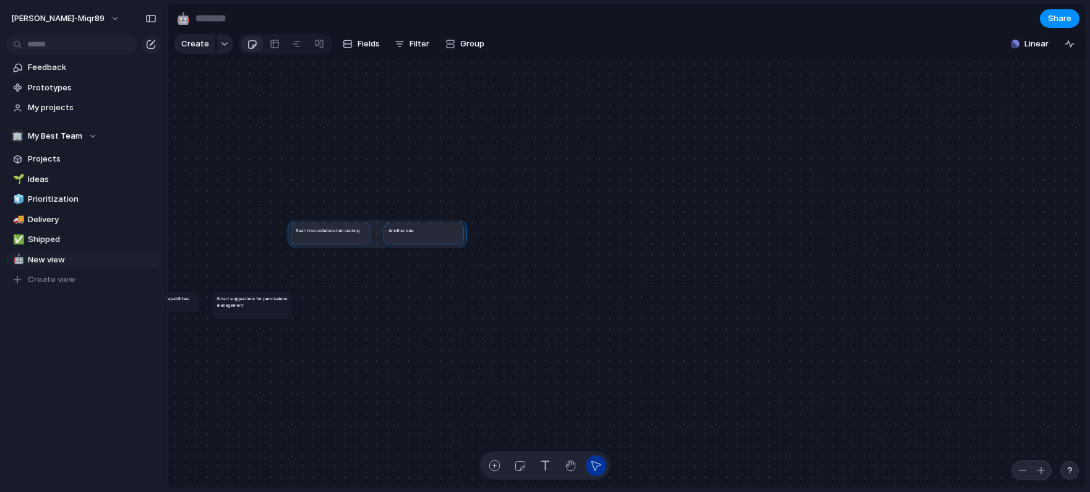
drag, startPoint x: 592, startPoint y: 283, endPoint x: 320, endPoint y: 231, distance: 276.6
click at [331, 234] on div at bounding box center [377, 234] width 179 height 28
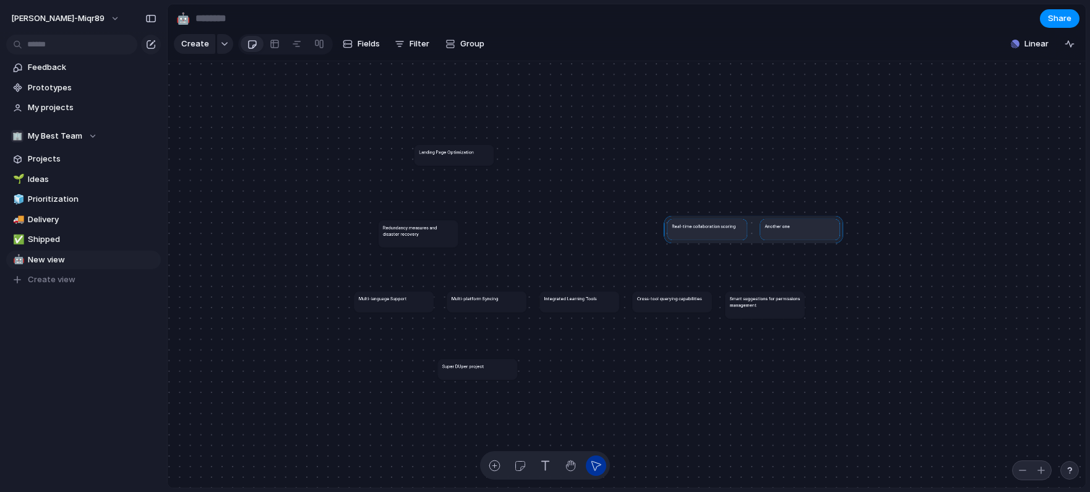
drag, startPoint x: 828, startPoint y: 233, endPoint x: 527, endPoint y: 228, distance: 300.6
click at [664, 228] on div at bounding box center [753, 229] width 179 height 28
click at [448, 150] on h1 "Landing Page Optimization" at bounding box center [446, 151] width 55 height 6
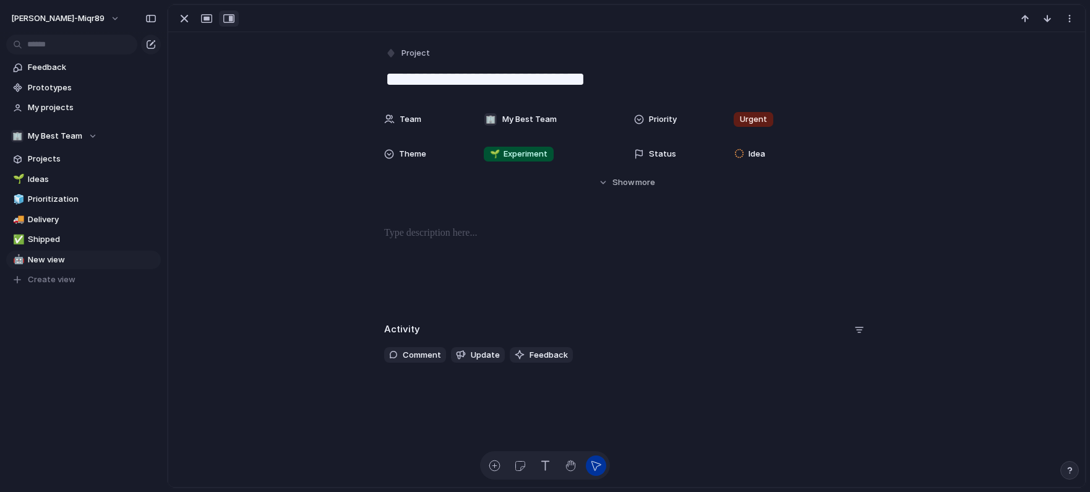
click at [228, 21] on div "button" at bounding box center [228, 19] width 11 height 10
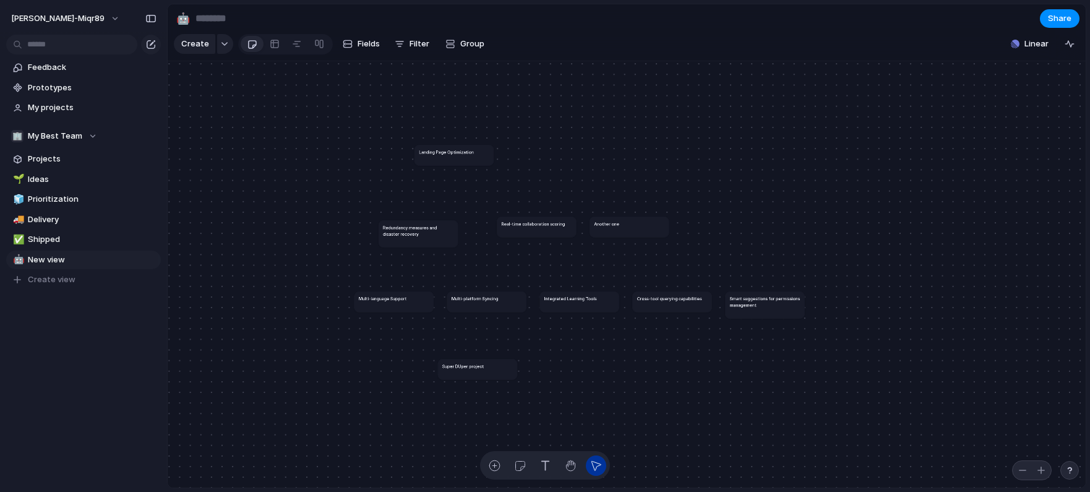
click at [462, 153] on h1 "Landing Page Optimization" at bounding box center [446, 151] width 55 height 6
click at [511, 225] on h1 "Real-time collaboration scoring" at bounding box center [533, 223] width 64 height 6
click at [1069, 473] on div "button" at bounding box center [1069, 470] width 9 height 9
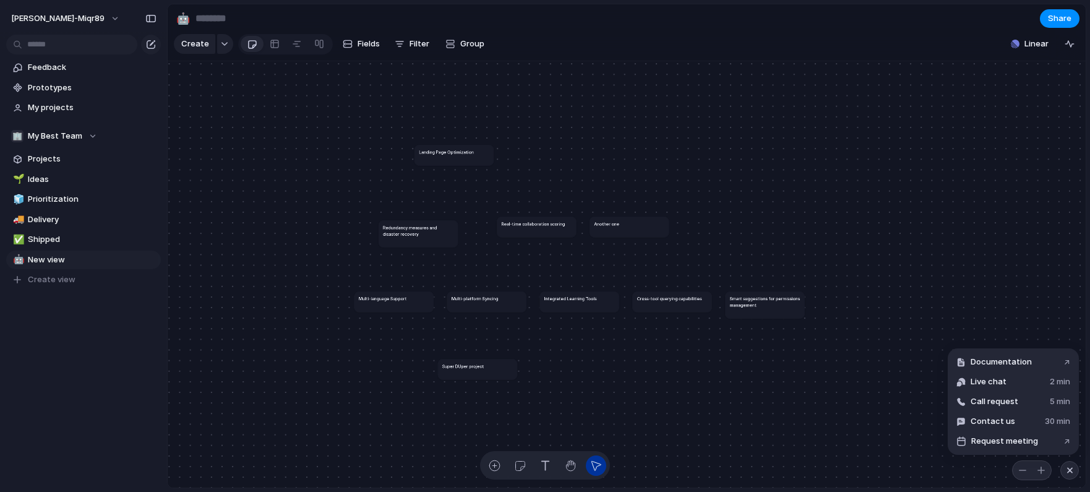
click at [1067, 471] on div "button" at bounding box center [1069, 470] width 11 height 15
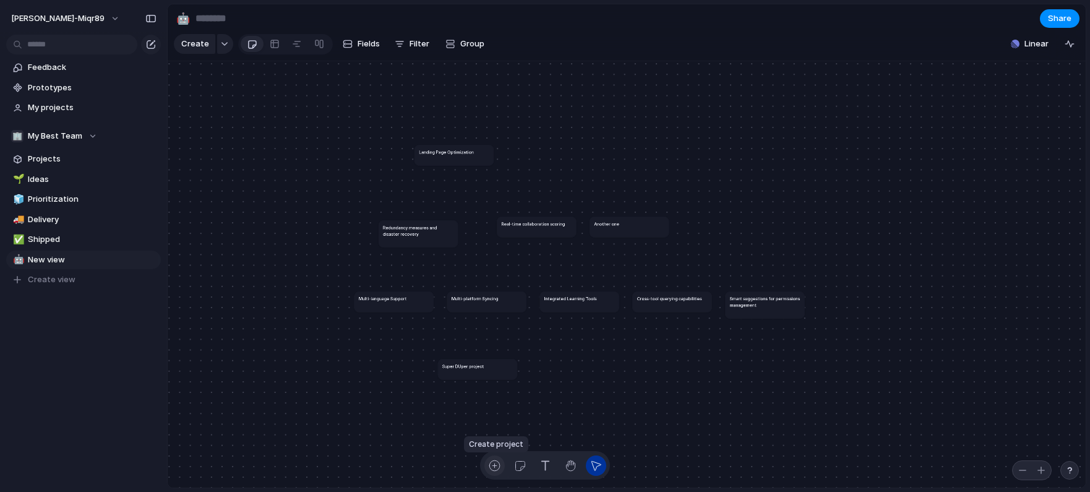
click at [494, 470] on div "button" at bounding box center [494, 465] width 13 height 13
click at [521, 468] on div "button" at bounding box center [519, 465] width 13 height 13
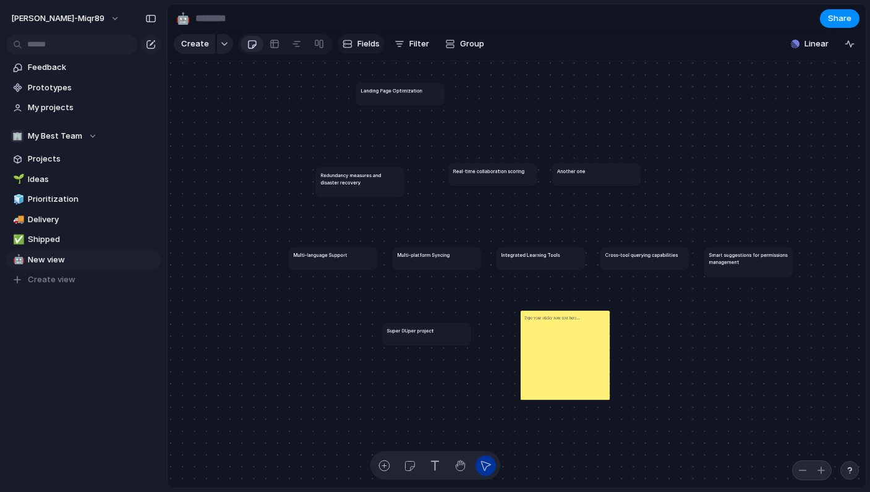
click at [358, 43] on span "Fields" at bounding box center [369, 44] width 22 height 12
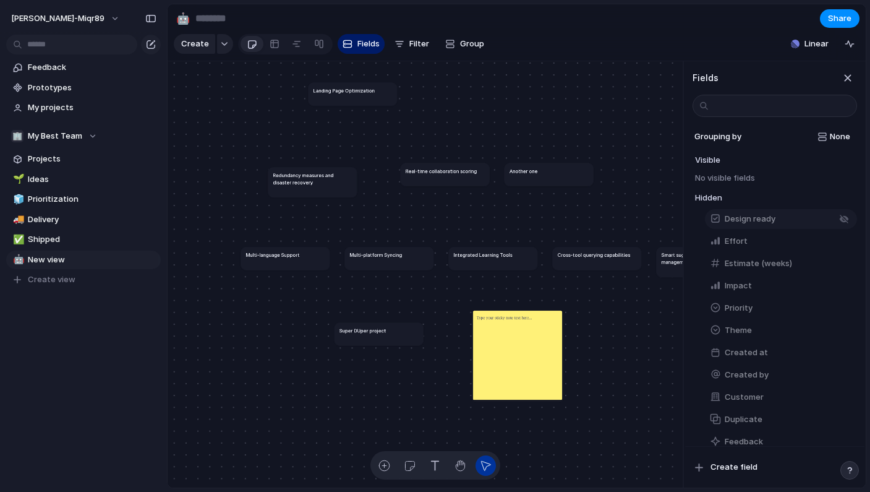
click at [752, 219] on span "Design ready" at bounding box center [750, 219] width 51 height 12
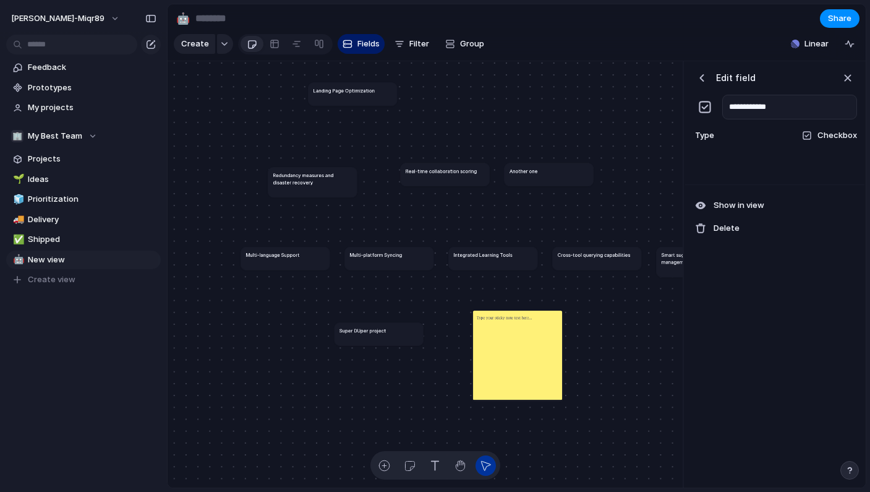
click at [708, 78] on button "button" at bounding box center [702, 78] width 19 height 19
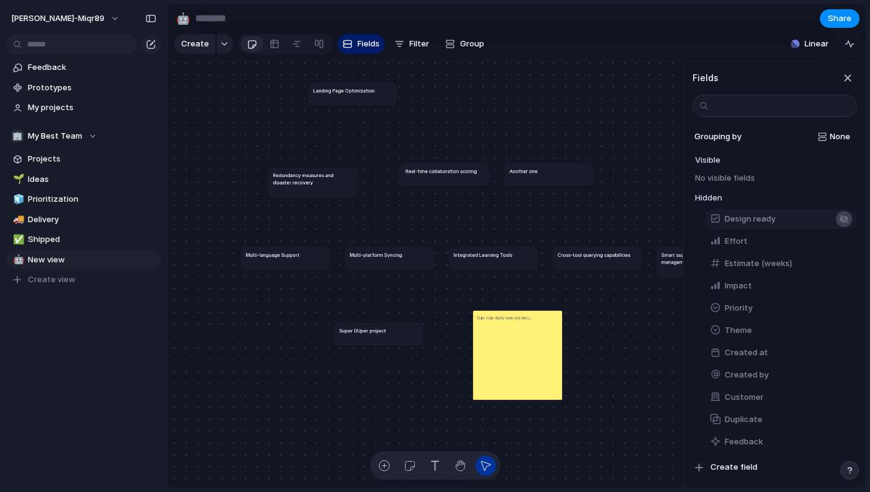
click at [848, 219] on button "button" at bounding box center [844, 219] width 16 height 16
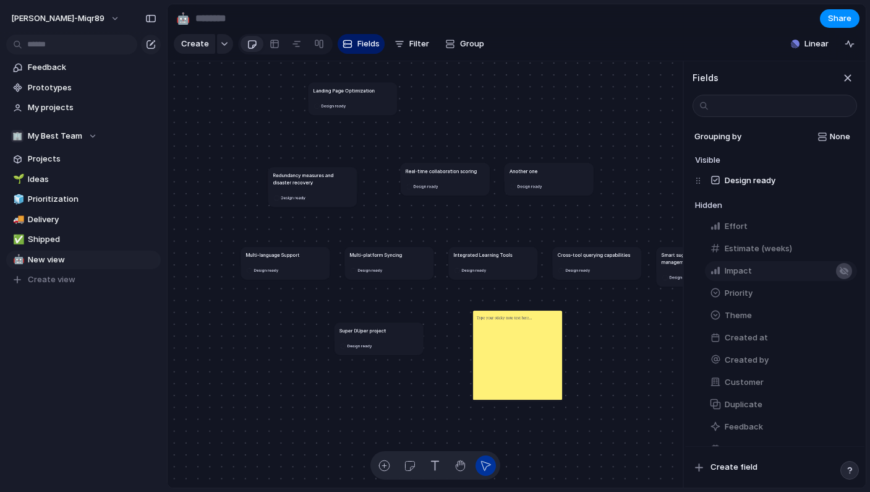
click at [844, 268] on div "button" at bounding box center [844, 271] width 10 height 10
click at [840, 338] on div "button" at bounding box center [844, 338] width 10 height 10
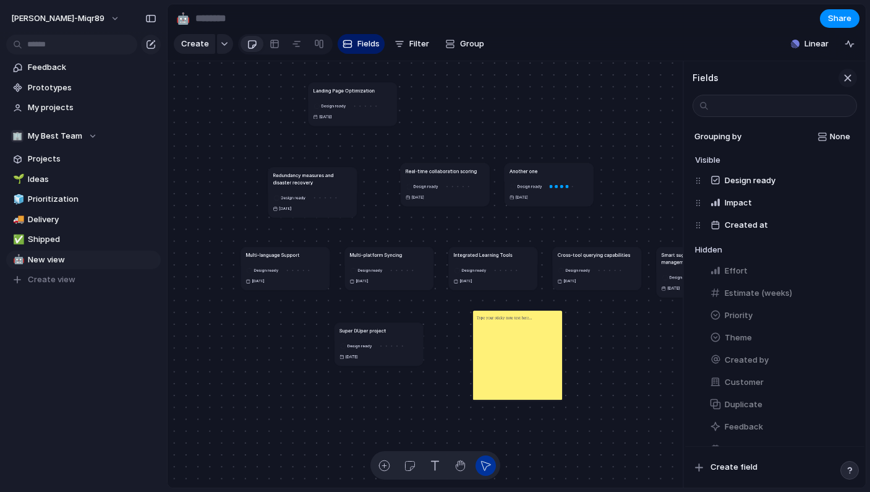
click at [844, 76] on div "button" at bounding box center [848, 78] width 14 height 14
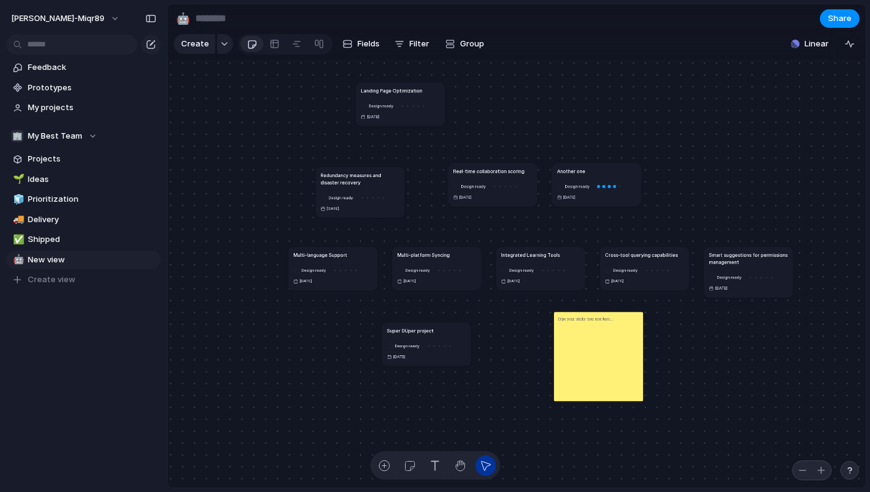
drag, startPoint x: 579, startPoint y: 354, endPoint x: 617, endPoint y: 363, distance: 39.5
click at [617, 363] on div at bounding box center [598, 356] width 89 height 89
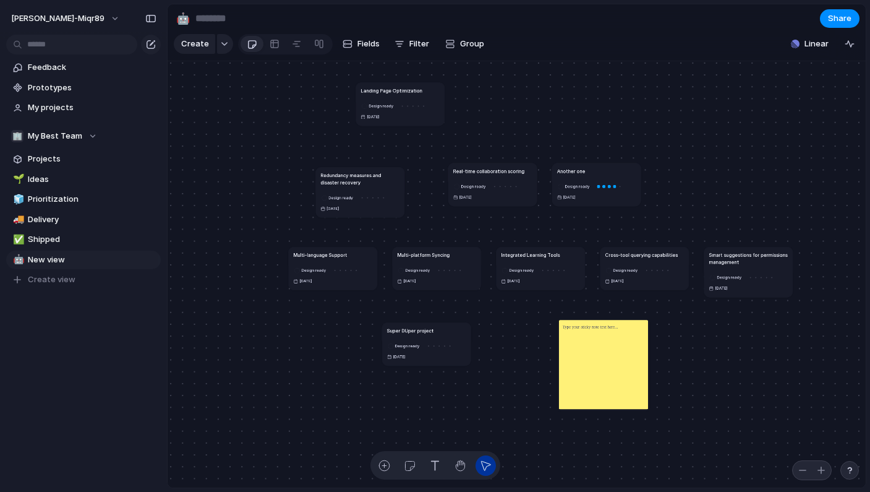
click at [598, 346] on div at bounding box center [603, 364] width 89 height 89
click at [615, 332] on div at bounding box center [603, 364] width 89 height 89
click at [605, 325] on p at bounding box center [591, 326] width 56 height 7
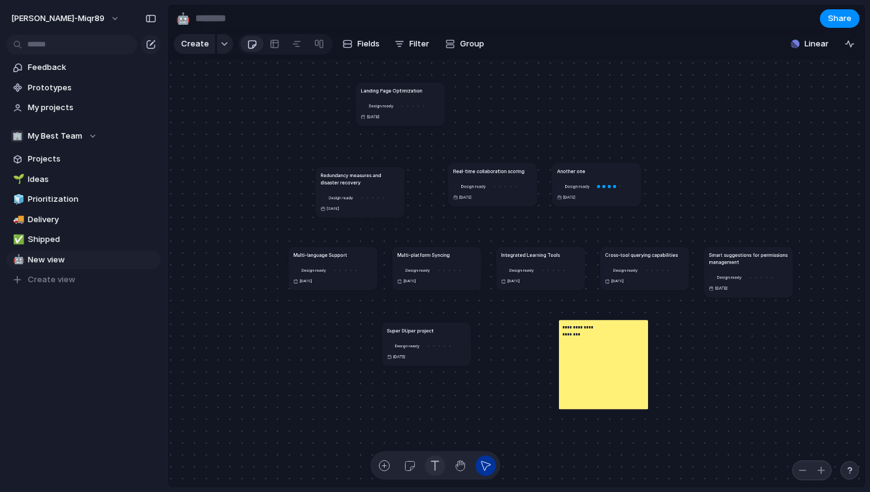
click at [432, 469] on div "button" at bounding box center [435, 465] width 13 height 13
click at [307, 385] on div "**********" at bounding box center [426, 330] width 335 height 205
drag, startPoint x: 461, startPoint y: 462, endPoint x: 470, endPoint y: 459, distance: 9.8
click at [470, 459] on div at bounding box center [460, 465] width 20 height 20
drag, startPoint x: 518, startPoint y: 400, endPoint x: 412, endPoint y: 427, distance: 109.8
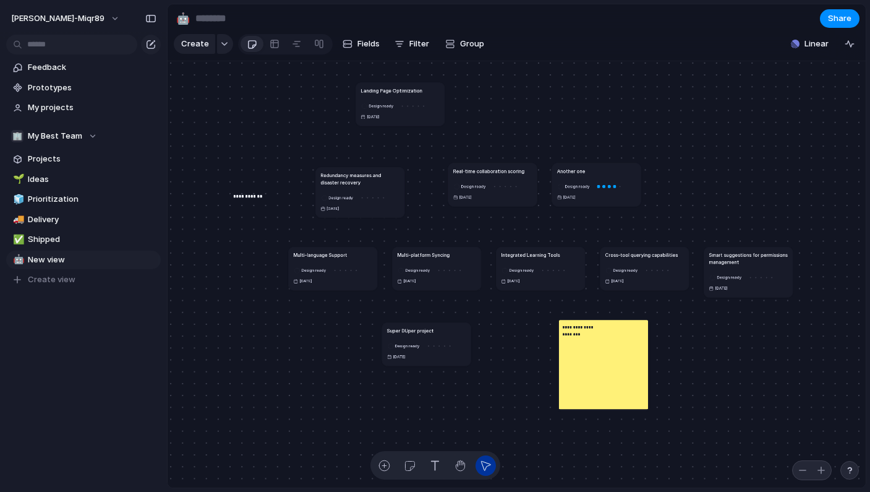
drag, startPoint x: 336, startPoint y: 392, endPoint x: 260, endPoint y: 184, distance: 221.1
click at [260, 192] on div "**********" at bounding box center [251, 198] width 36 height 12
click at [249, 322] on div "Delete" at bounding box center [435, 246] width 870 height 492
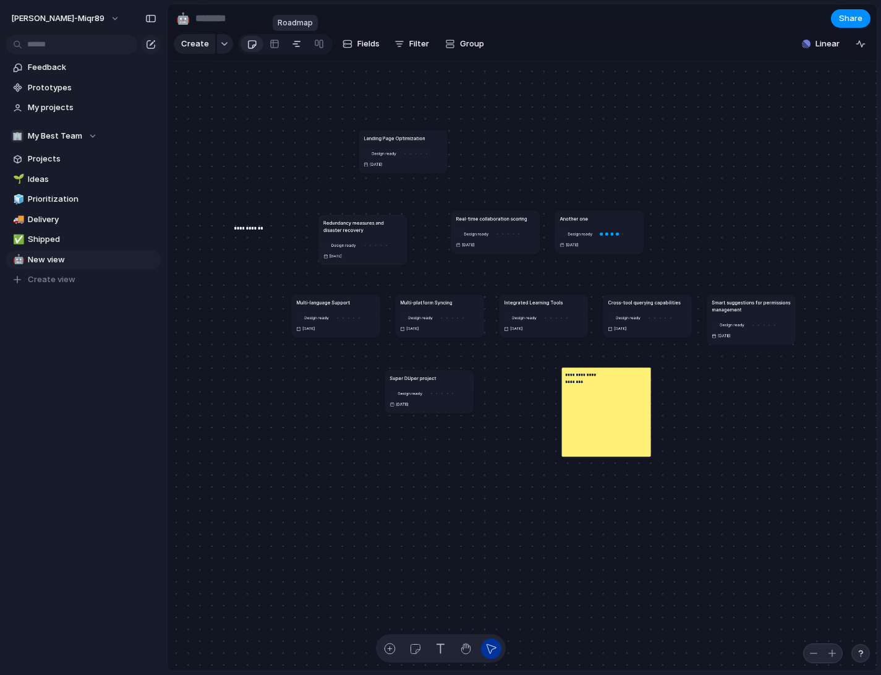
click at [295, 48] on div at bounding box center [297, 44] width 10 height 20
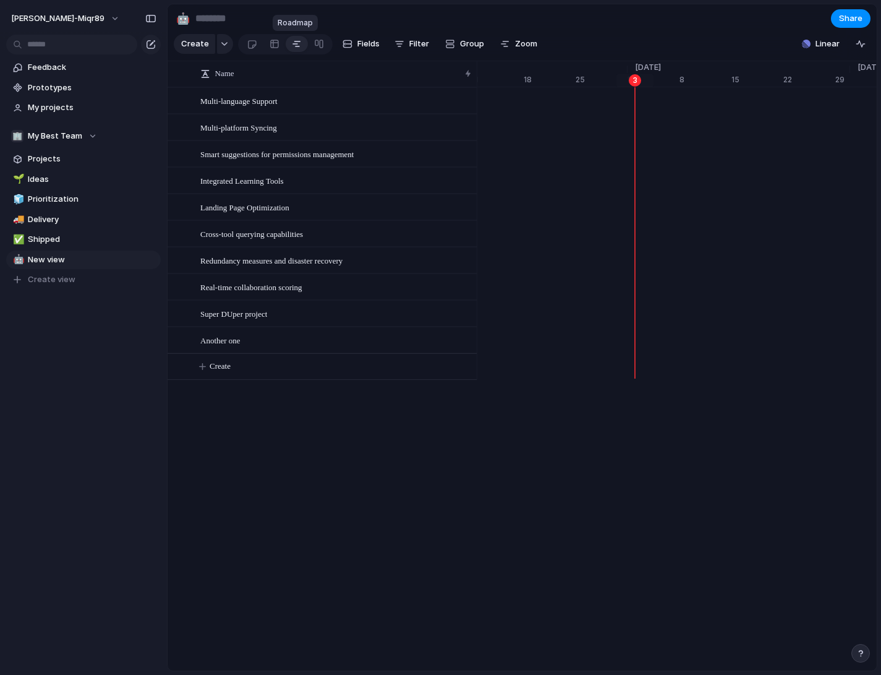
scroll to position [0, 7985]
click at [314, 43] on div at bounding box center [319, 44] width 10 height 20
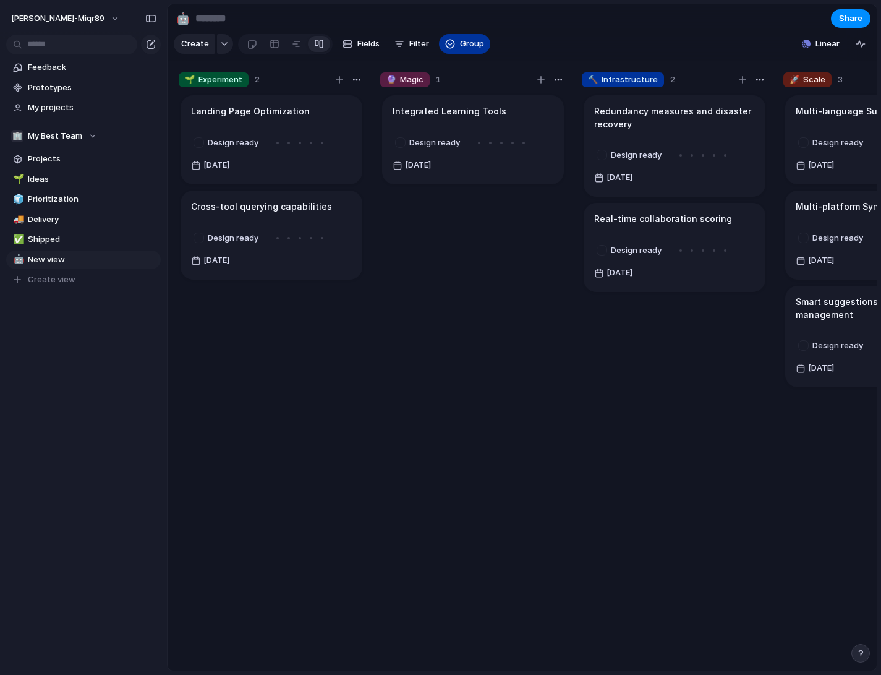
click at [460, 44] on span "Group" at bounding box center [472, 44] width 24 height 12
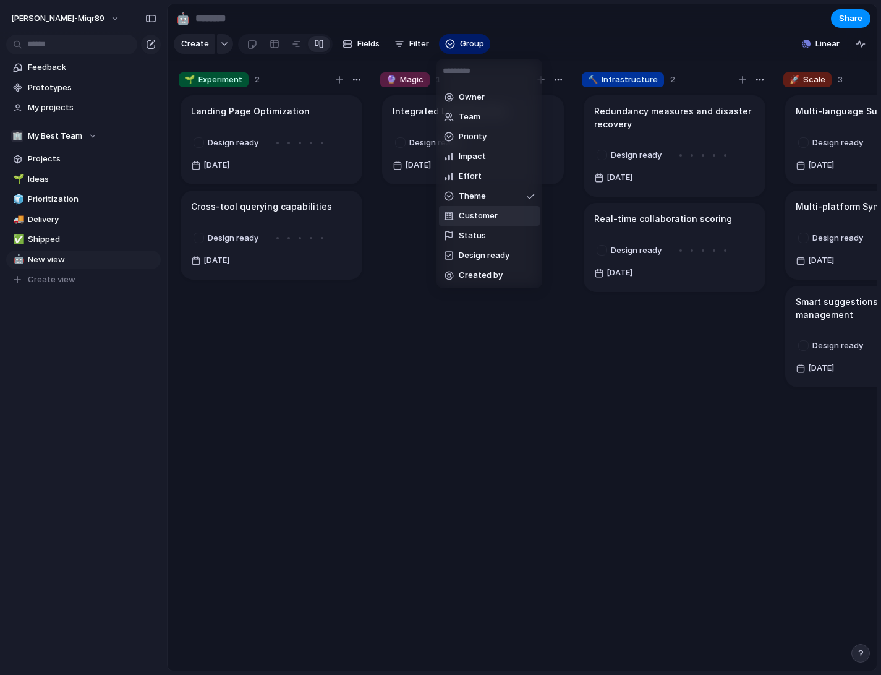
click at [486, 214] on span "Customer" at bounding box center [478, 216] width 39 height 12
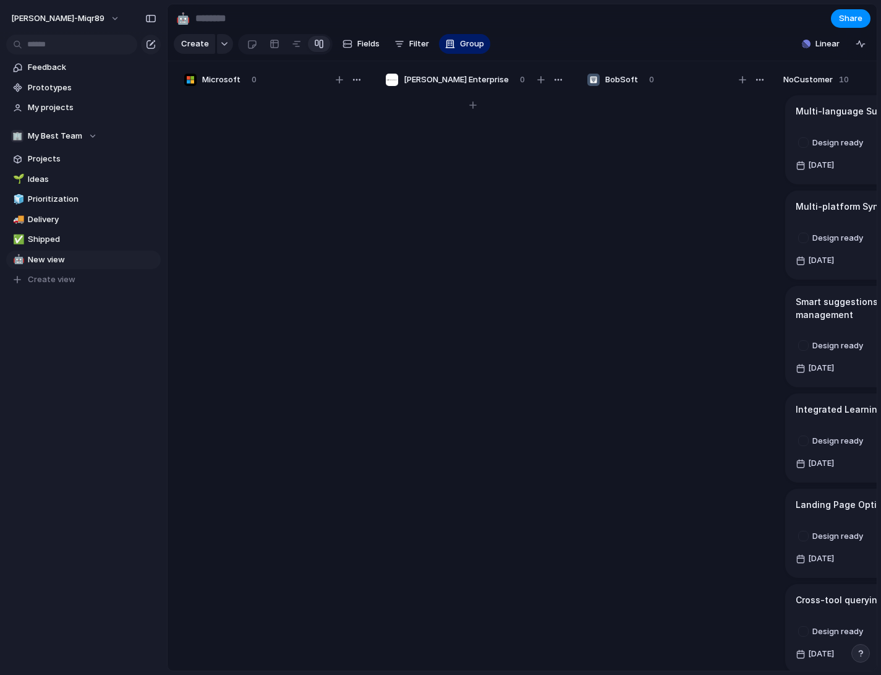
click at [438, 242] on div at bounding box center [473, 387] width 186 height 589
click at [53, 73] on span "Feedback" at bounding box center [92, 67] width 129 height 12
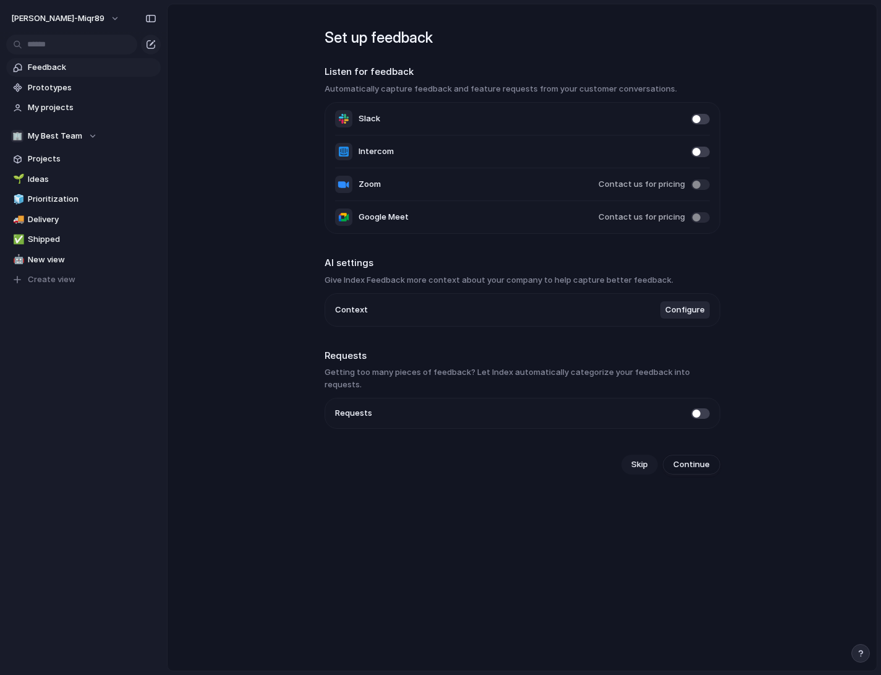
click at [641, 458] on span "Skip" at bounding box center [640, 464] width 17 height 12
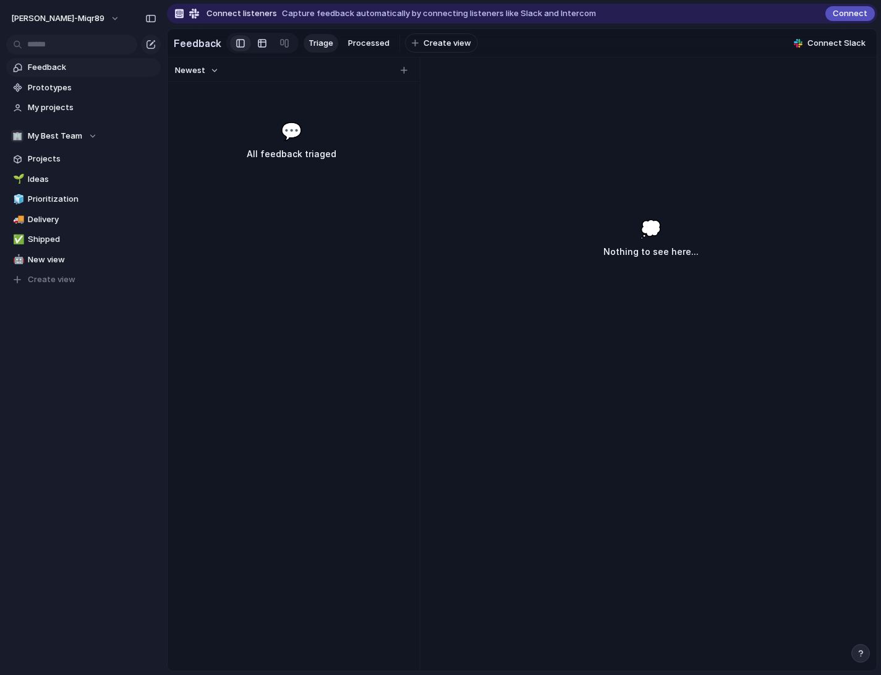
click at [257, 46] on div at bounding box center [262, 43] width 10 height 20
click at [274, 45] on link at bounding box center [284, 43] width 22 height 20
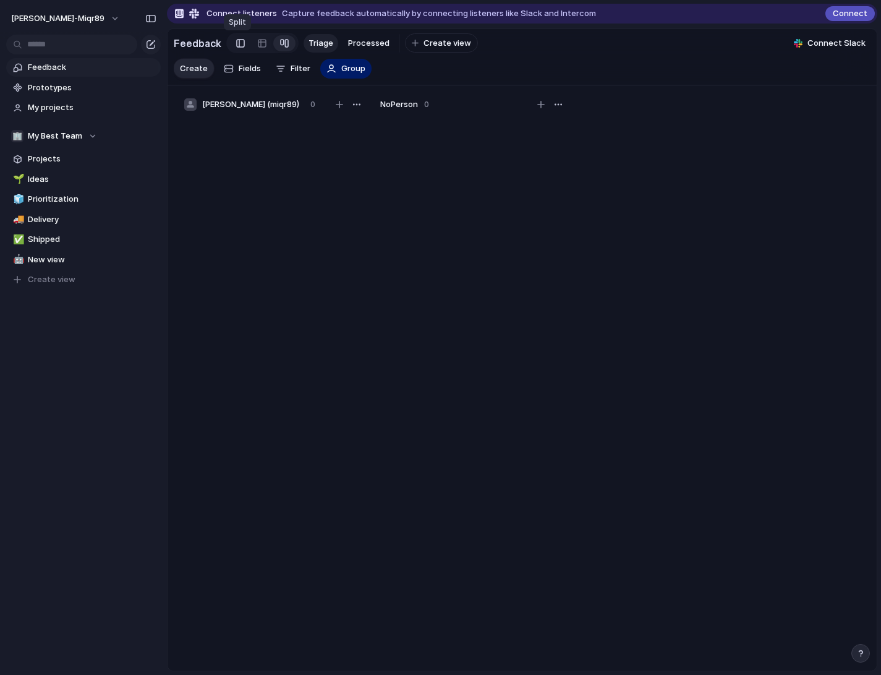
click at [236, 42] on div at bounding box center [240, 43] width 9 height 19
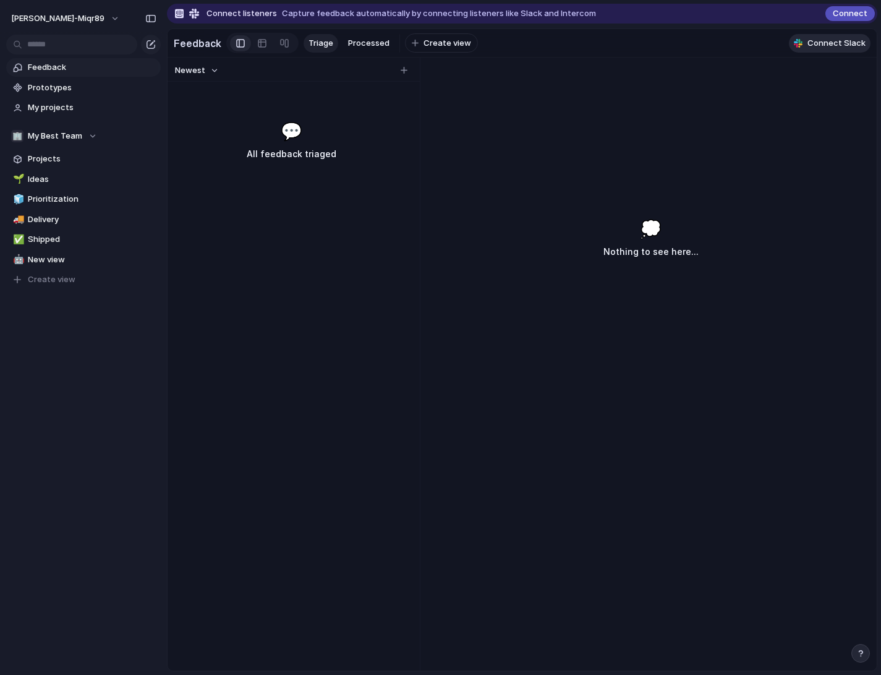
click at [824, 43] on span "Connect Slack" at bounding box center [837, 43] width 58 height 12
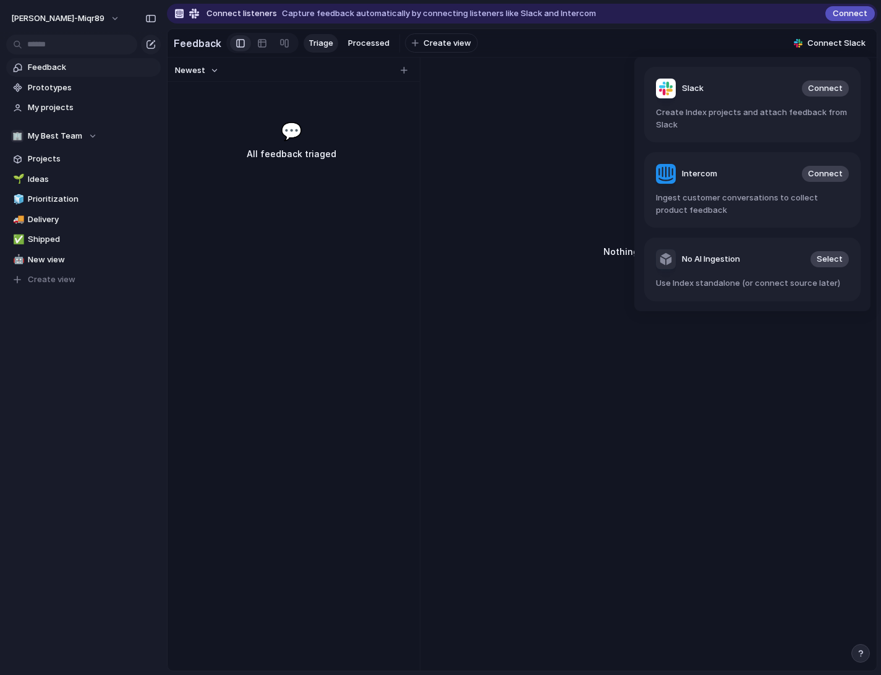
click at [373, 294] on div "Slack Connect Create Index projects and attach feedback from Slack Intercom Con…" at bounding box center [440, 337] width 881 height 675
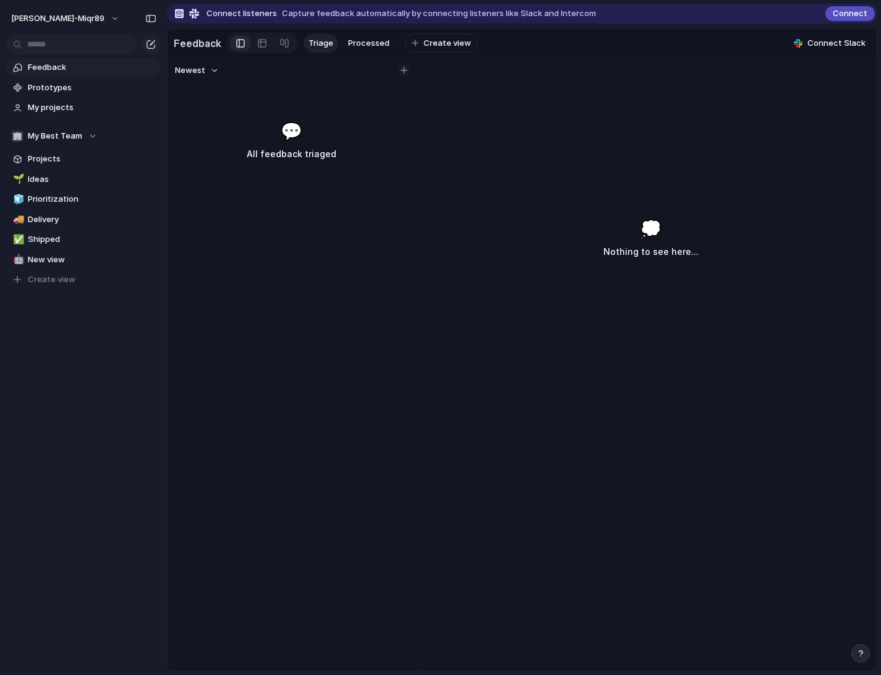
click at [408, 71] on button "button" at bounding box center [404, 70] width 12 height 12
type input "**********"
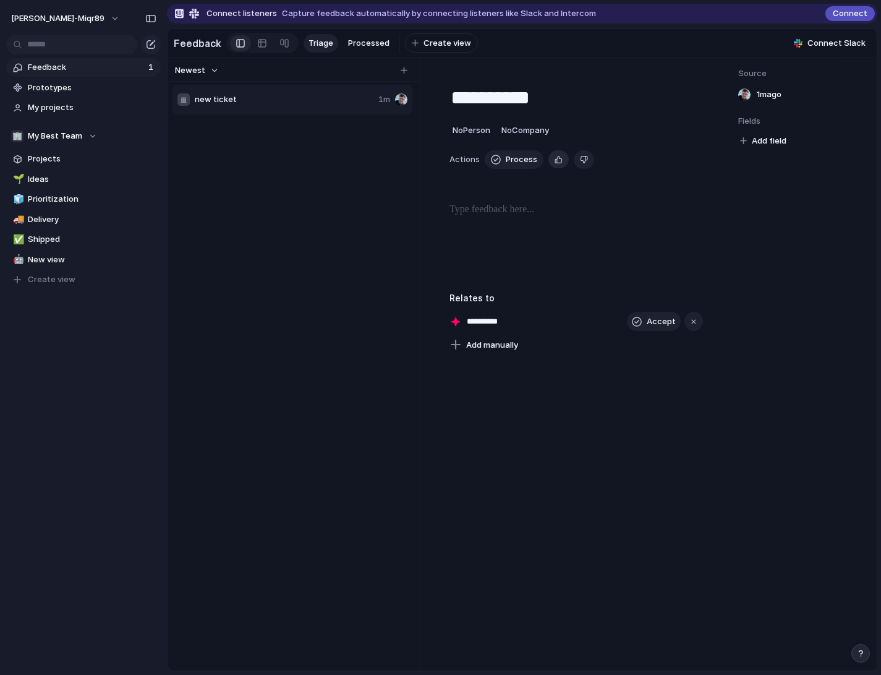
click at [561, 161] on button "button" at bounding box center [559, 159] width 20 height 18
click at [507, 161] on span "Process" at bounding box center [522, 159] width 32 height 12
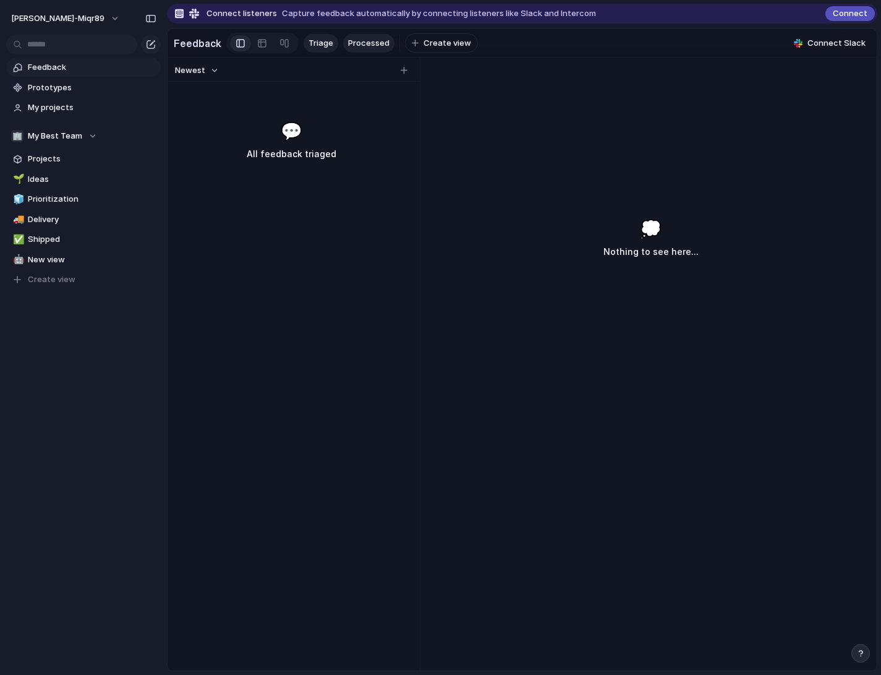
click at [359, 41] on span "Processed" at bounding box center [368, 43] width 41 height 12
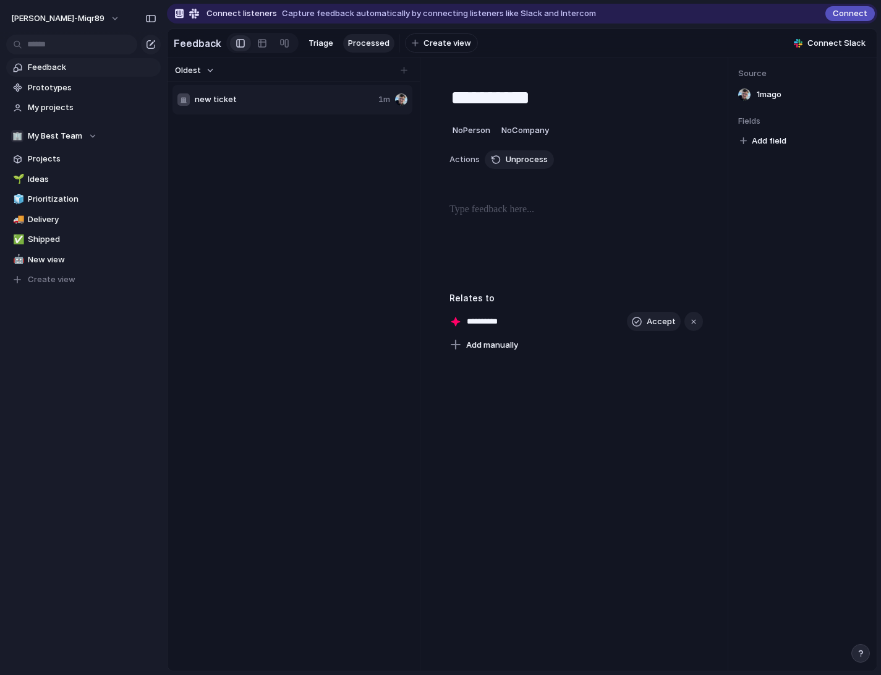
click at [268, 106] on div "new ticket 1m" at bounding box center [293, 100] width 240 height 30
click at [656, 321] on span "Accept" at bounding box center [661, 321] width 29 height 12
click at [480, 323] on span "new ticket" at bounding box center [487, 321] width 49 height 17
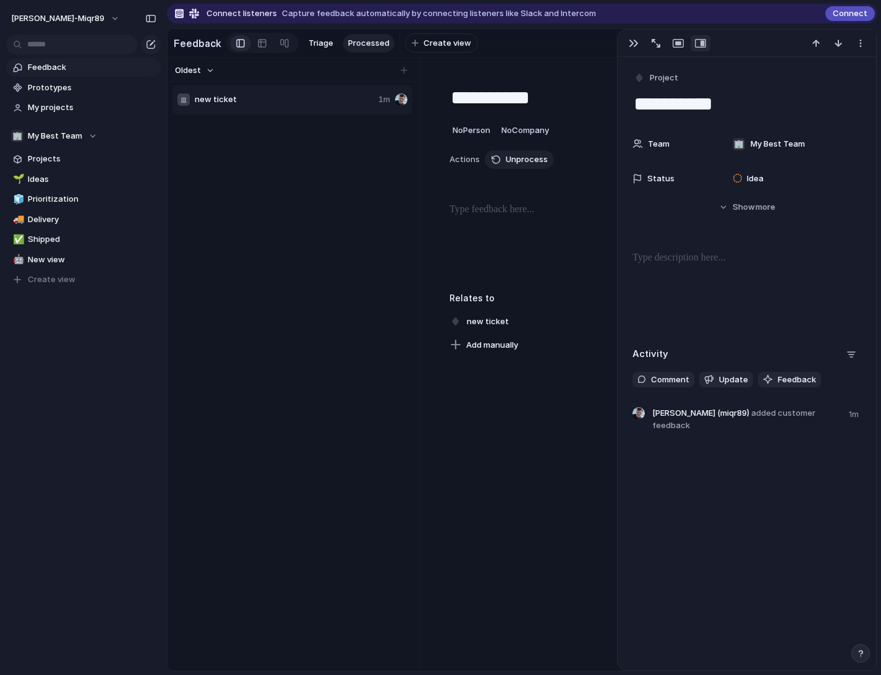
click at [534, 275] on div at bounding box center [577, 241] width 254 height 79
click at [636, 44] on div "button" at bounding box center [634, 43] width 10 height 10
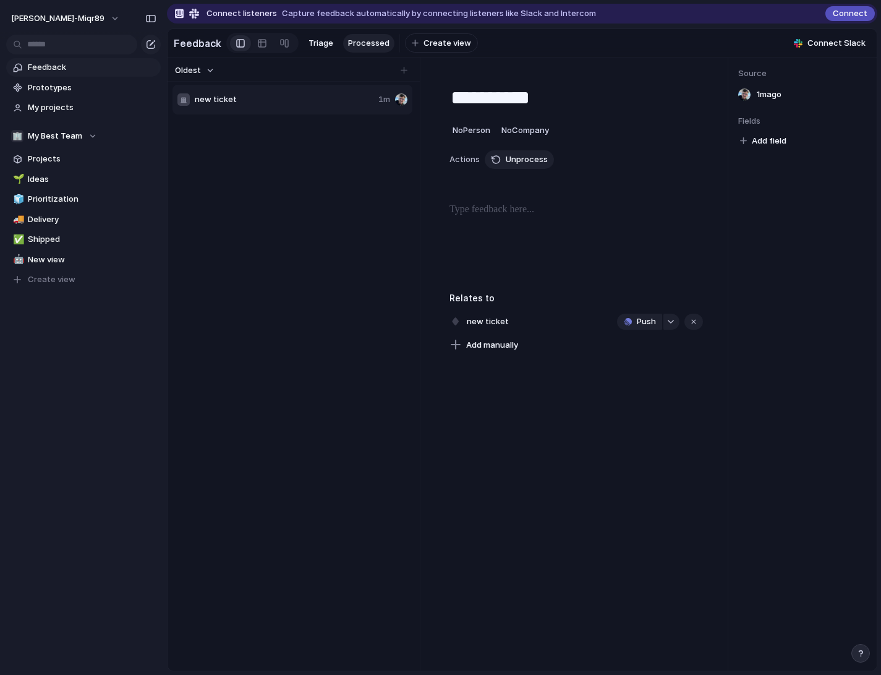
click at [402, 68] on div at bounding box center [404, 70] width 12 height 12
click at [323, 41] on span "Triage" at bounding box center [321, 43] width 25 height 12
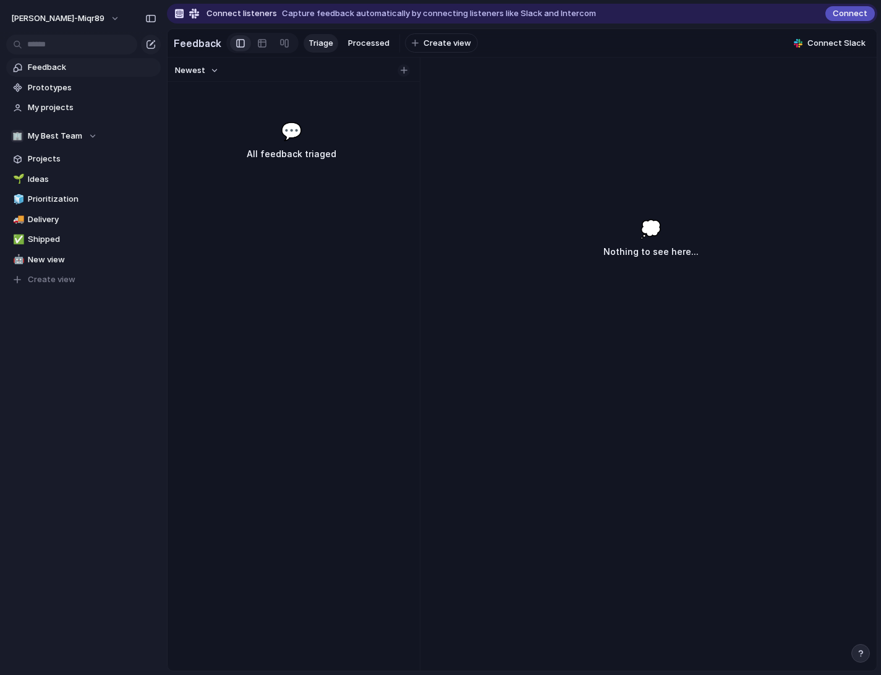
click at [406, 72] on div "button" at bounding box center [404, 70] width 7 height 7
type input "*********"
type input "**********"
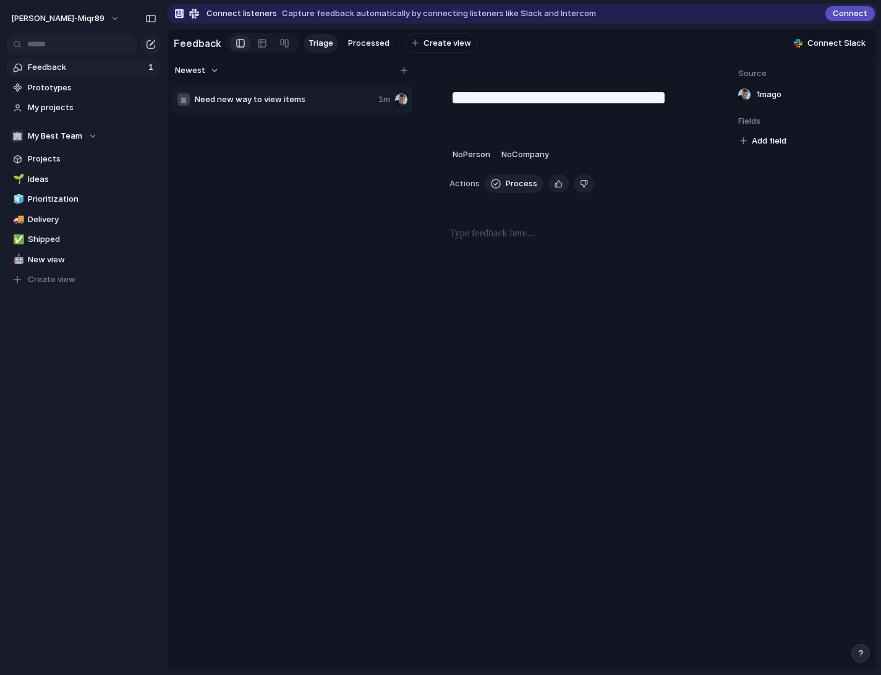
click at [520, 231] on p at bounding box center [577, 233] width 254 height 15
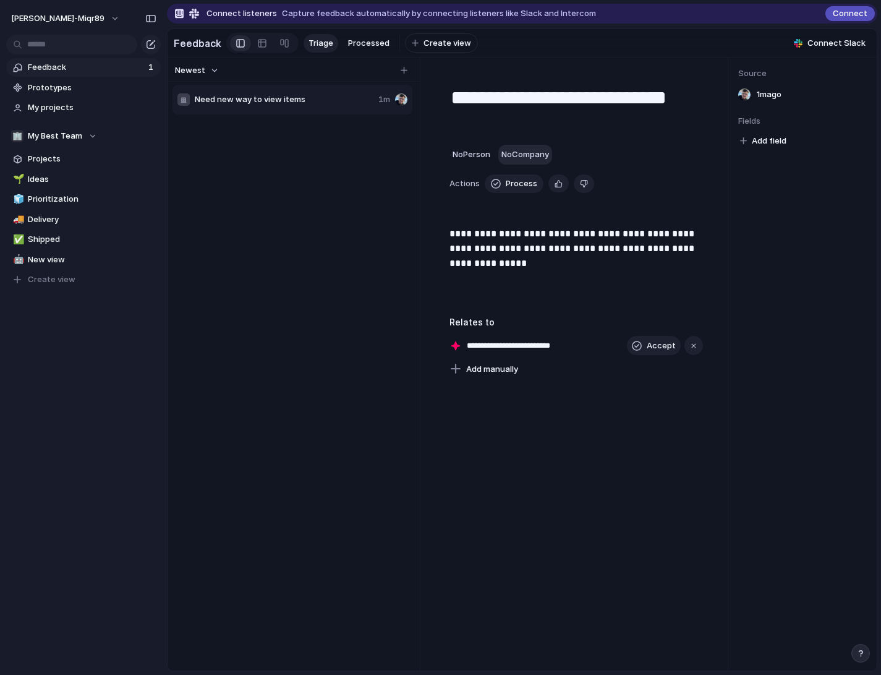
click at [525, 150] on span "No Company" at bounding box center [526, 154] width 48 height 10
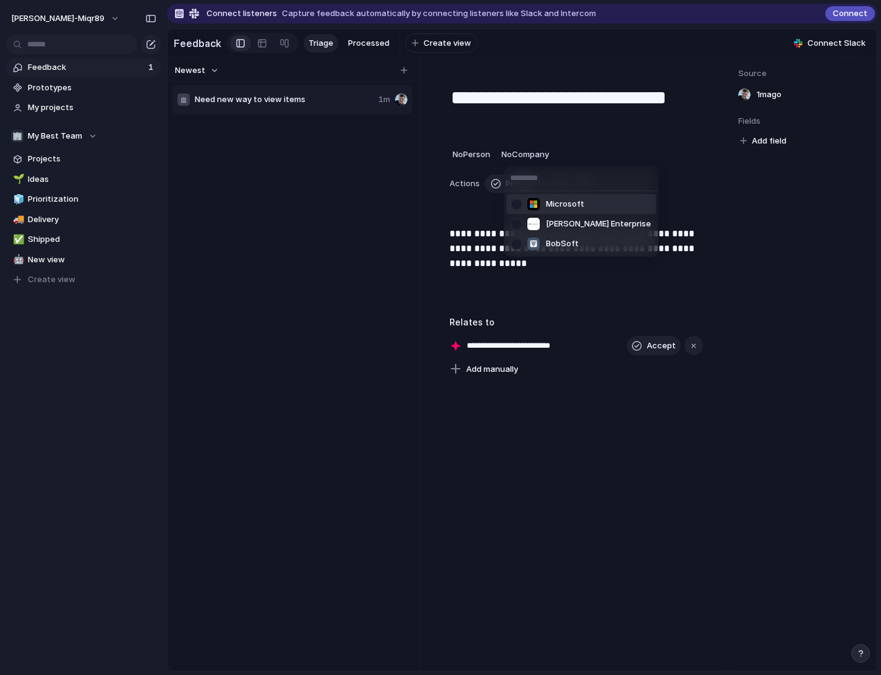
click at [557, 206] on span "Microsoft" at bounding box center [565, 204] width 38 height 12
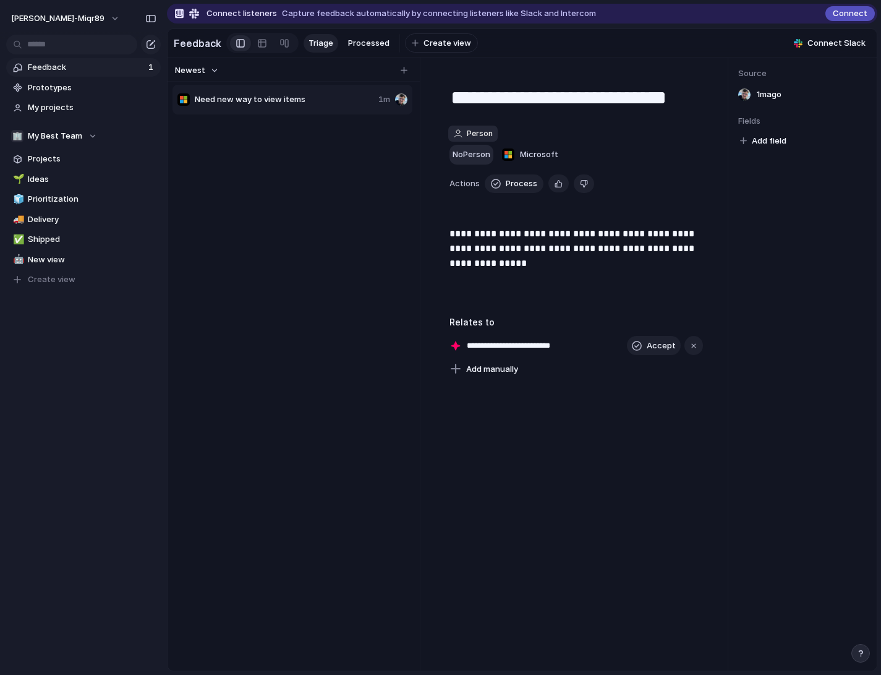
click at [473, 155] on span "No Person" at bounding box center [472, 154] width 38 height 10
click at [634, 139] on div "Dominik Niziński (miqr89)" at bounding box center [440, 337] width 881 height 675
click at [528, 186] on span "Process" at bounding box center [522, 184] width 32 height 12
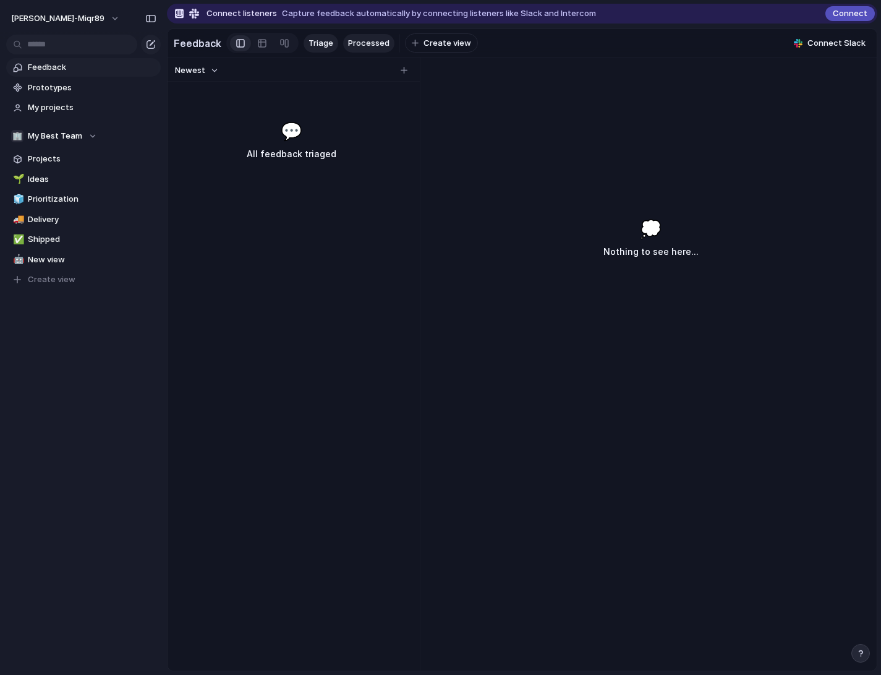
click at [352, 49] on link "Processed" at bounding box center [368, 43] width 51 height 19
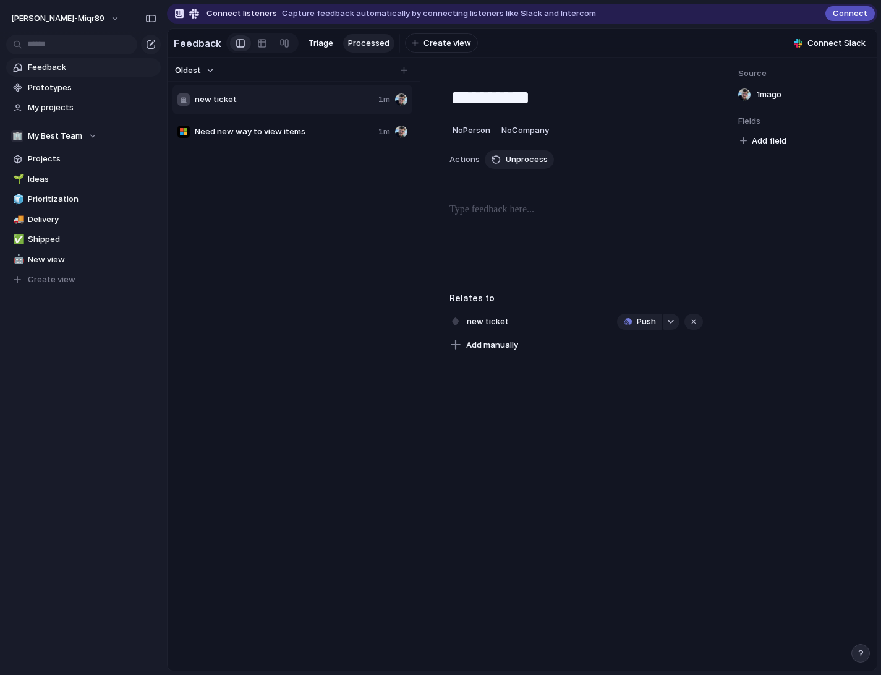
click at [273, 133] on span "Need new way to view items" at bounding box center [284, 132] width 179 height 12
type textarea "**********"
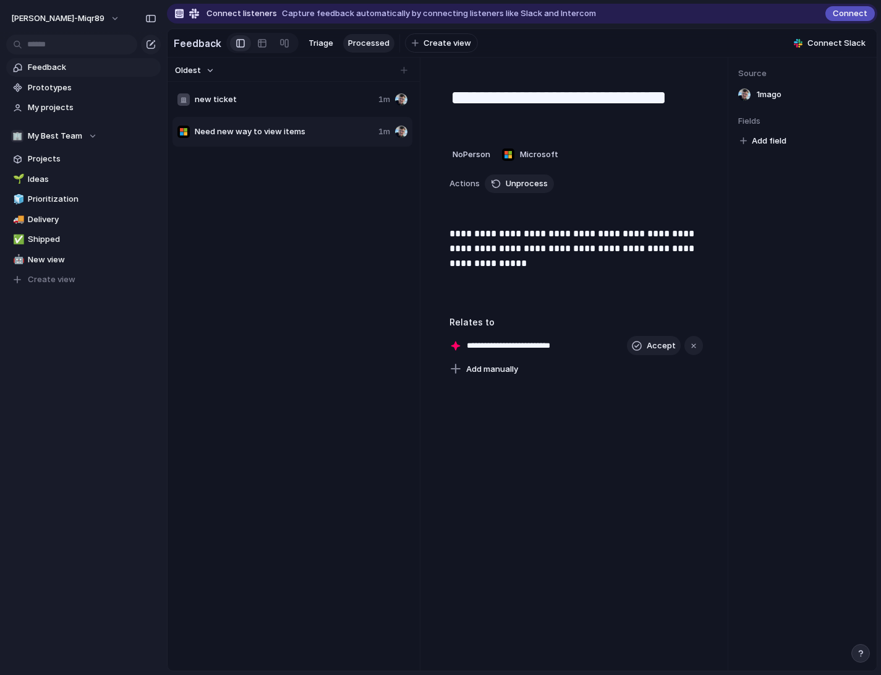
click at [573, 343] on input "**********" at bounding box center [528, 346] width 122 height 12
click at [670, 347] on span "Accept" at bounding box center [661, 346] width 29 height 12
click at [670, 343] on button "button" at bounding box center [672, 346] width 16 height 16
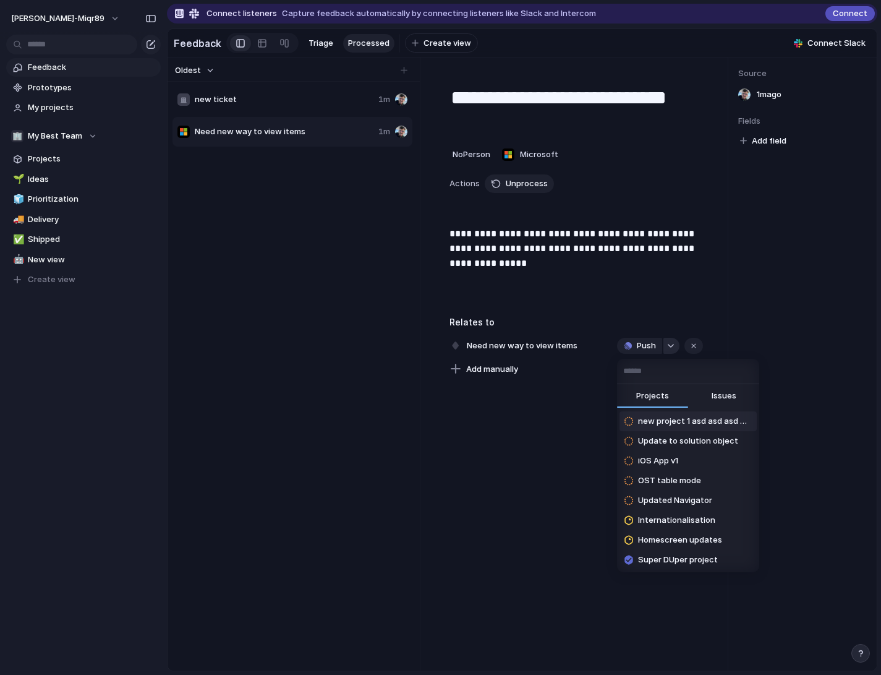
click at [670, 343] on div "Projects Issues new project 1 asd asd asd DUPA Update to solution object iOS Ap…" at bounding box center [440, 337] width 881 height 675
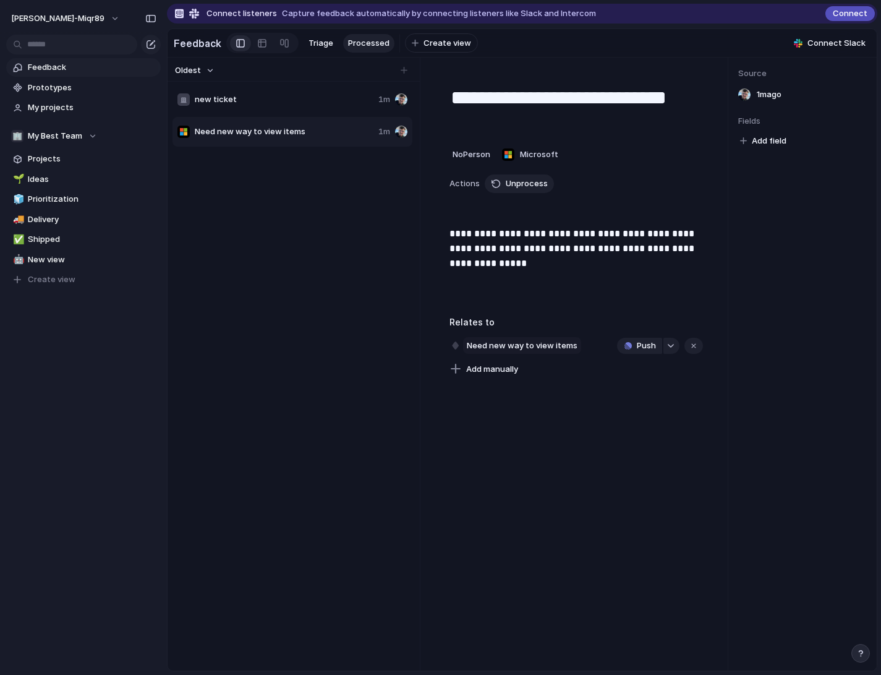
click at [528, 343] on span "Need new way to view items" at bounding box center [522, 345] width 118 height 17
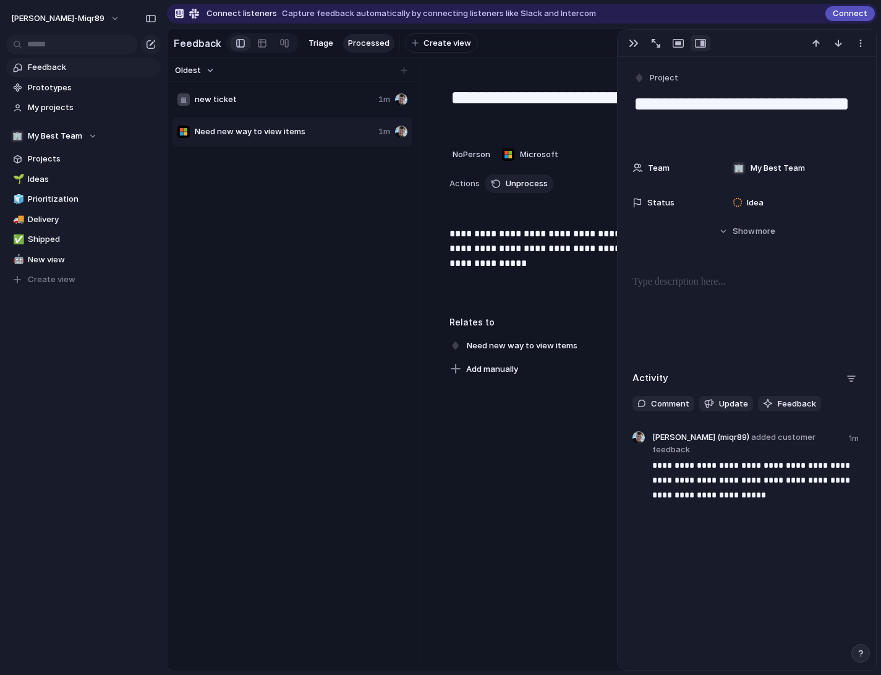
click at [223, 294] on div "new ticket 1m Need new way to view items 1m" at bounding box center [294, 376] width 242 height 585
click at [62, 82] on span "Prototypes" at bounding box center [92, 88] width 129 height 12
click at [70, 105] on span "My projects" at bounding box center [92, 107] width 129 height 12
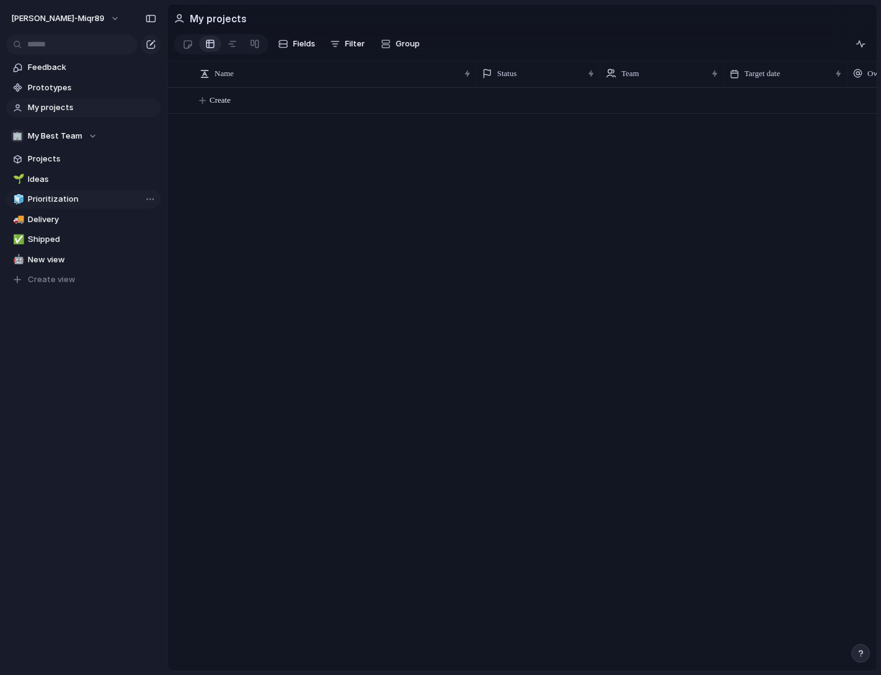
click at [44, 204] on span "Prioritization" at bounding box center [92, 199] width 129 height 12
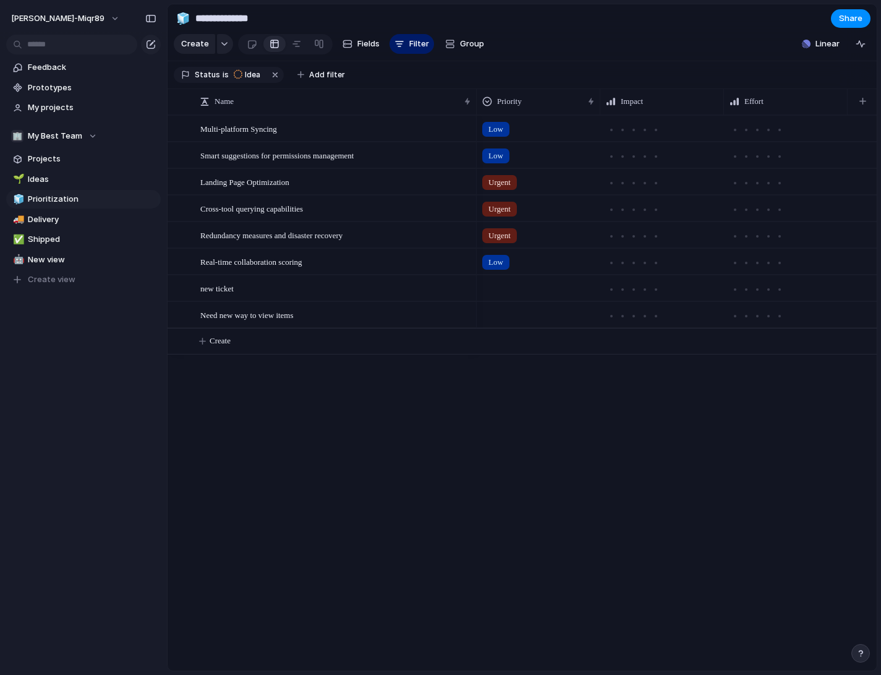
click at [83, 31] on div "[PERSON_NAME]-miqr89" at bounding box center [83, 16] width 167 height 32
click at [88, 20] on span "[PERSON_NAME]-miqr89" at bounding box center [57, 18] width 93 height 12
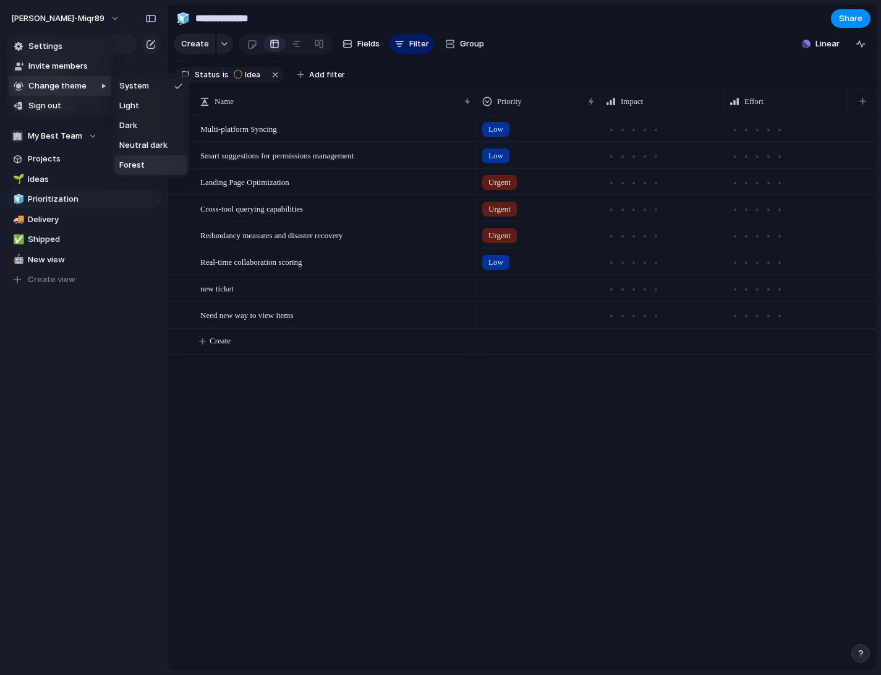
click at [134, 164] on span "Forest" at bounding box center [131, 165] width 25 height 12
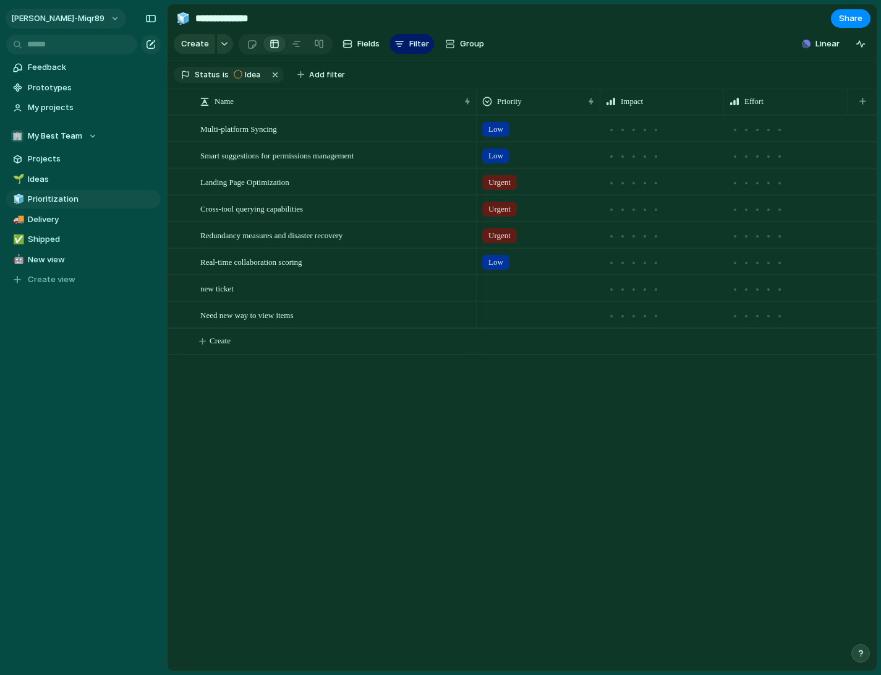
click at [87, 17] on span "[PERSON_NAME]-miqr89" at bounding box center [57, 18] width 93 height 12
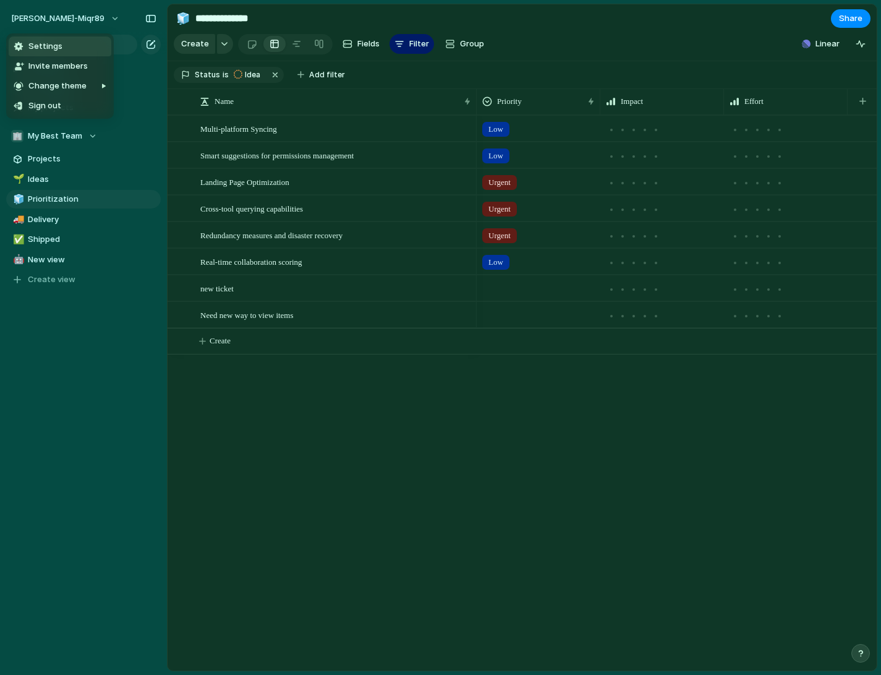
click at [76, 48] on li "Settings" at bounding box center [60, 46] width 103 height 20
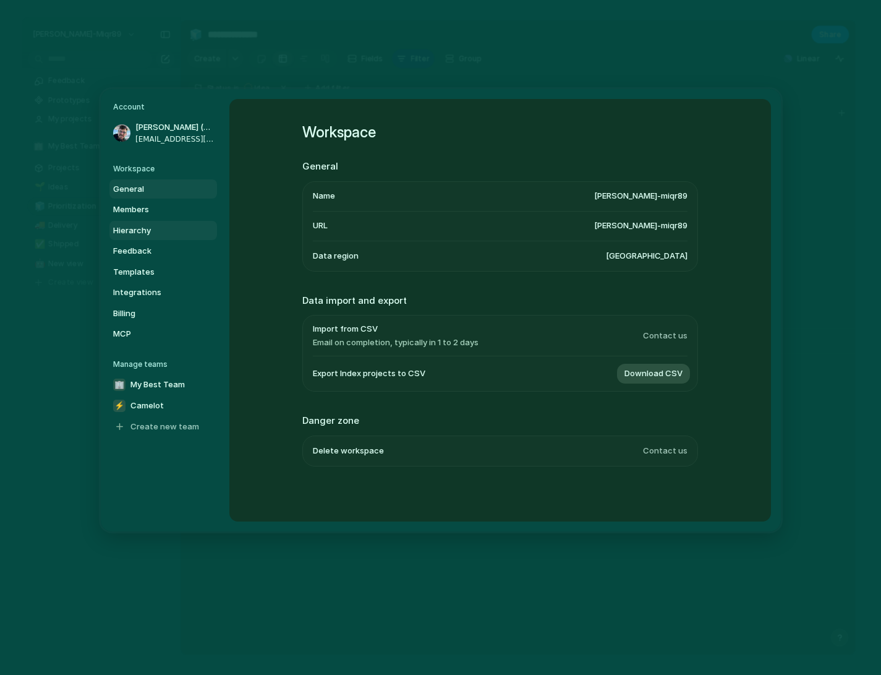
click at [145, 223] on link "Hierarchy" at bounding box center [163, 231] width 108 height 20
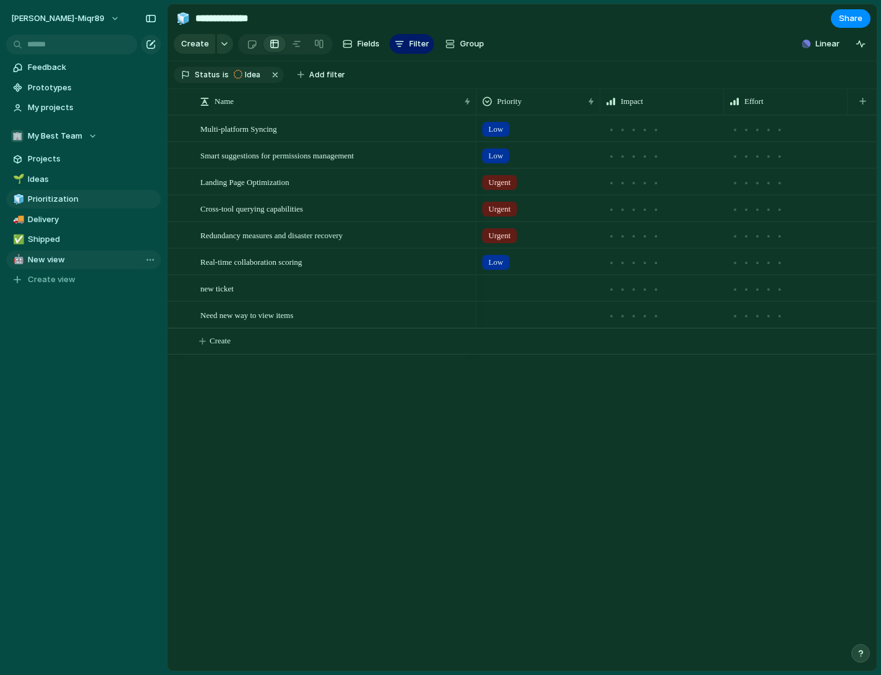
click at [48, 259] on span "New view" at bounding box center [92, 260] width 129 height 12
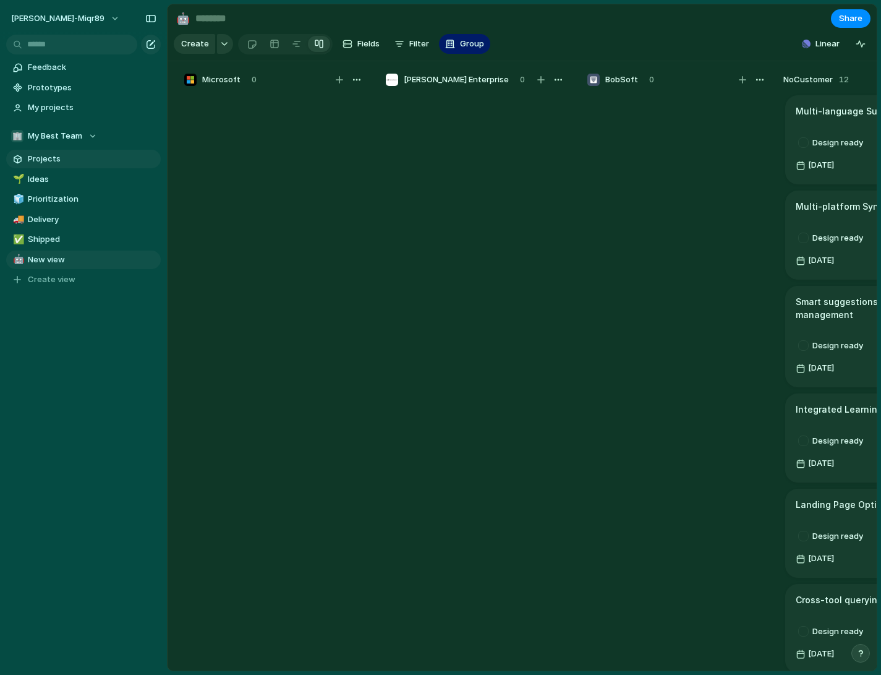
click at [59, 161] on span "Projects" at bounding box center [92, 159] width 129 height 12
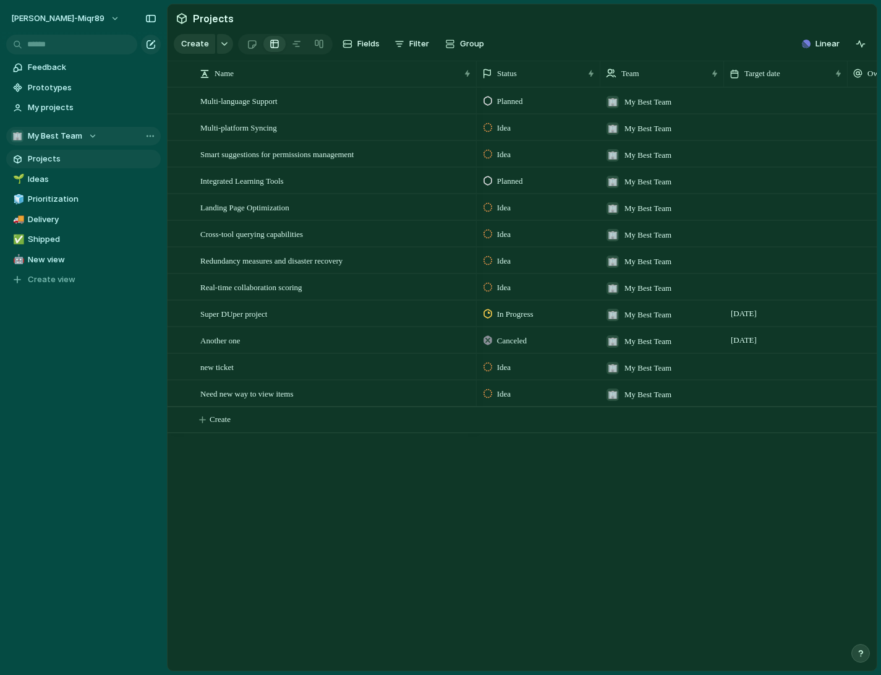
click at [96, 131] on button "🏢 My Best Team" at bounding box center [83, 136] width 155 height 19
click at [93, 135] on div "🏢 My Best Team ⚡ Camelot Create new team" at bounding box center [440, 337] width 881 height 675
click at [153, 161] on div "Team settings" at bounding box center [178, 161] width 71 height 12
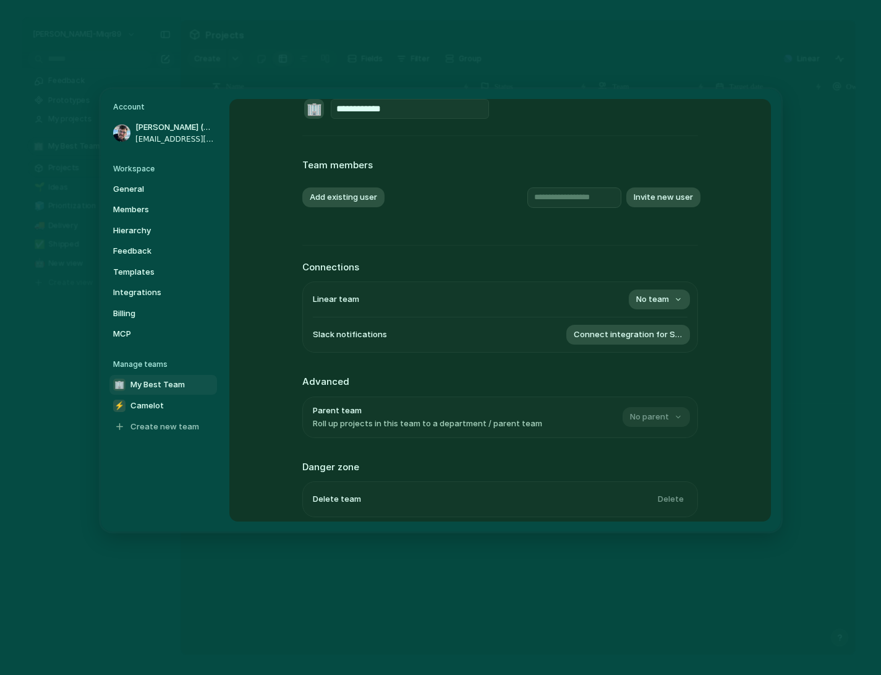
scroll to position [73, 0]
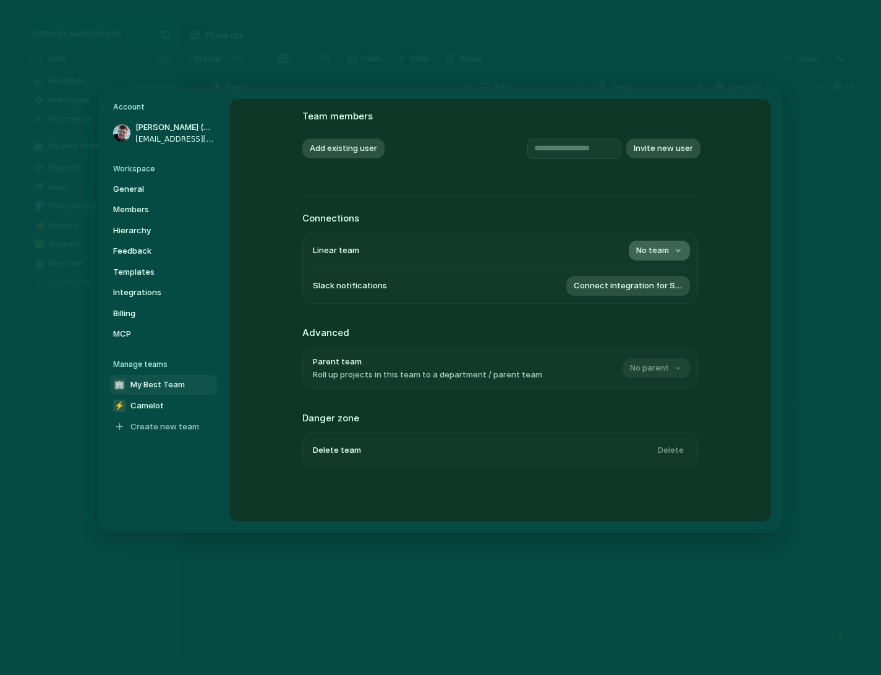
click at [657, 249] on span "No team" at bounding box center [652, 251] width 33 height 12
click at [628, 301] on span "Camelot" at bounding box center [625, 304] width 33 height 12
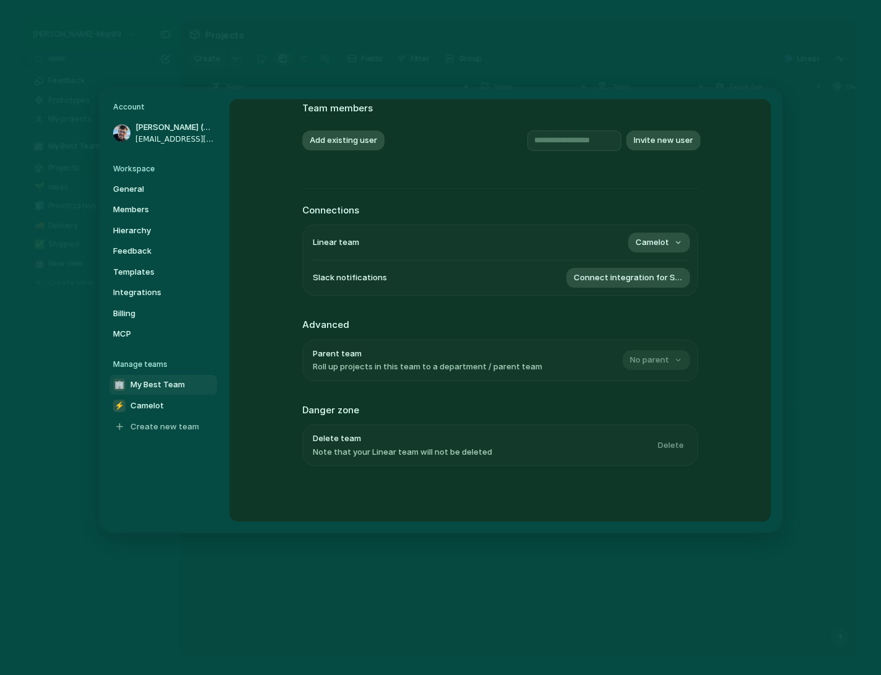
scroll to position [0, 0]
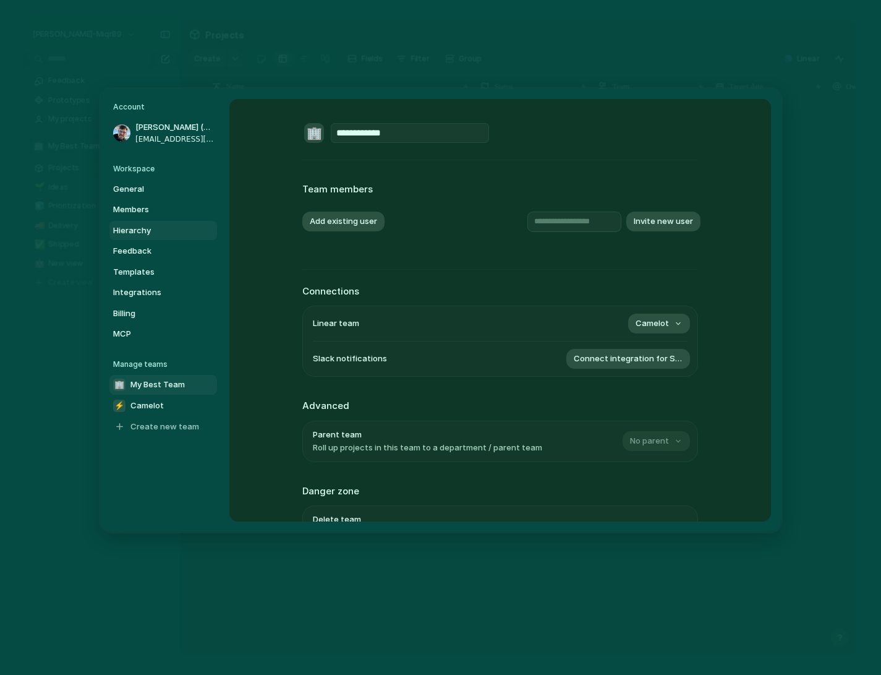
click at [138, 231] on span "Hierarchy" at bounding box center [152, 231] width 79 height 12
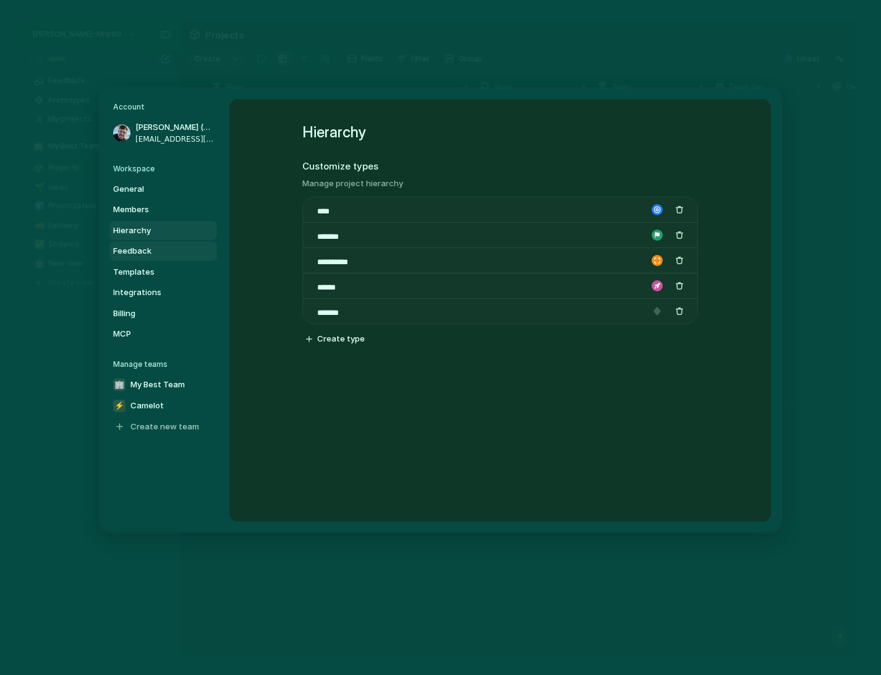
click at [138, 255] on span "Feedback" at bounding box center [152, 251] width 79 height 12
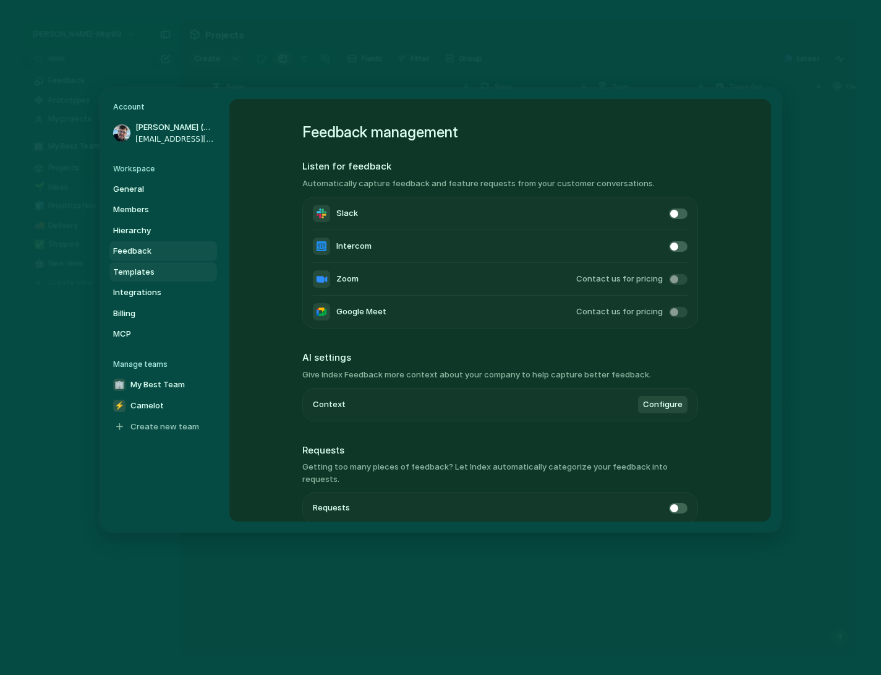
click at [145, 269] on span "Templates" at bounding box center [152, 272] width 79 height 12
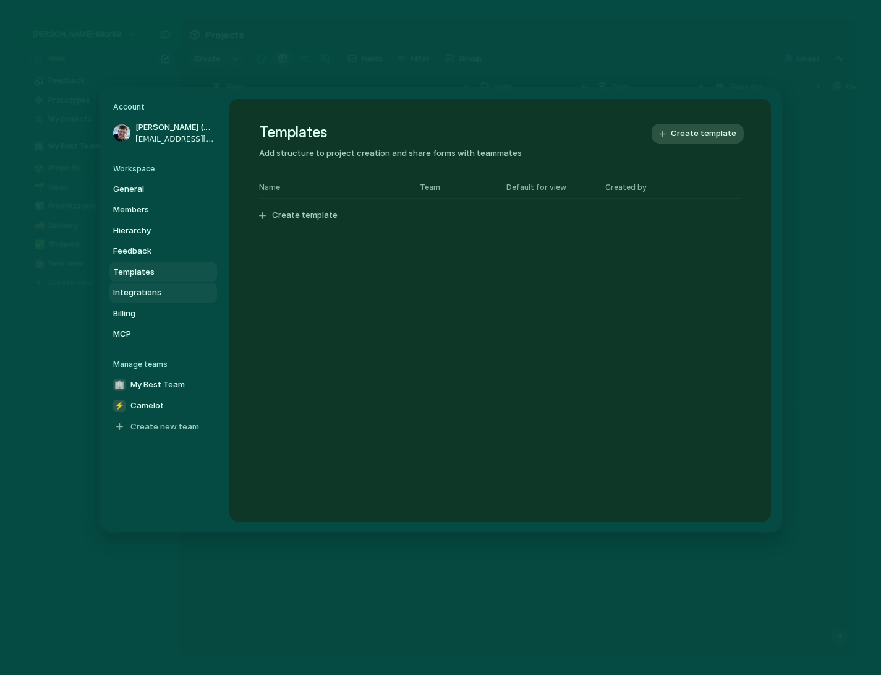
click at [149, 293] on span "Integrations" at bounding box center [152, 292] width 79 height 12
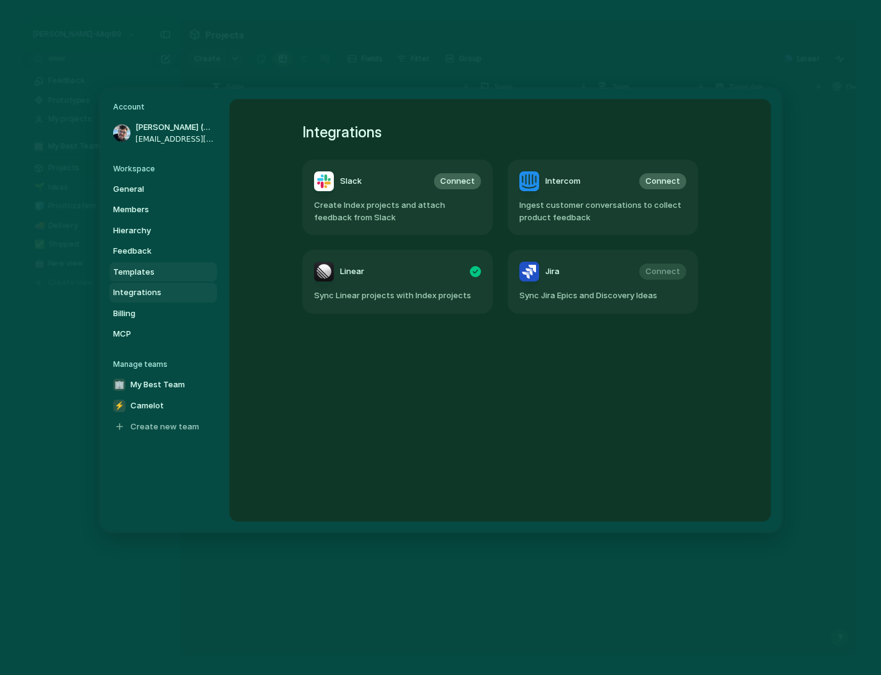
click at [154, 264] on link "Templates" at bounding box center [163, 272] width 108 height 20
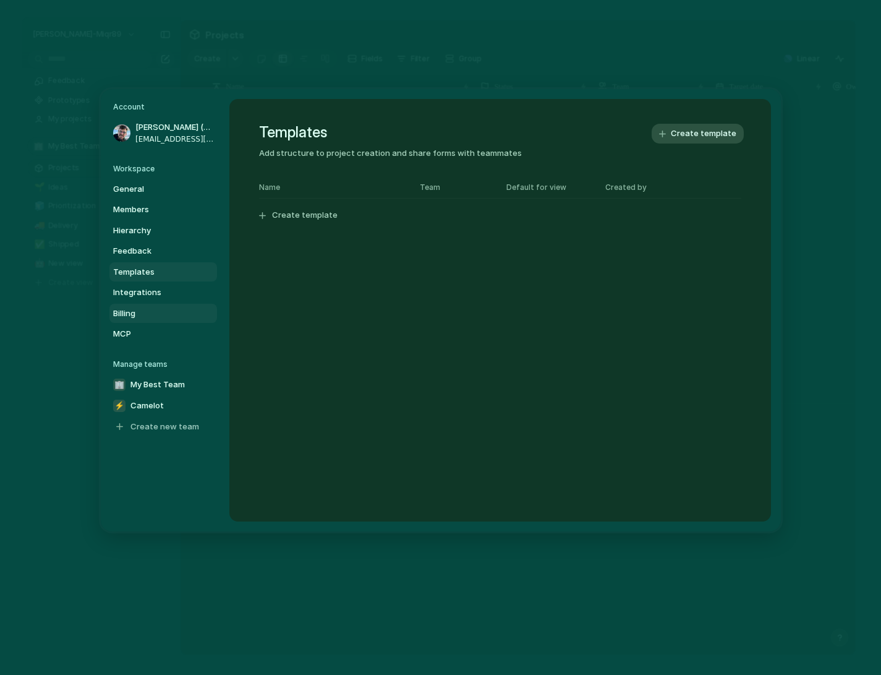
click at [132, 317] on span "Billing" at bounding box center [152, 313] width 79 height 12
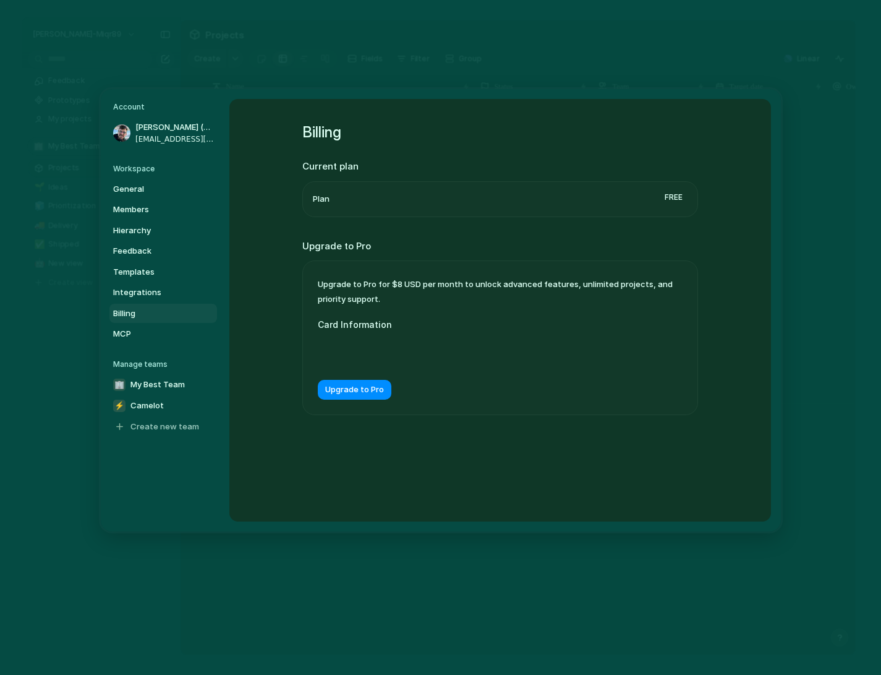
click at [167, 171] on h5 "Workspace" at bounding box center [165, 168] width 104 height 11
click at [150, 194] on span "General" at bounding box center [152, 189] width 79 height 12
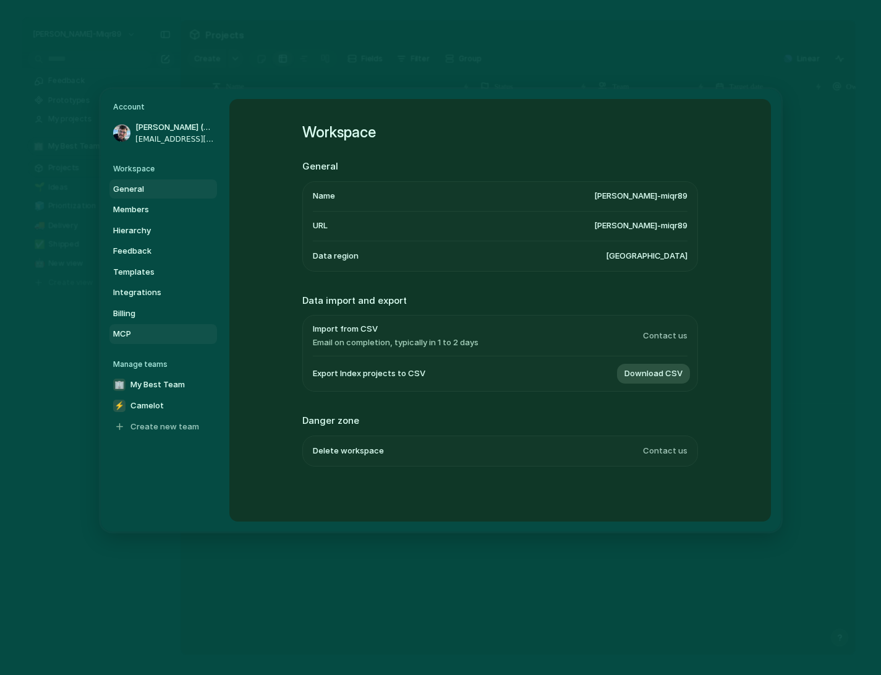
click at [156, 333] on span "MCP" at bounding box center [152, 334] width 79 height 12
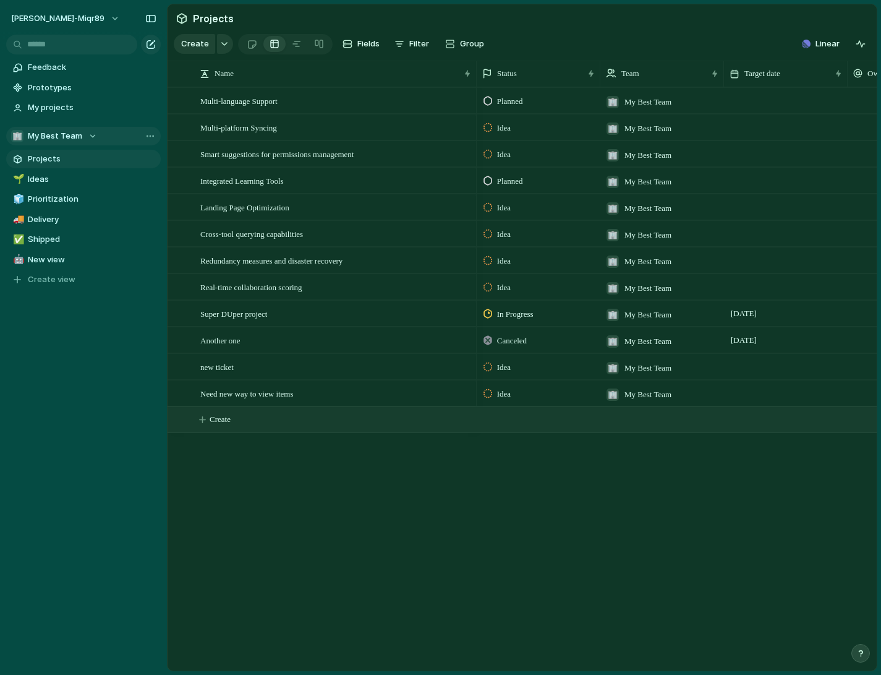
click at [219, 421] on span "Create" at bounding box center [220, 419] width 21 height 12
type textarea "******"
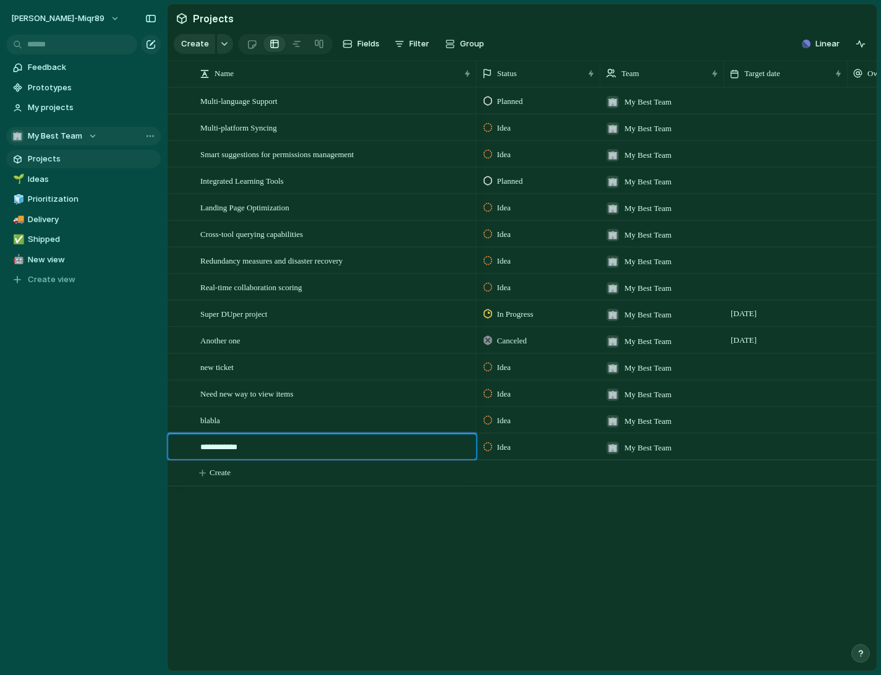
type textarea "**********"
click at [343, 517] on div "Multi-language Support Multi-platform Syncing Smart suggestions for permissions…" at bounding box center [522, 378] width 709 height 583
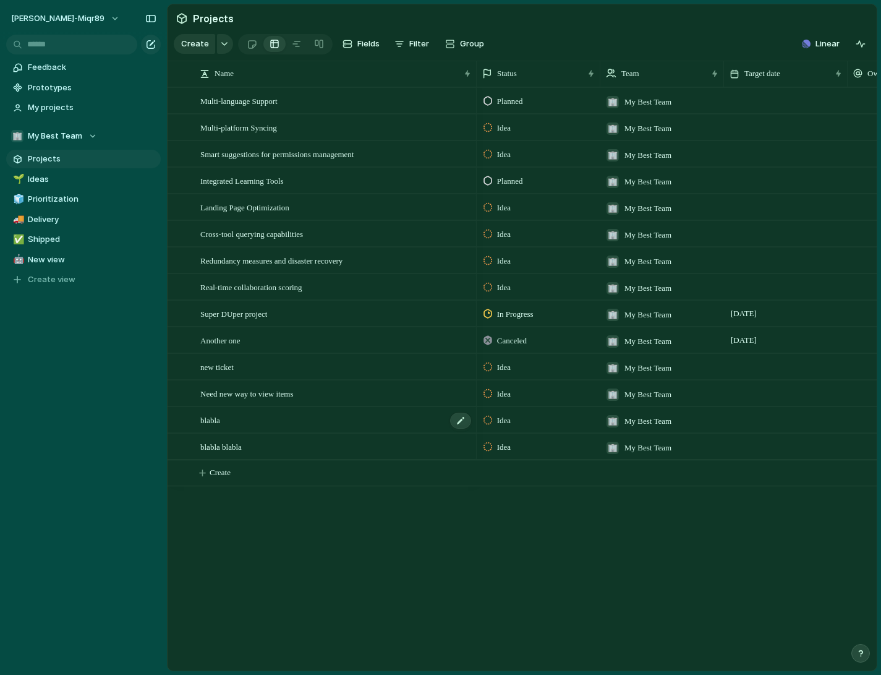
click at [302, 415] on div "blabla" at bounding box center [336, 420] width 272 height 25
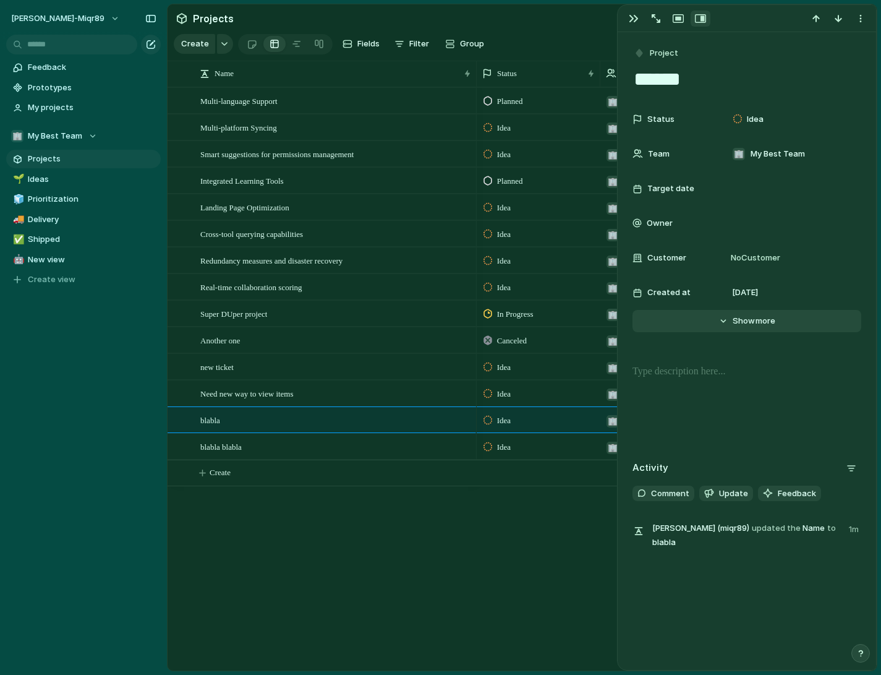
click at [728, 322] on button "Hide Show more" at bounding box center [747, 321] width 229 height 22
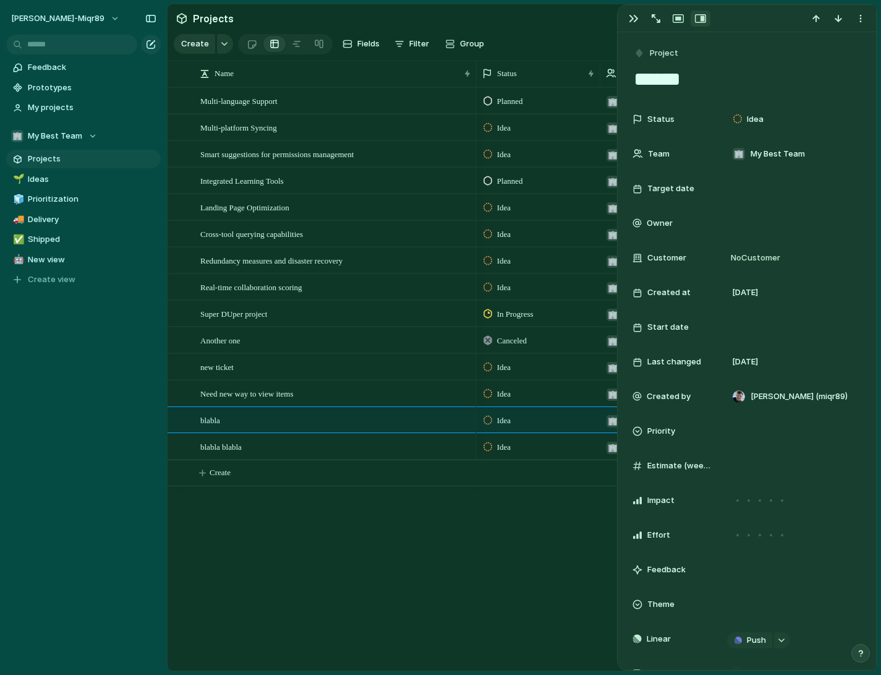
scroll to position [183, 0]
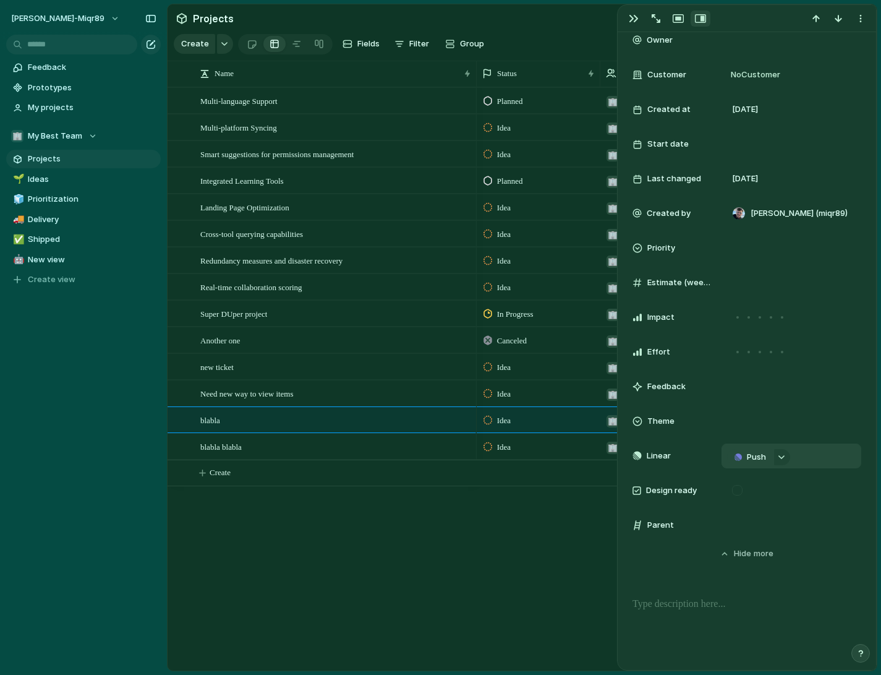
click at [755, 457] on span "Push" at bounding box center [756, 457] width 19 height 12
click at [747, 479] on span "Project" at bounding box center [736, 480] width 28 height 12
click at [429, 541] on div "Multi-language Support Multi-platform Syncing Smart suggestions for permissions…" at bounding box center [522, 378] width 709 height 583
click at [78, 132] on span "My Best Team" at bounding box center [55, 136] width 54 height 12
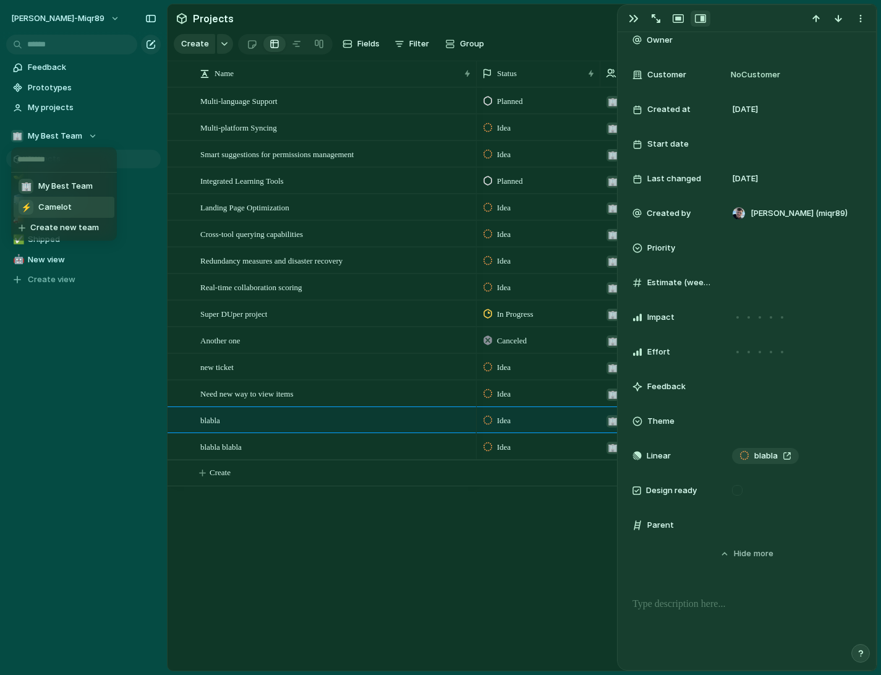
click at [54, 207] on span "Camelot" at bounding box center [54, 207] width 33 height 12
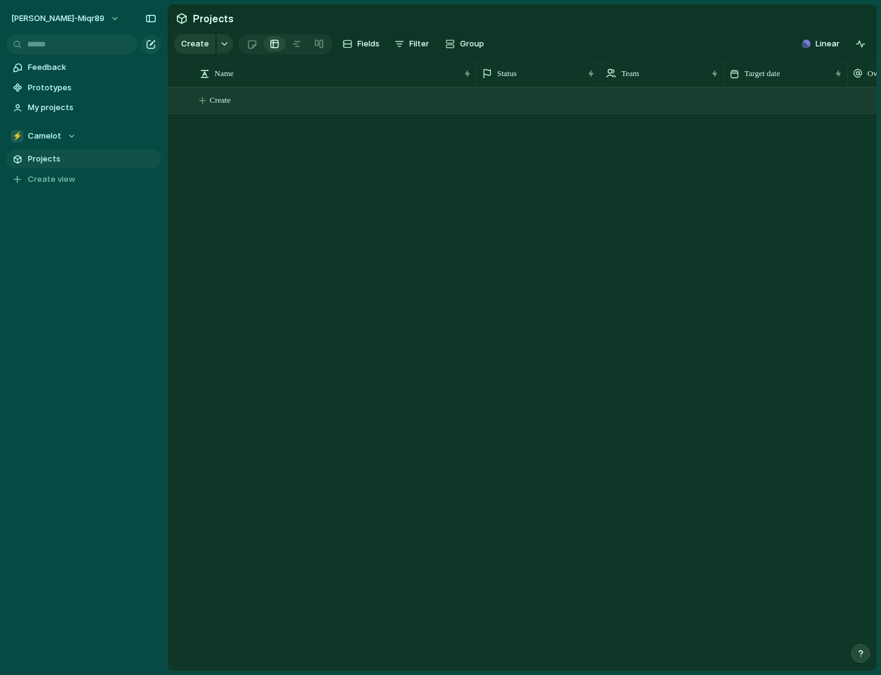
click at [223, 103] on span "Create" at bounding box center [220, 100] width 21 height 12
type textarea "****"
click at [374, 101] on div "test" at bounding box center [336, 100] width 272 height 25
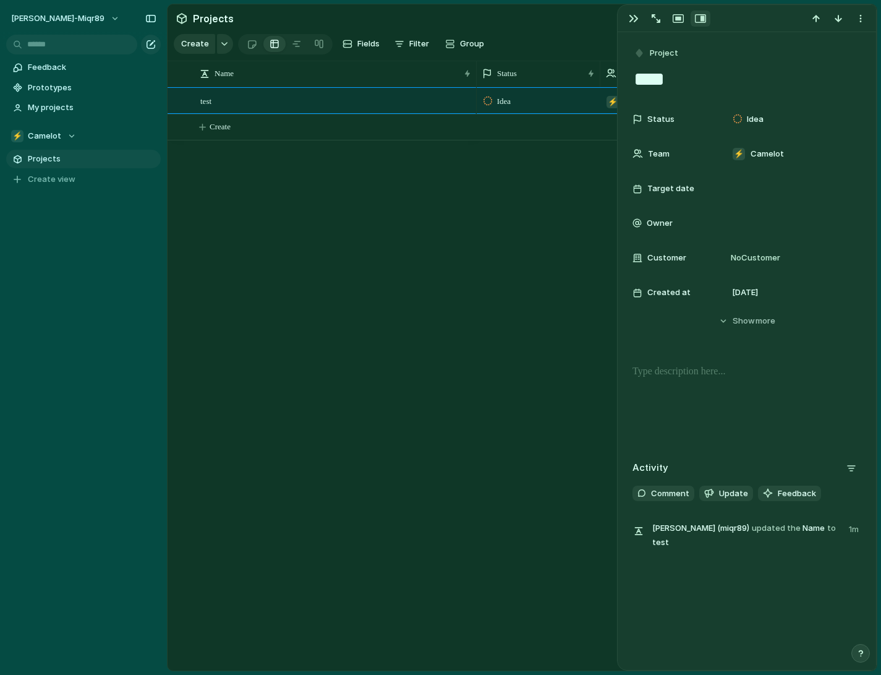
click at [696, 379] on div at bounding box center [747, 403] width 229 height 79
click at [748, 326] on span "Show" at bounding box center [744, 321] width 22 height 12
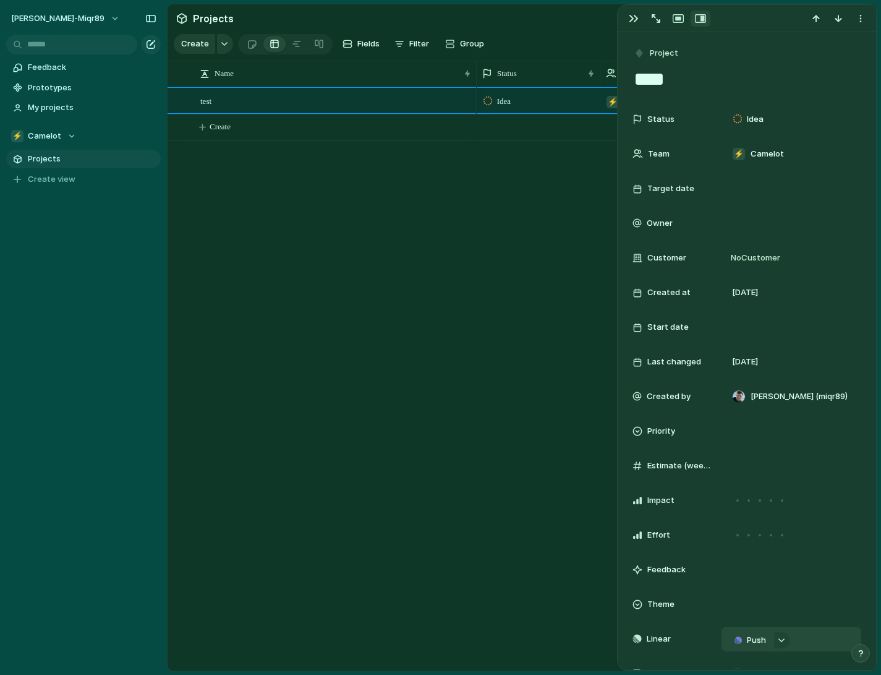
click at [748, 637] on span "Push" at bounding box center [756, 640] width 19 height 12
click at [747, 643] on span "Project" at bounding box center [736, 638] width 28 height 12
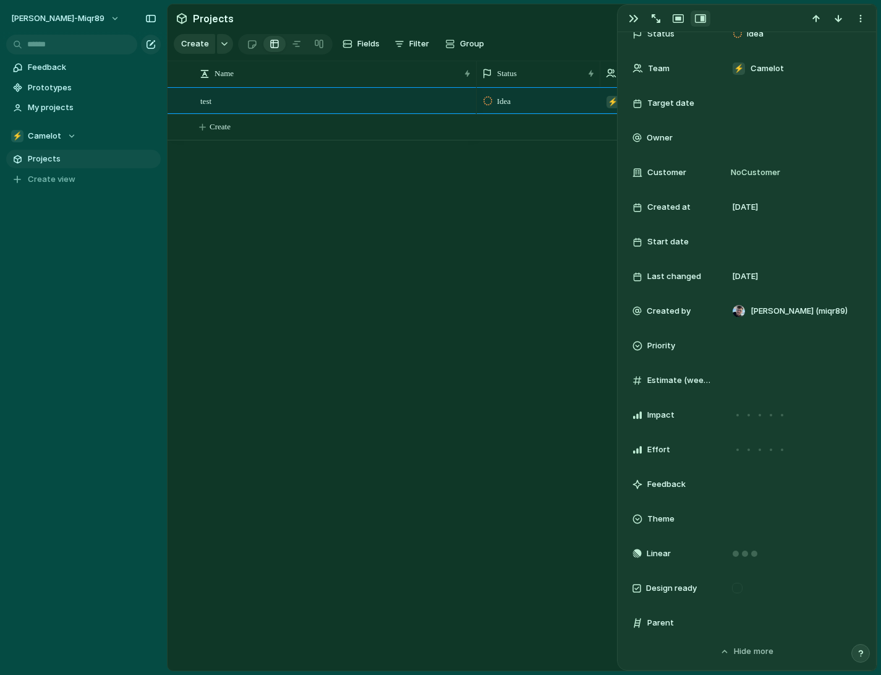
scroll to position [149, 0]
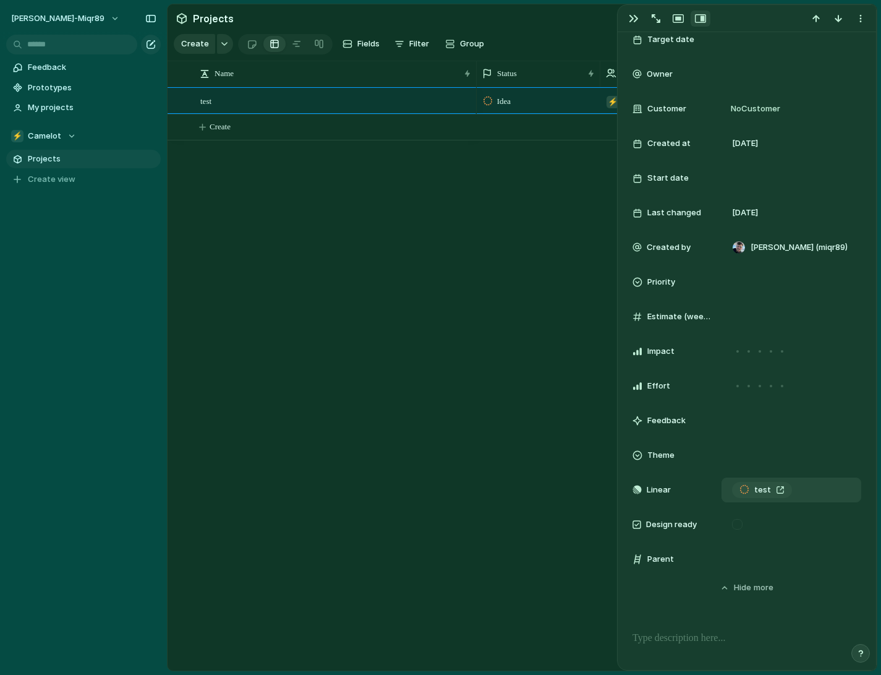
click at [779, 492] on div "test" at bounding box center [762, 490] width 45 height 12
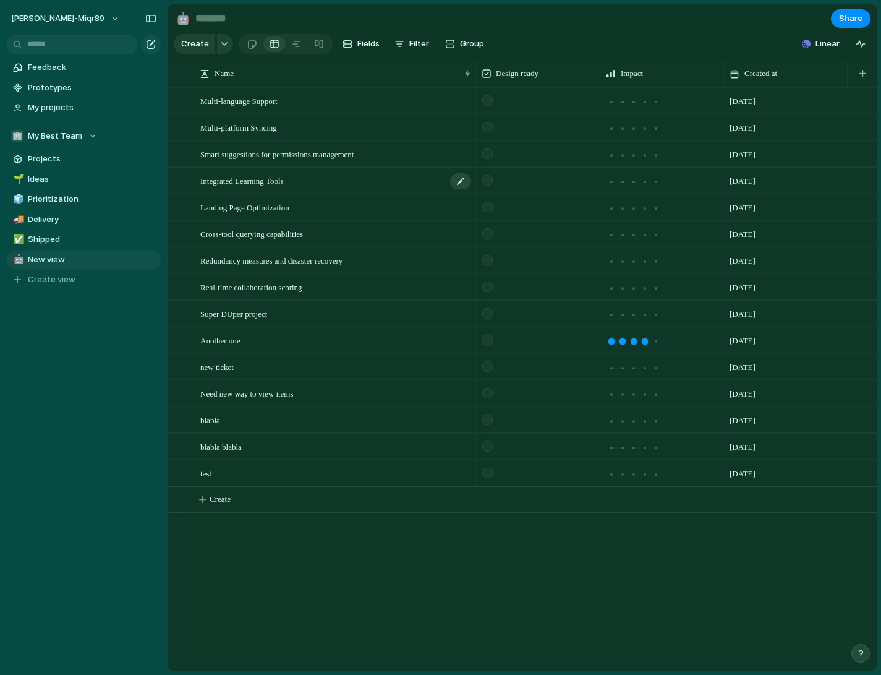
click at [403, 180] on div "Integrated Learning Tools" at bounding box center [336, 180] width 272 height 25
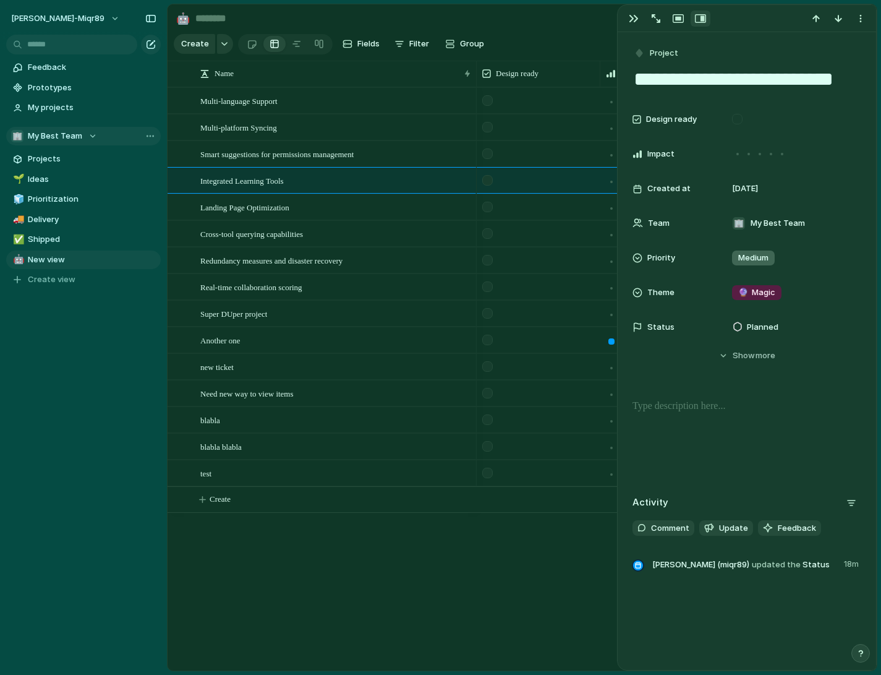
click at [42, 126] on section "🏢 My Best Team Projects 🌱 Ideas 🧊 Prioritization 🚚 Delivery ✅ Shipped 🤖 New vie…" at bounding box center [83, 203] width 167 height 172
click at [45, 132] on span "My Best Team" at bounding box center [55, 136] width 54 height 12
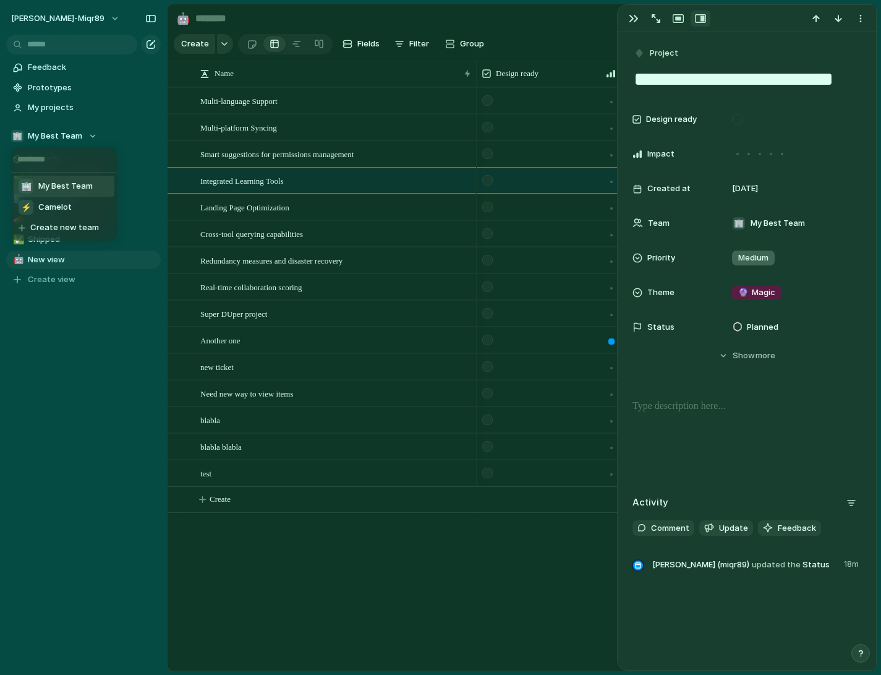
click at [366, 171] on div "🏢 My Best Team ⚡ Camelot Create new team" at bounding box center [440, 337] width 881 height 675
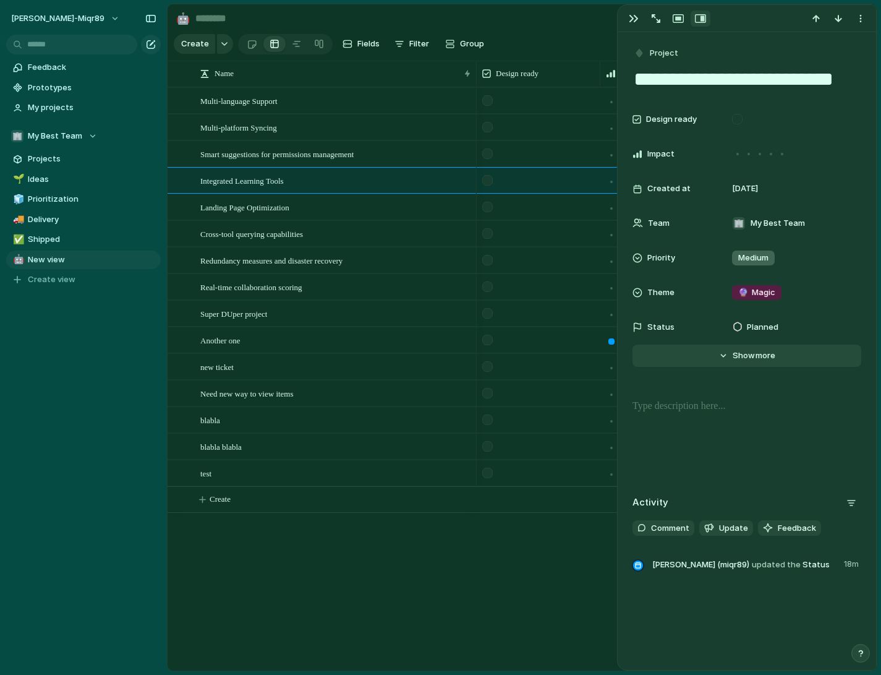
click at [765, 359] on span "more" at bounding box center [766, 355] width 20 height 12
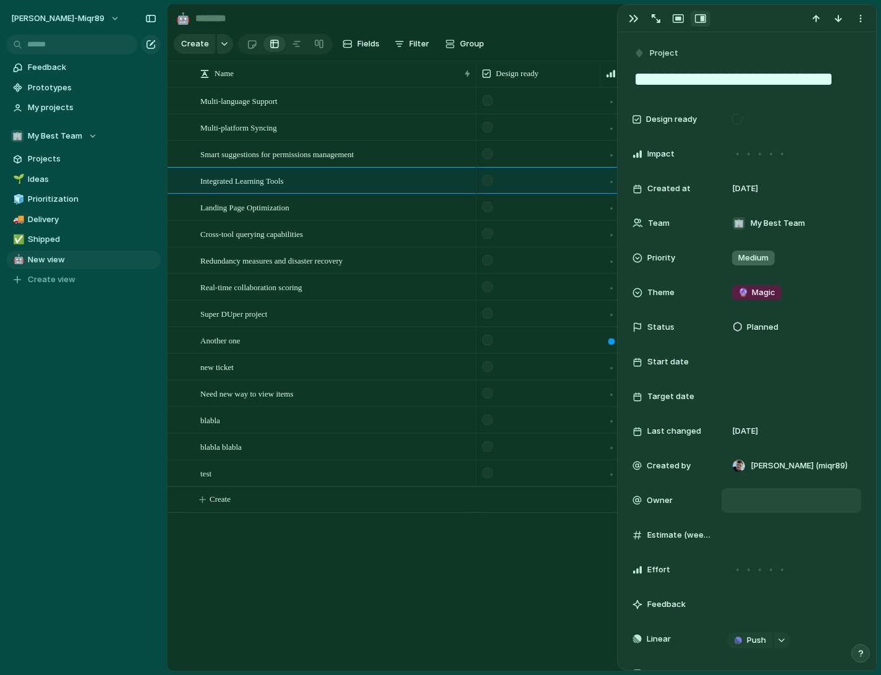
scroll to position [71, 0]
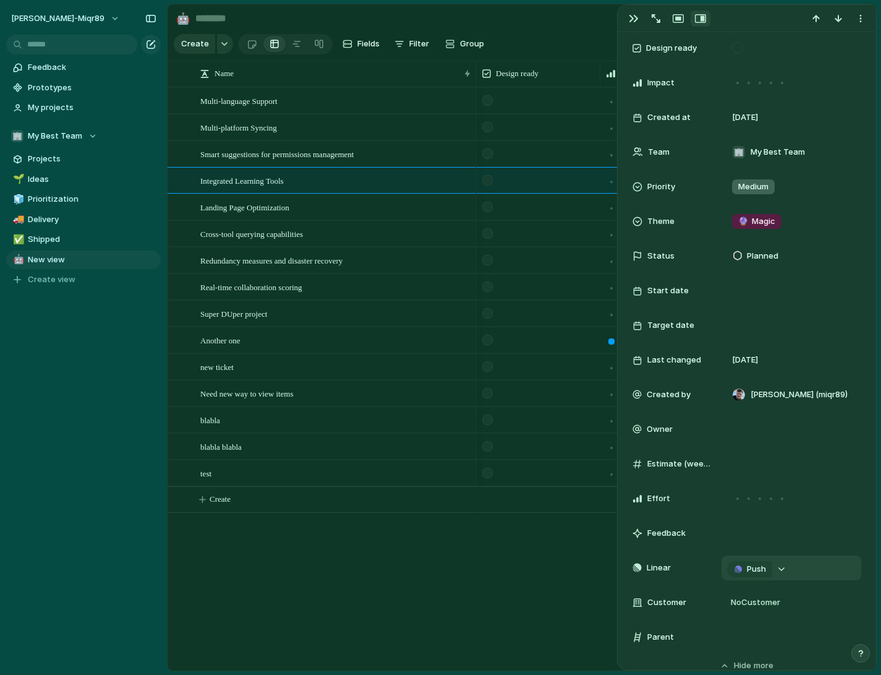
click at [779, 572] on button "button" at bounding box center [782, 569] width 16 height 16
click at [674, 552] on div "Projects Issues blabla new project 1 asd asd asd DUPA test blablablabal linear …" at bounding box center [440, 337] width 881 height 675
click at [735, 568] on div "button" at bounding box center [738, 568] width 7 height 7
click at [746, 610] on li "Issue" at bounding box center [752, 612] width 71 height 20
click at [818, 569] on link "Open in Linear" at bounding box center [780, 568] width 97 height 16
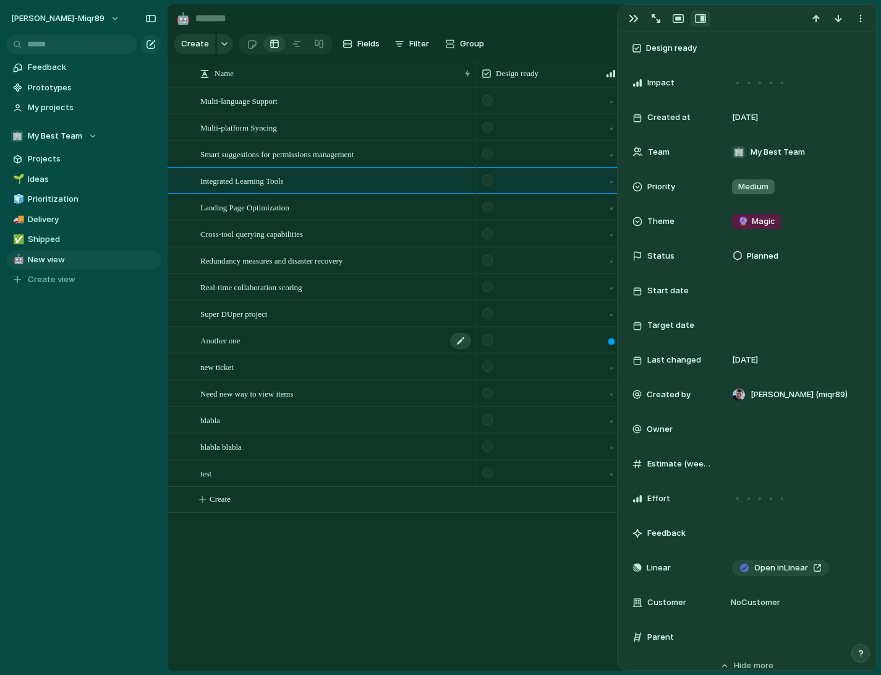
scroll to position [0, 2]
click at [245, 207] on span "Landing Page Optimization" at bounding box center [244, 207] width 89 height 14
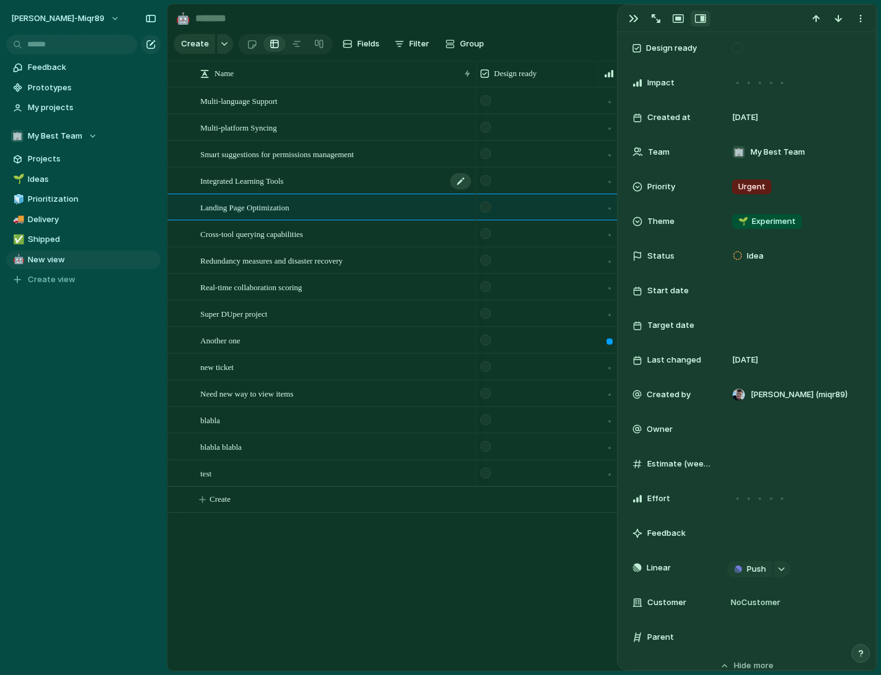
click at [284, 182] on span "Integrated Learning Tools" at bounding box center [242, 180] width 84 height 14
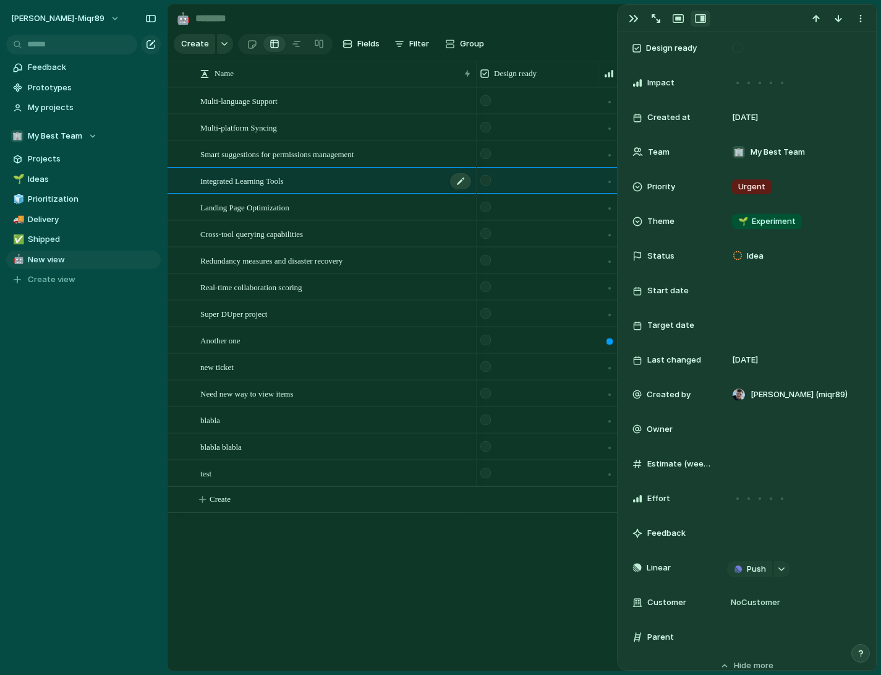
type textarea "**********"
